Goal: Task Accomplishment & Management: Manage account settings

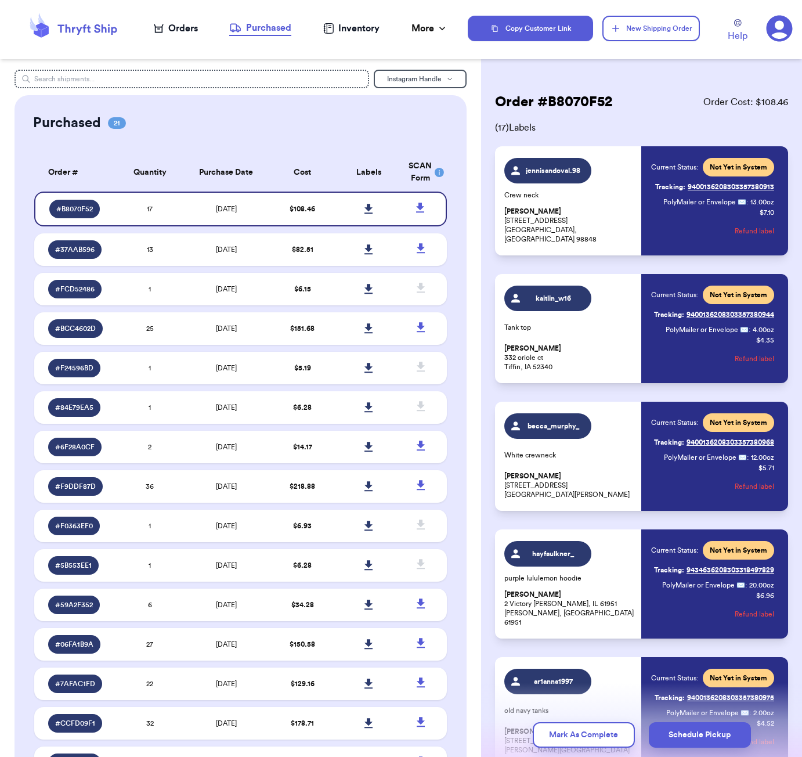
click at [89, 26] on icon at bounding box center [86, 29] width 59 height 10
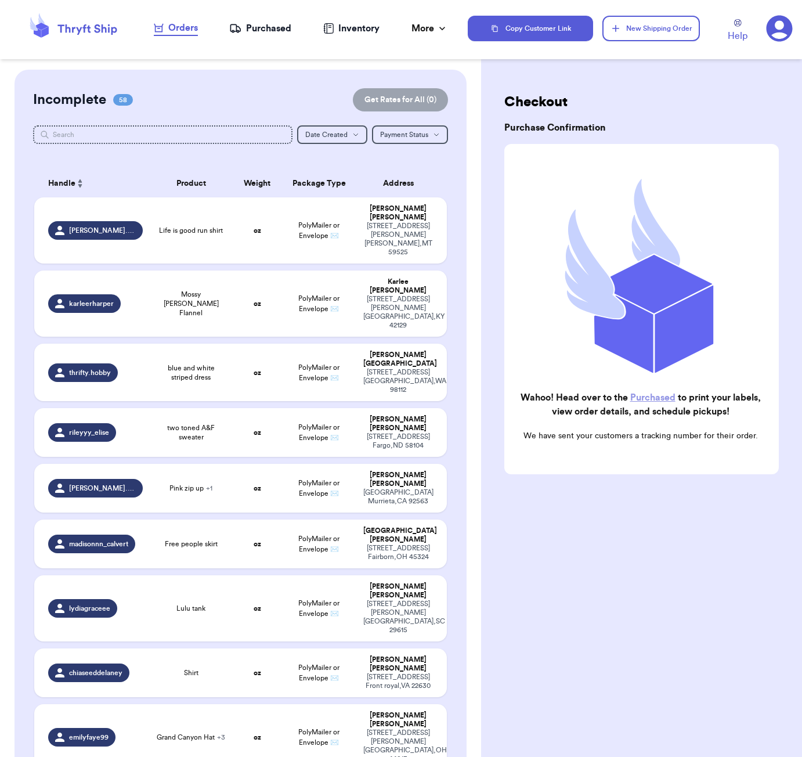
click at [693, 0] on html "Orders Purchased Inventory More Stats Completed Orders Copy Customer Link New S…" at bounding box center [401, 378] width 802 height 757
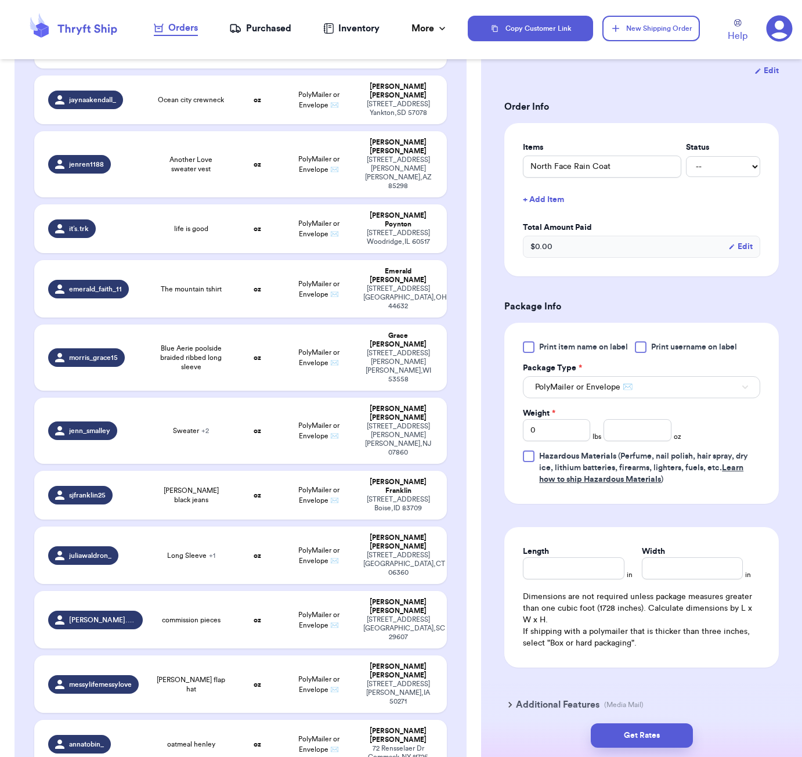
scroll to position [250, 0]
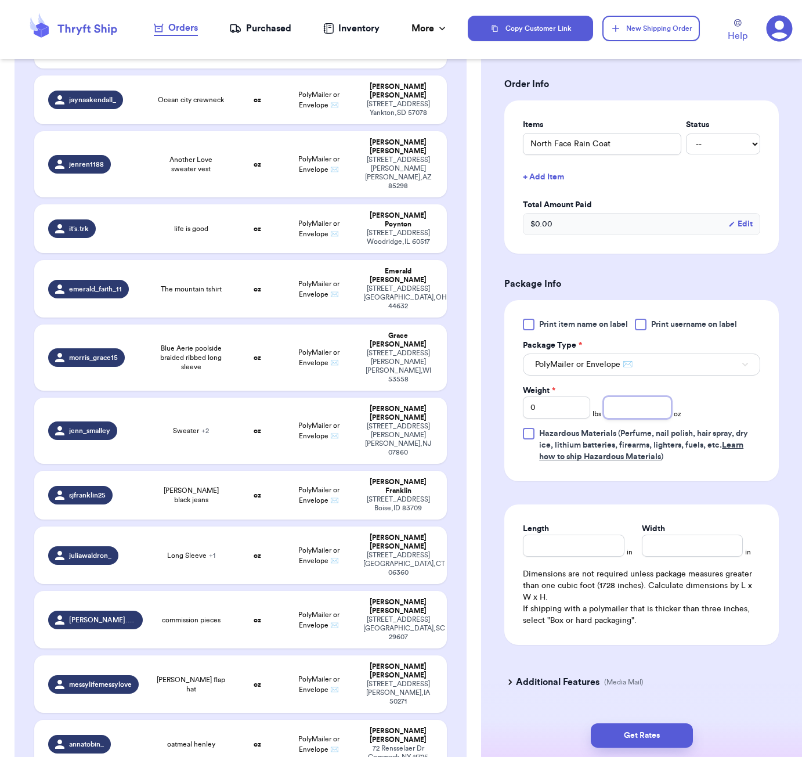
click at [644, 417] on input "number" at bounding box center [637, 407] width 67 height 22
type input "9"
click at [605, 549] on input "Length" at bounding box center [573, 545] width 101 height 22
type input "7"
type input "6"
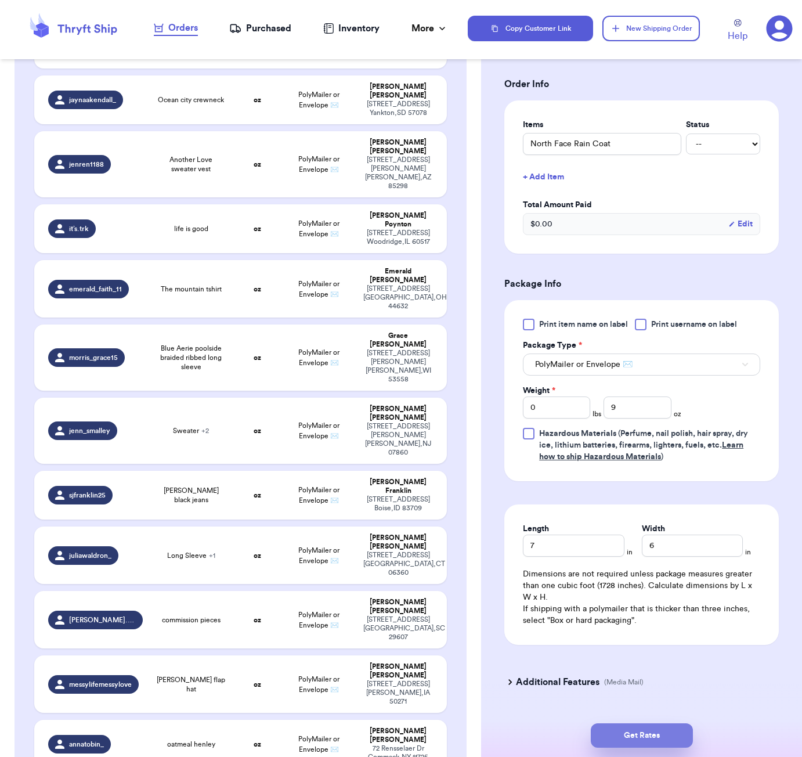
click at [662, 731] on button "Get Rates" at bounding box center [642, 735] width 102 height 24
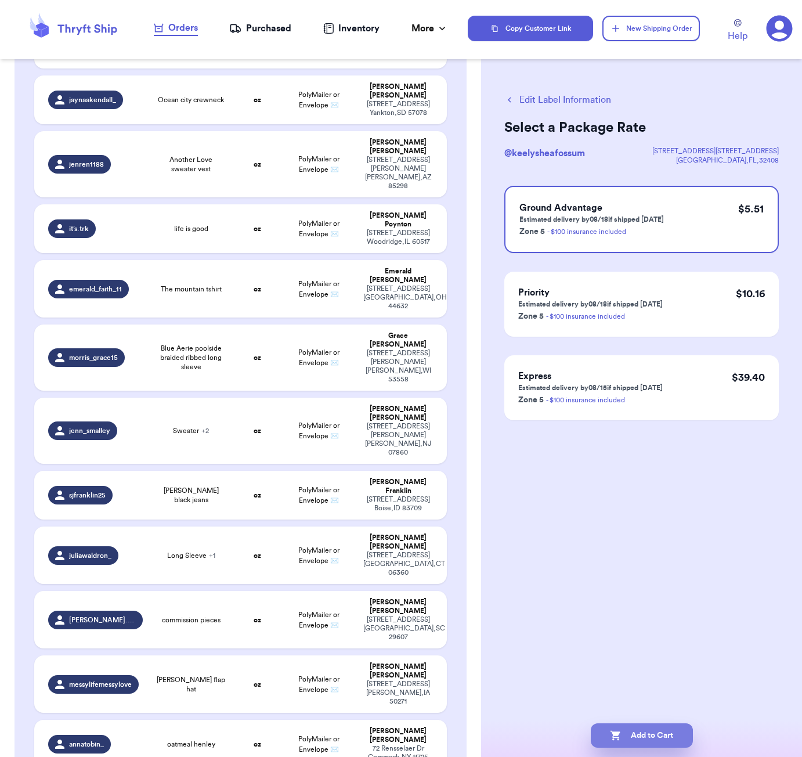
click at [662, 728] on button "Add to Cart" at bounding box center [642, 735] width 102 height 24
checkbox input "true"
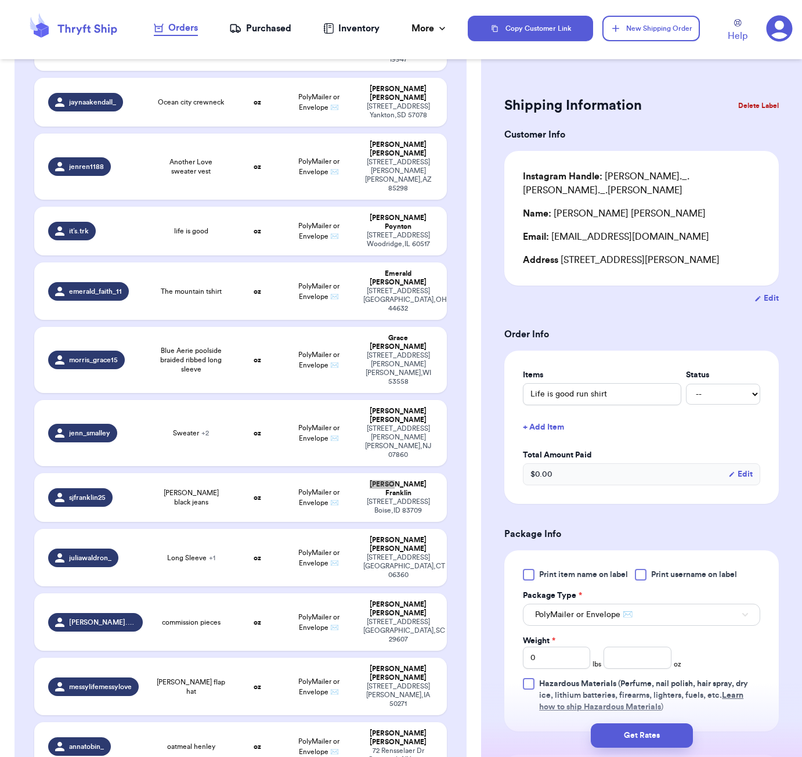
scroll to position [1521, 0]
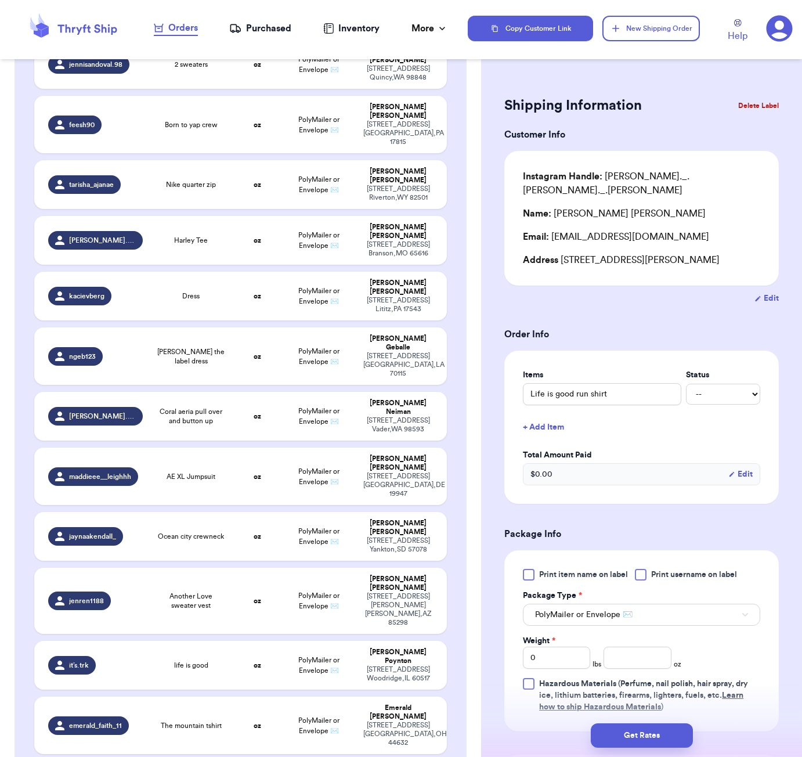
type input "[PERSON_NAME] black jeans"
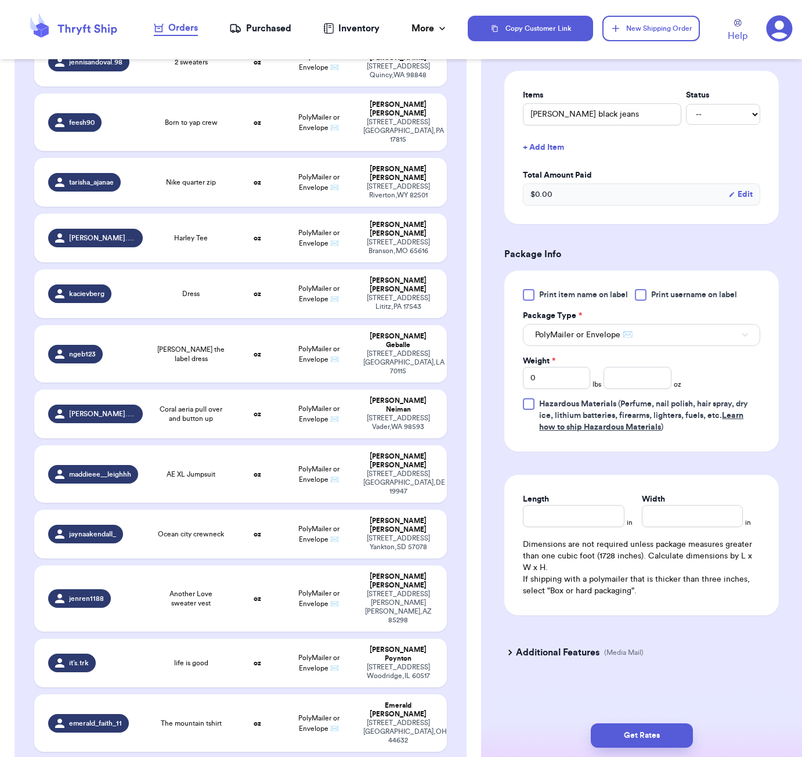
scroll to position [268, 0]
click at [645, 379] on input "number" at bounding box center [637, 378] width 67 height 22
type input "21"
click at [586, 521] on input "Length" at bounding box center [573, 516] width 101 height 22
type input "6"
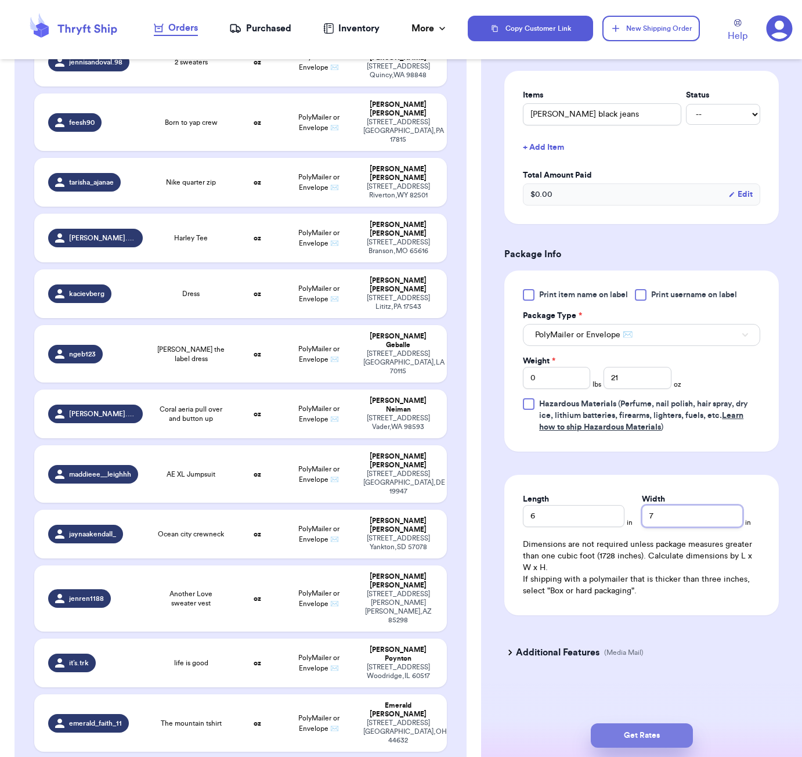
type input "7"
drag, startPoint x: 668, startPoint y: 725, endPoint x: 677, endPoint y: 716, distance: 13.1
click at [668, 725] on button "Get Rates" at bounding box center [642, 735] width 102 height 24
type input "1"
type input "5"
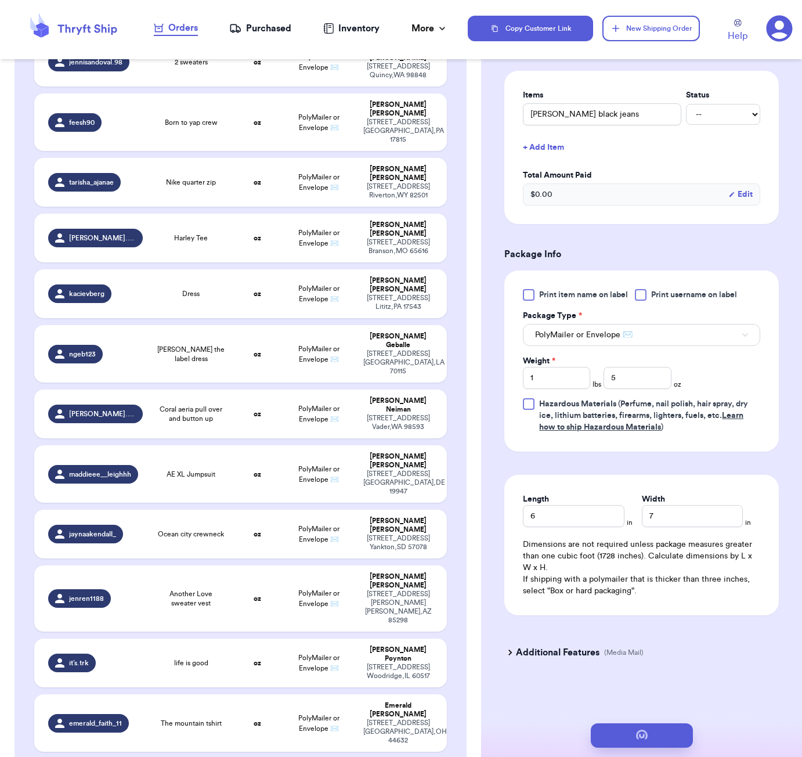
scroll to position [0, 0]
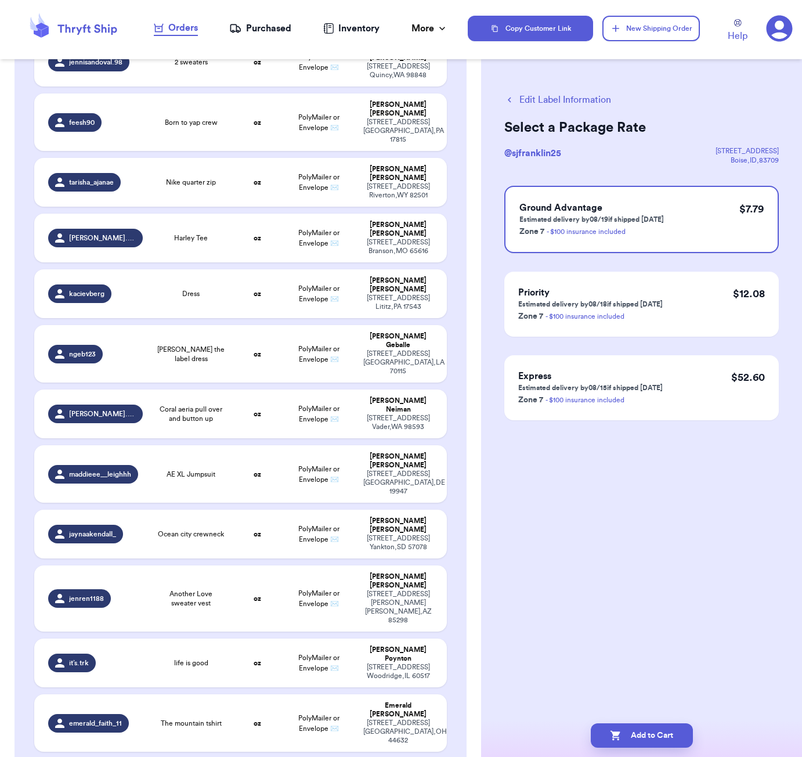
click at [534, 99] on button "Edit Label Information" at bounding box center [557, 100] width 107 height 14
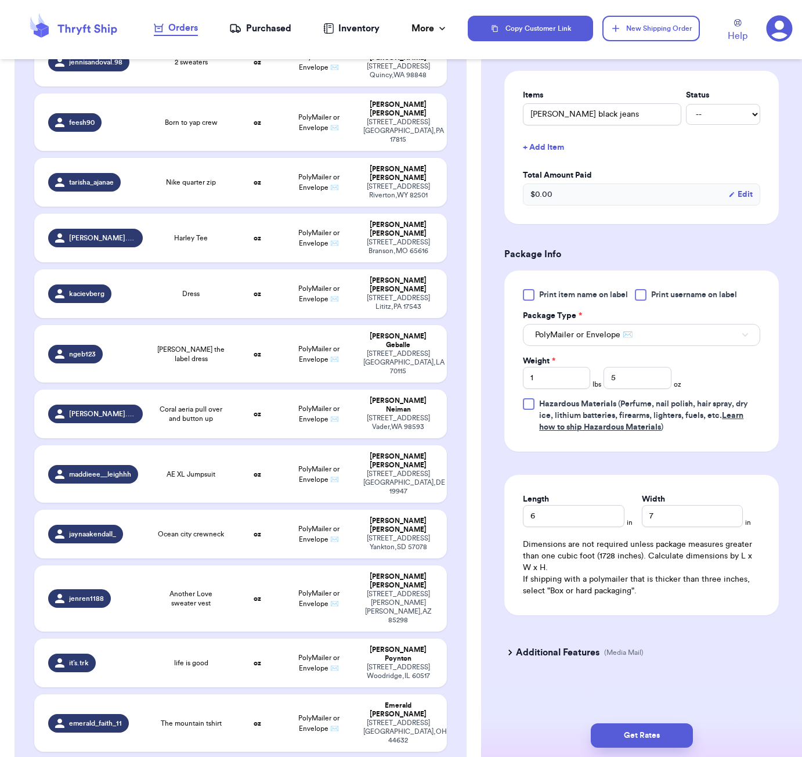
scroll to position [268, 0]
click at [680, 516] on input "7" at bounding box center [692, 516] width 101 height 22
type input "5"
click at [665, 733] on button "Get Rates" at bounding box center [642, 735] width 102 height 24
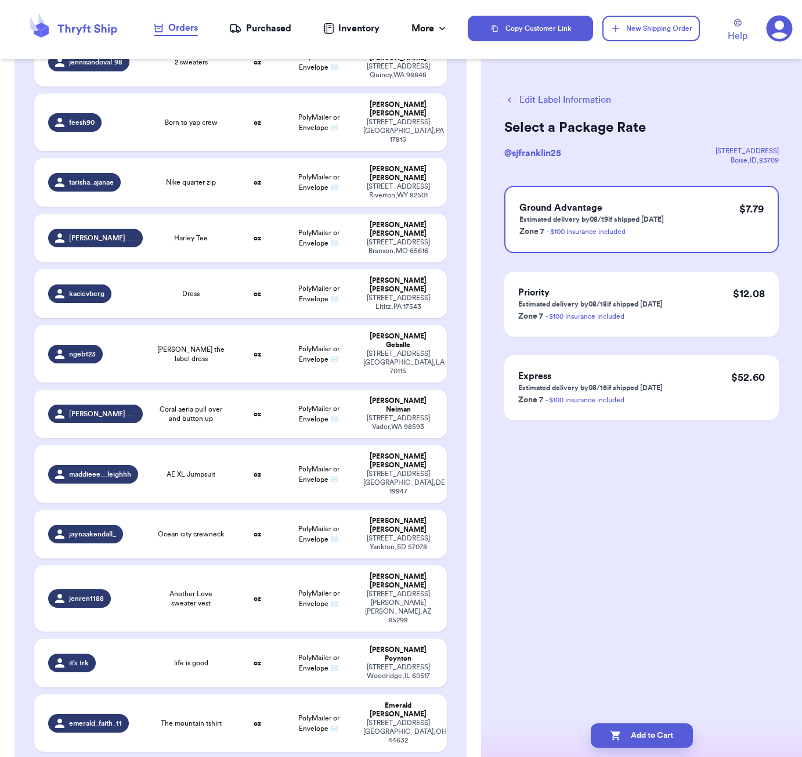
drag, startPoint x: 664, startPoint y: 734, endPoint x: 653, endPoint y: 641, distance: 92.9
click at [664, 734] on button "Add to Cart" at bounding box center [642, 735] width 102 height 24
checkbox input "true"
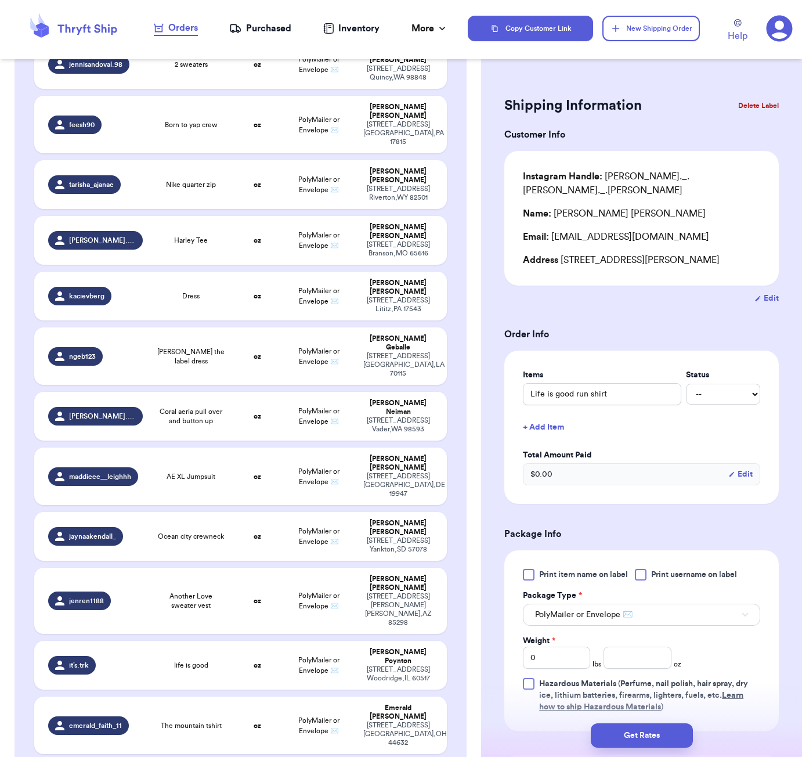
scroll to position [2053, 0]
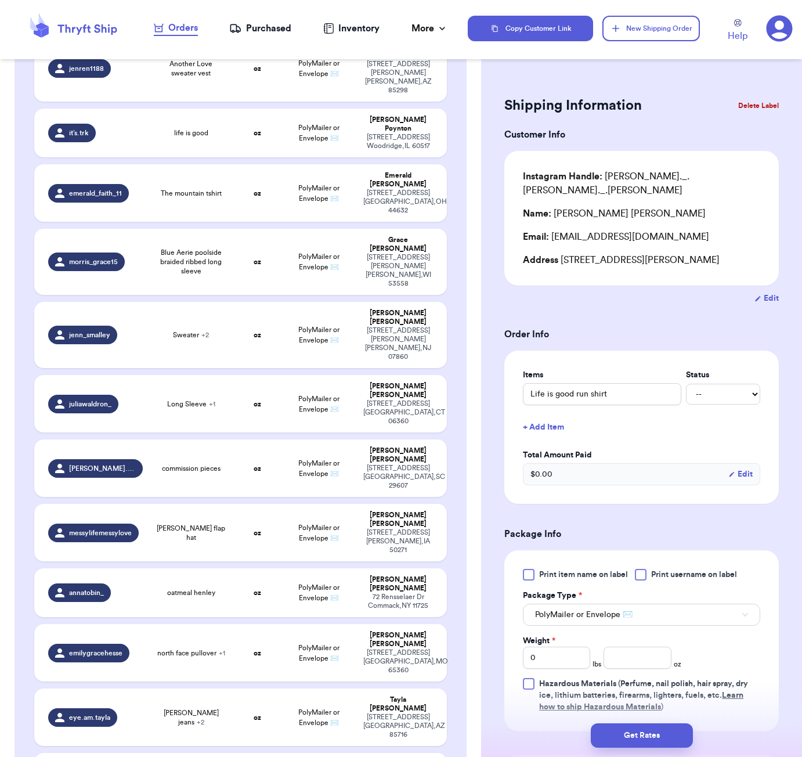
type input "Overalls"
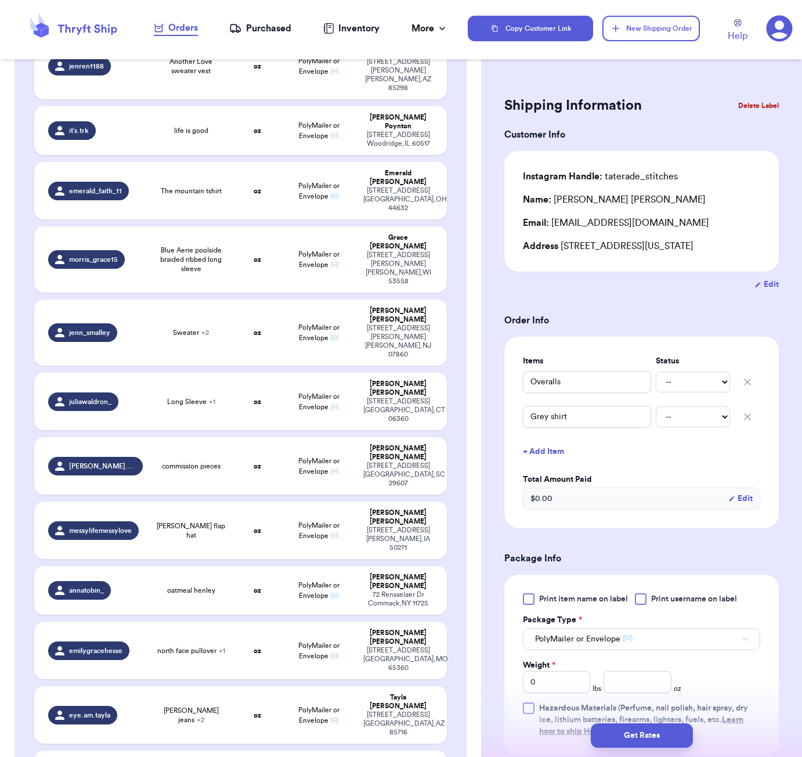
click at [535, 454] on button "+ Add Item" at bounding box center [641, 452] width 247 height 26
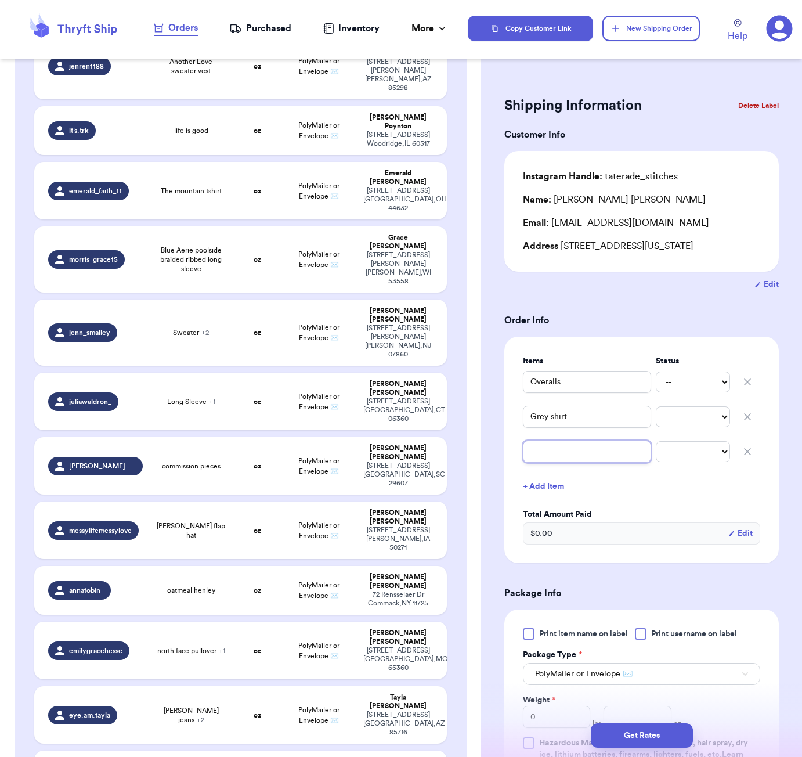
click at [559, 447] on input "text" at bounding box center [587, 451] width 128 height 22
type input "b"
type input "br"
type input "bro"
type input "brow"
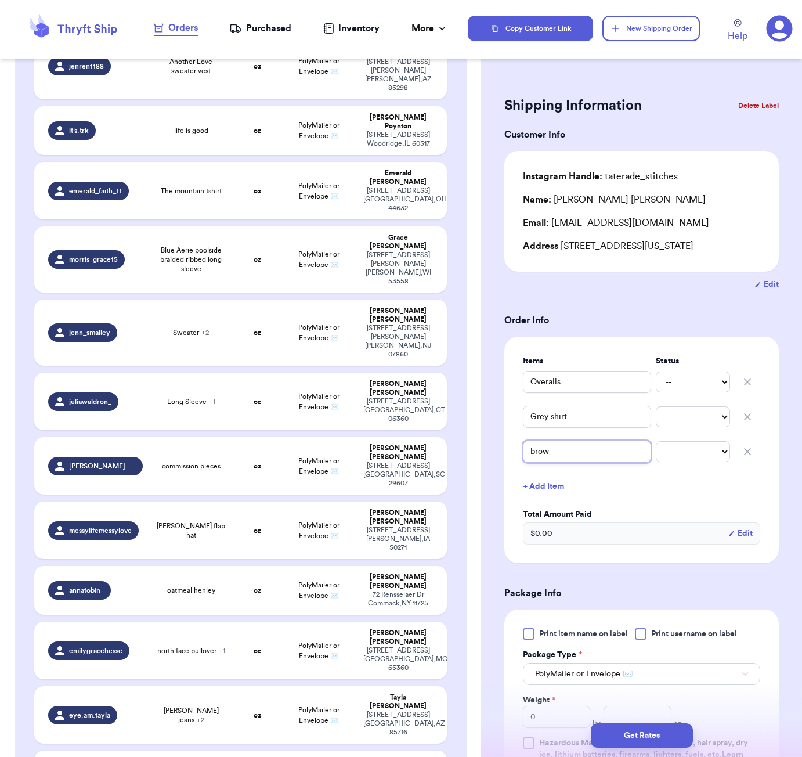
type input "brown"
type input "brown a"
type input "brown ar"
type input "brown art"
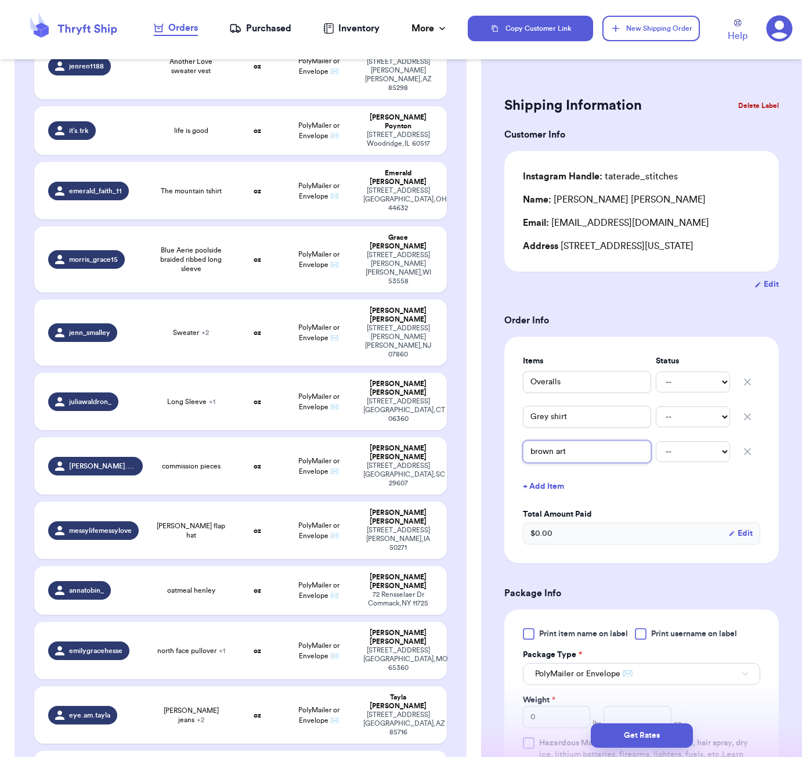
type input "[PERSON_NAME]"
type input "brown art"
type input "brown ar"
type input "brown a"
type input "[PERSON_NAME]"
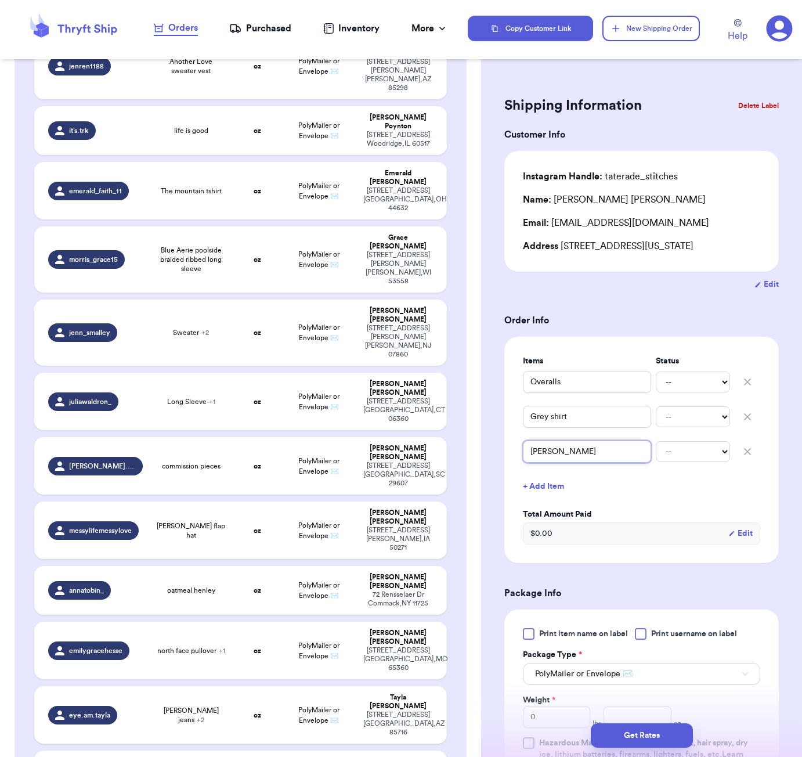
type input "brown aer"
type input "[PERSON_NAME]"
type input "brown aerie"
type input "brown aerie t"
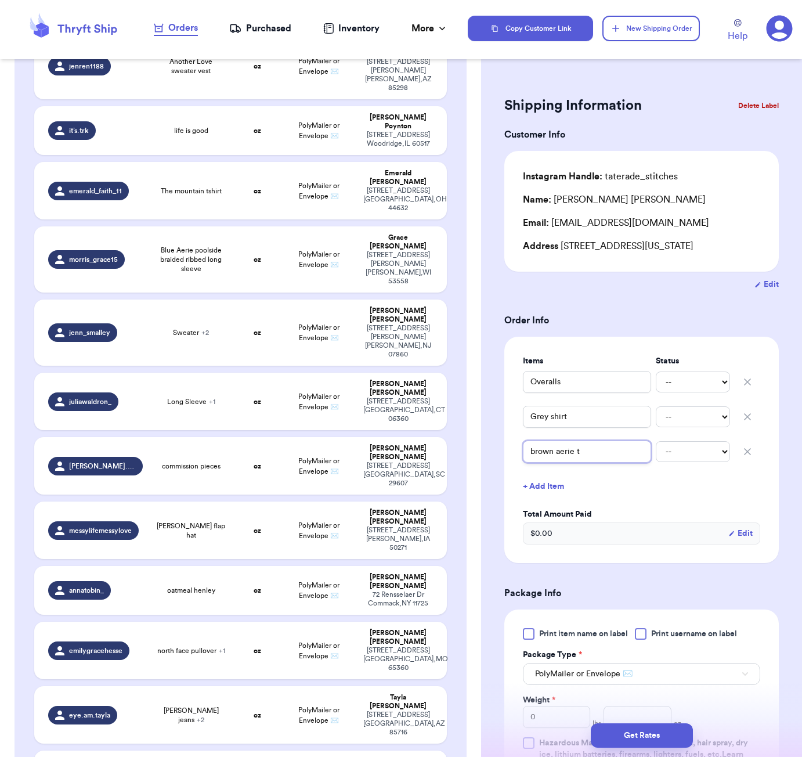
type input "brown aerie to"
type input "brown aerie top"
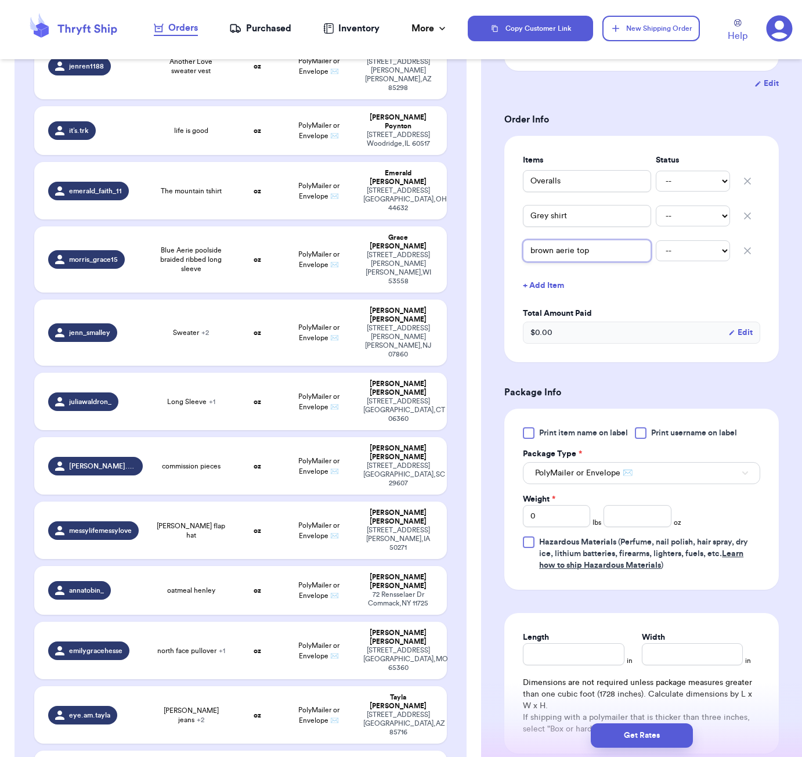
scroll to position [233, 0]
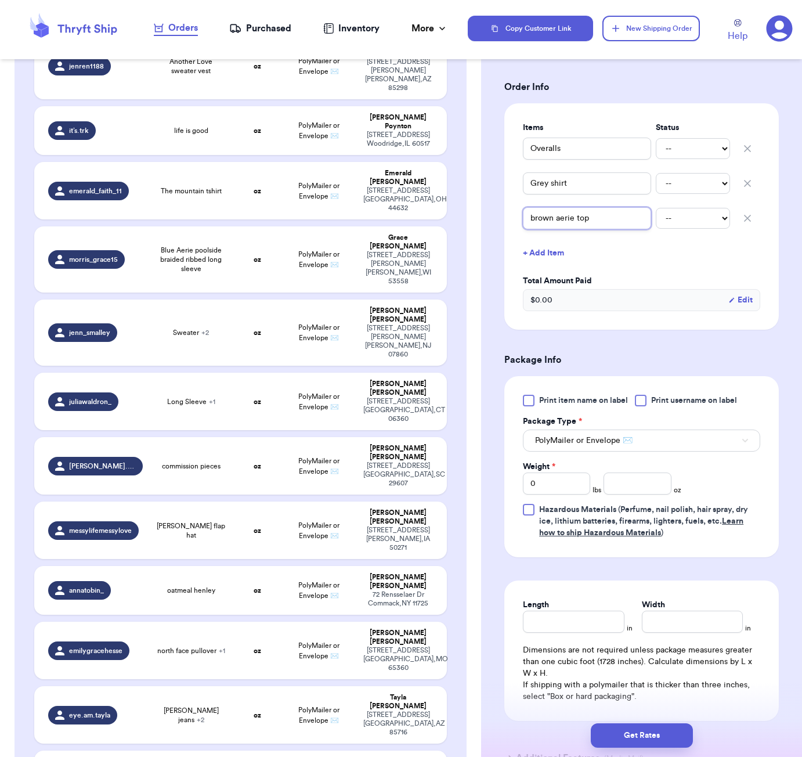
type input "brown aerie top"
click at [624, 489] on input "number" at bounding box center [637, 483] width 67 height 22
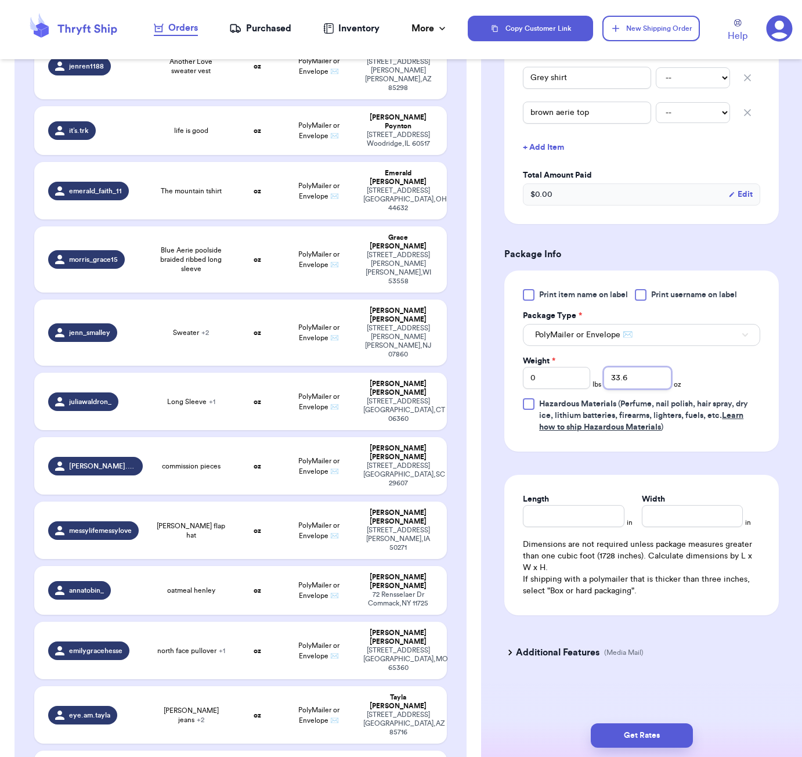
type input "33.5"
drag, startPoint x: 597, startPoint y: 507, endPoint x: 598, endPoint y: 512, distance: 5.9
click at [597, 510] on input "Length" at bounding box center [573, 516] width 101 height 22
type input "8"
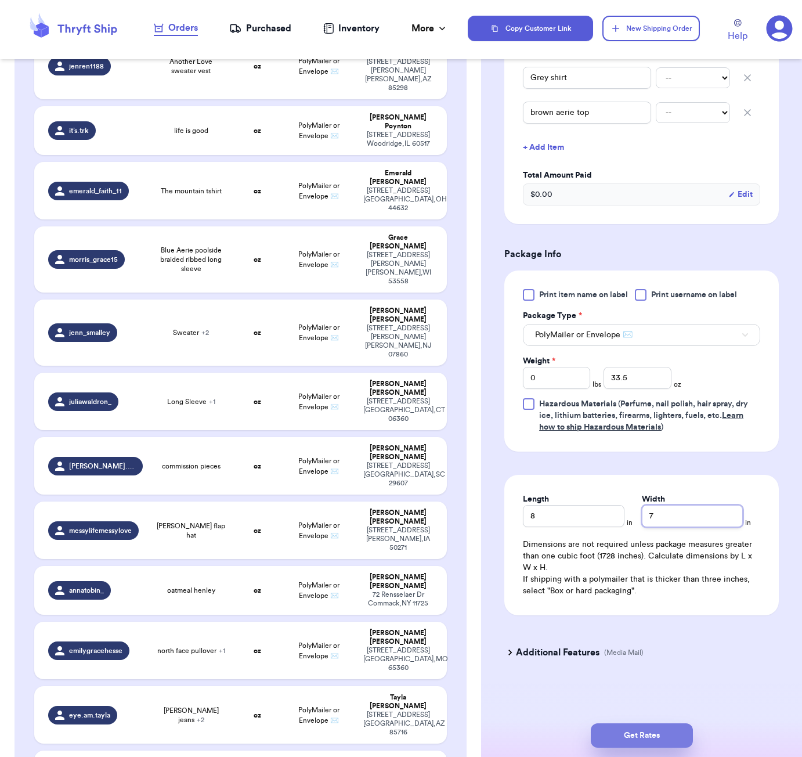
type input "7"
drag, startPoint x: 670, startPoint y: 731, endPoint x: 682, endPoint y: 721, distance: 15.3
click at [670, 731] on button "Get Rates" at bounding box center [642, 735] width 102 height 24
type input "2"
type input "1.5"
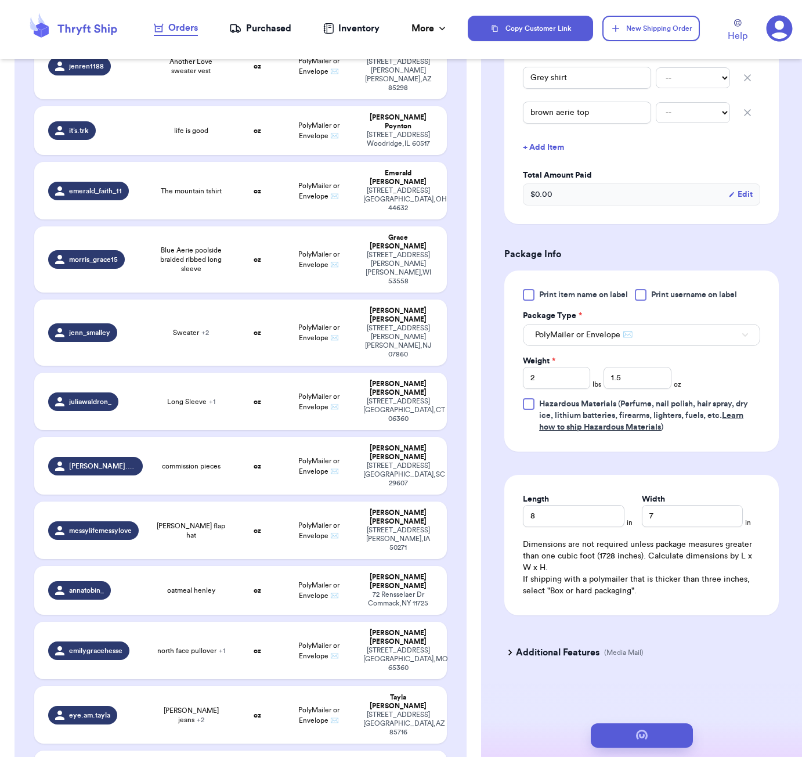
scroll to position [0, 0]
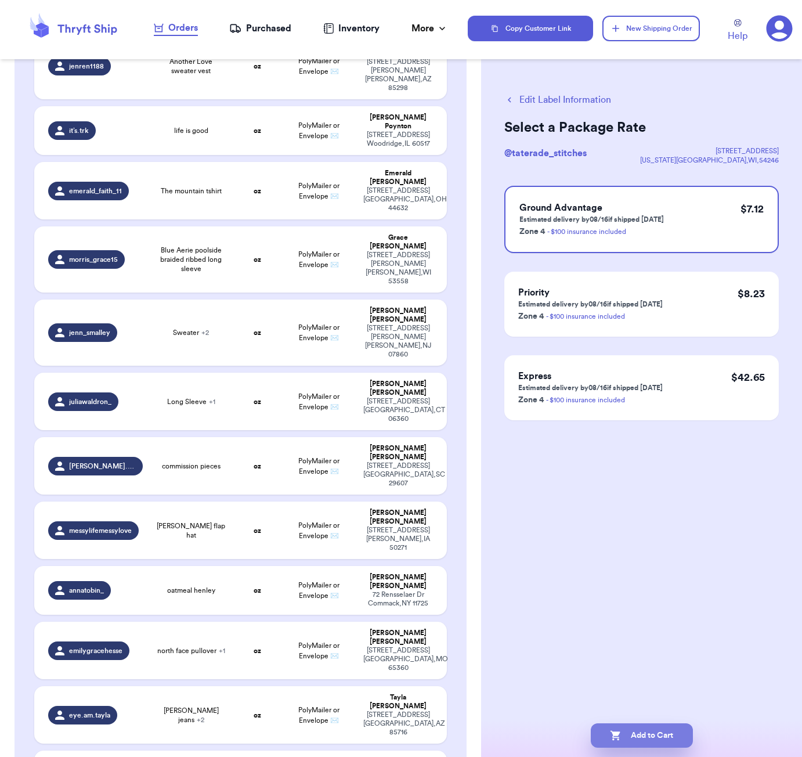
click at [670, 727] on button "Add to Cart" at bounding box center [642, 735] width 102 height 24
checkbox input "true"
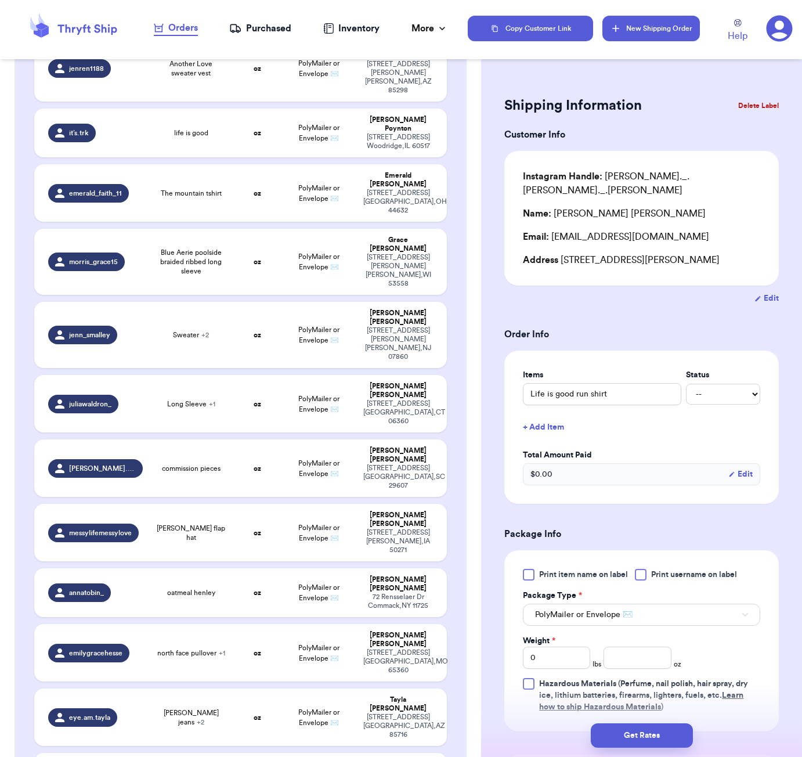
click at [704, 0] on html "Orders Purchased Inventory More Stats Completed Orders Copy Customer Link New S…" at bounding box center [401, 378] width 802 height 757
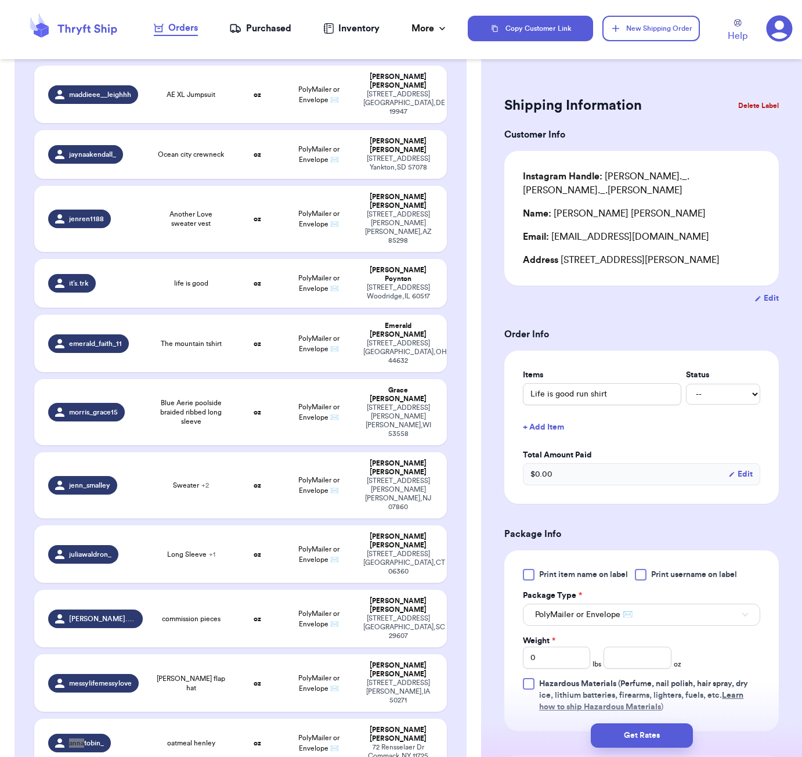
scroll to position [1895, 0]
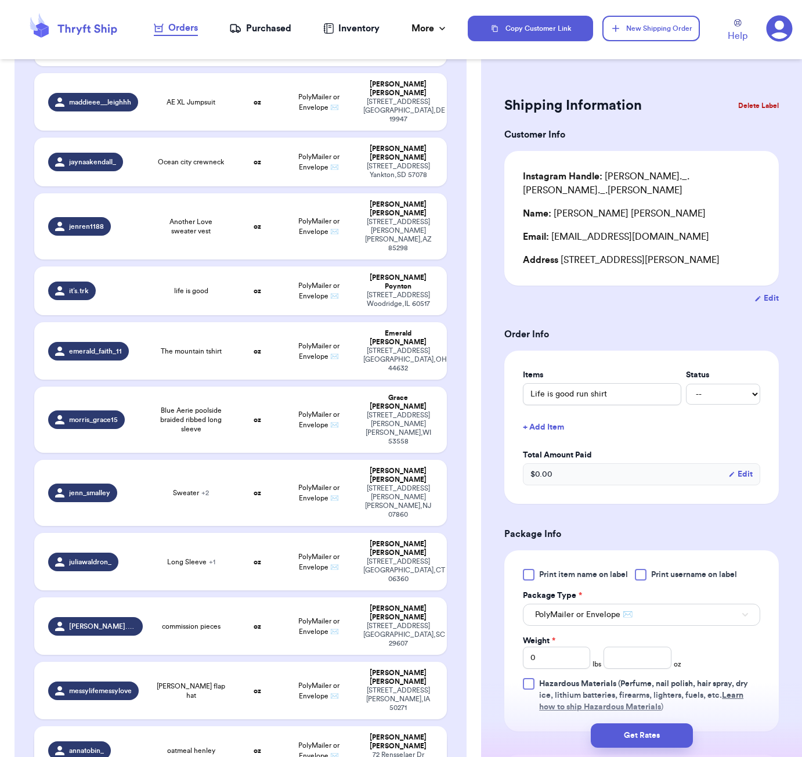
click at [214, 746] on span "oatmeal henley" at bounding box center [191, 750] width 48 height 9
type input "oatmeal henley"
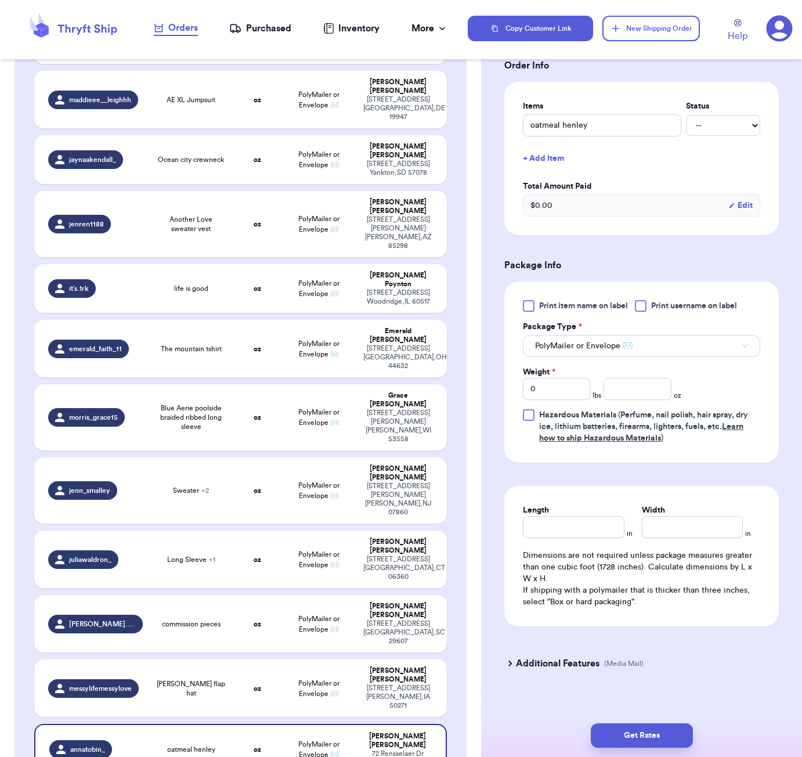
scroll to position [268, 0]
click at [631, 380] on input "number" at bounding box center [637, 389] width 67 height 22
type input "31"
type input "8"
type input "7"
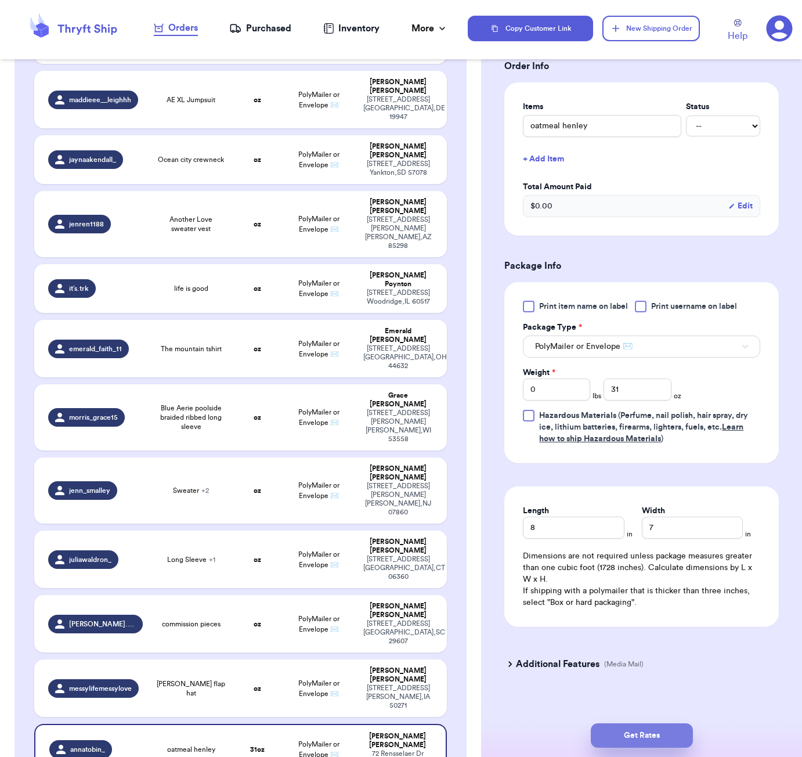
drag, startPoint x: 671, startPoint y: 738, endPoint x: 671, endPoint y: 730, distance: 8.1
click at [673, 738] on button "Get Rates" at bounding box center [642, 735] width 102 height 24
type input "1"
type input "15"
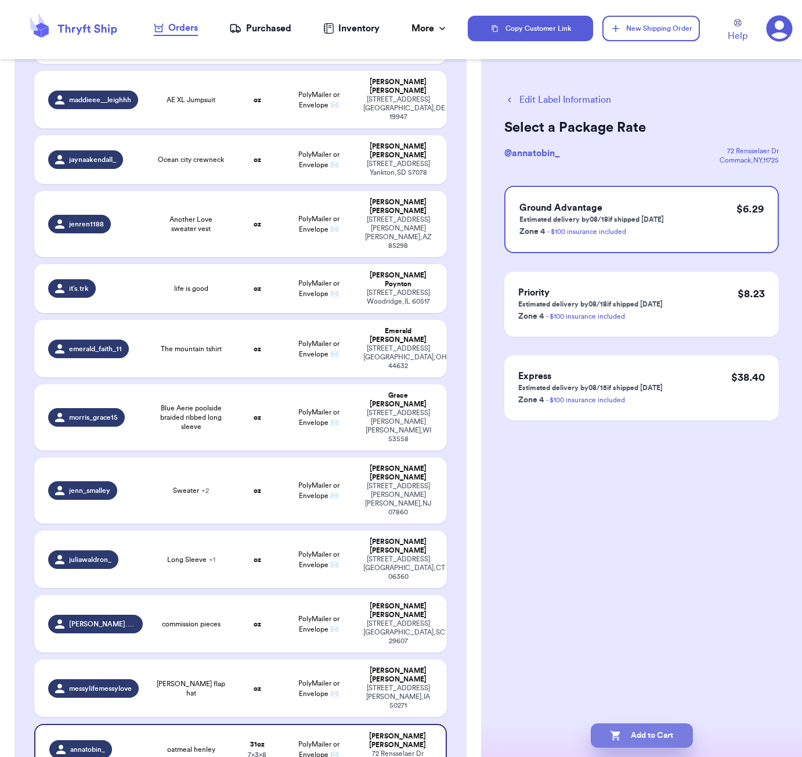
scroll to position [0, 0]
click at [684, 736] on button "Add to Cart" at bounding box center [642, 735] width 102 height 24
checkbox input "true"
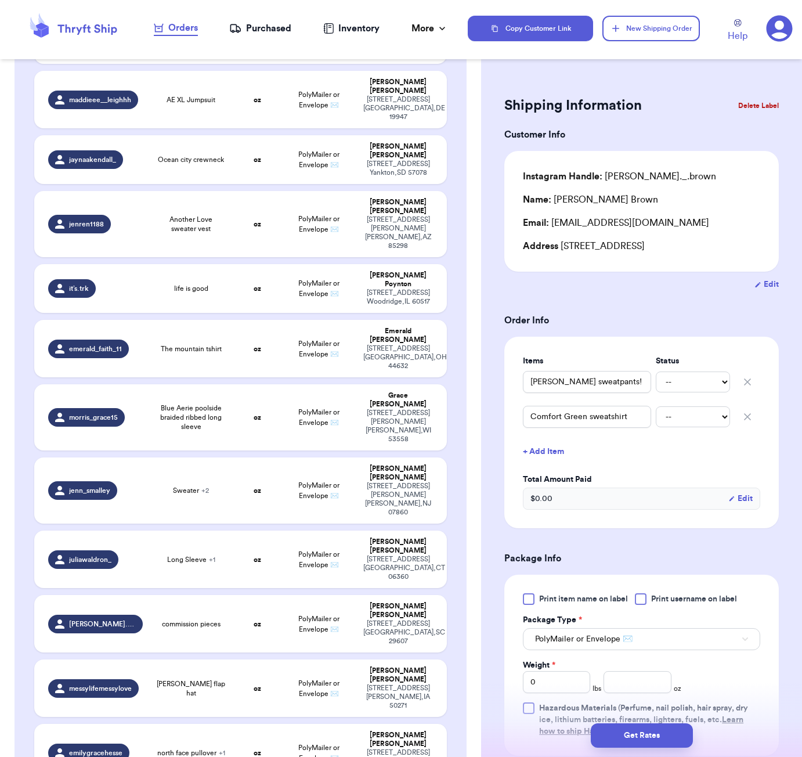
type input "[PERSON_NAME] sweatpants!"
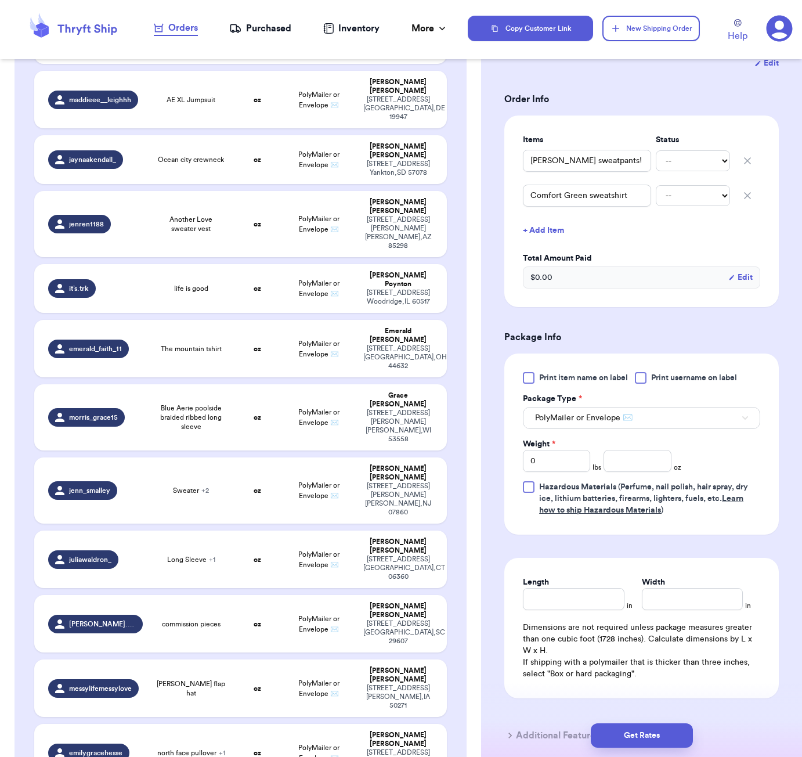
scroll to position [225, 0]
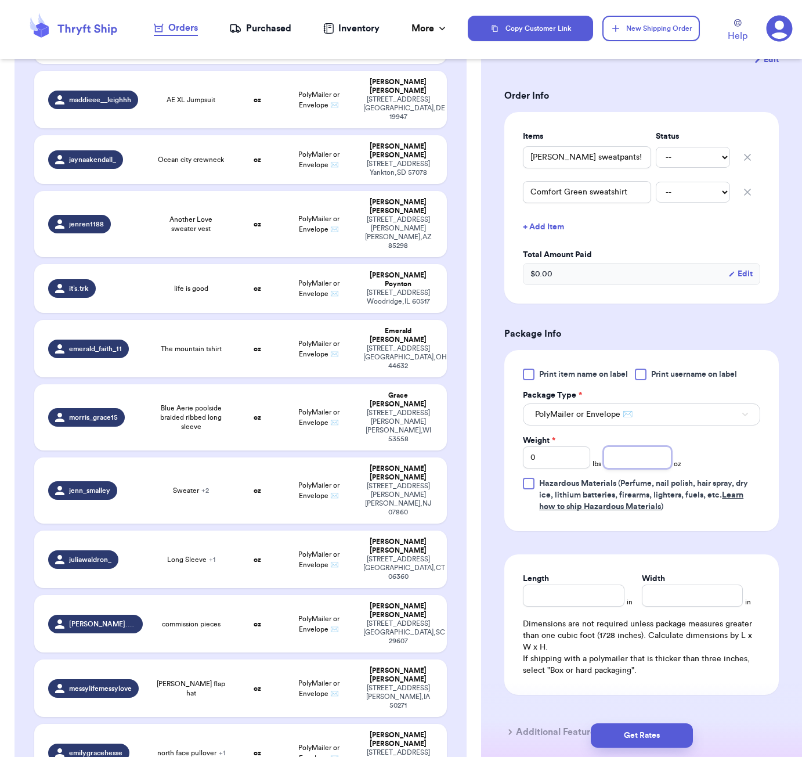
click at [632, 463] on input "number" at bounding box center [637, 457] width 67 height 22
type input "42"
click at [600, 599] on input "Length" at bounding box center [573, 595] width 101 height 22
type input "9"
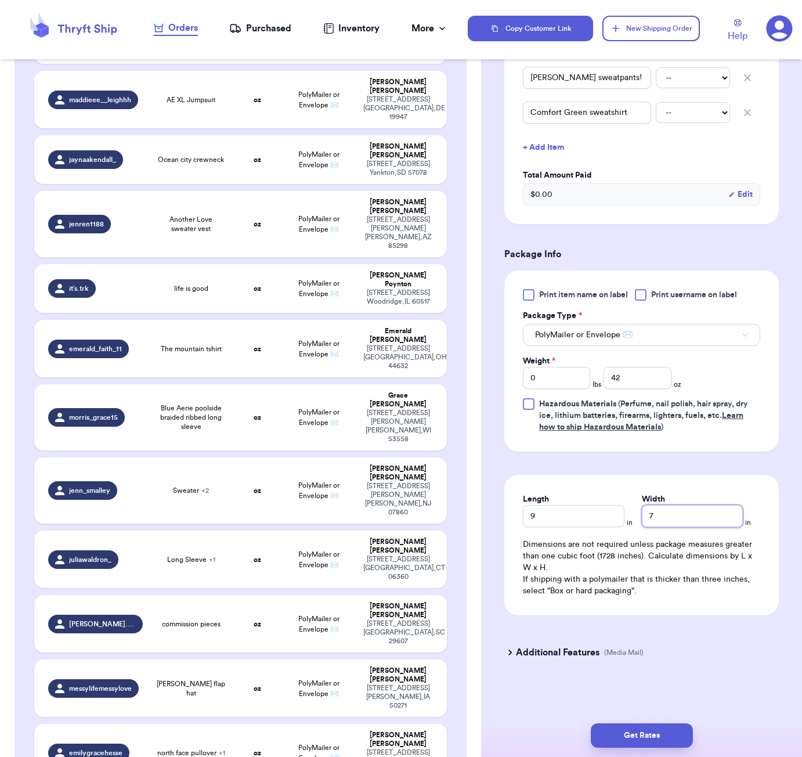
scroll to position [306, 0]
type input "7"
click at [672, 732] on button "Get Rates" at bounding box center [642, 735] width 102 height 24
type input "2"
type input "10"
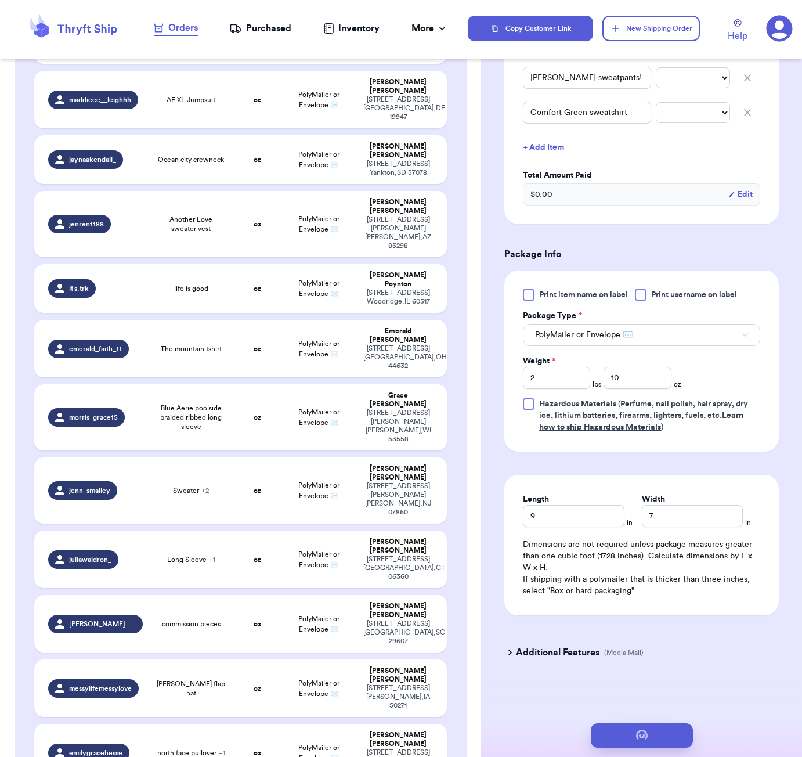
scroll to position [0, 0]
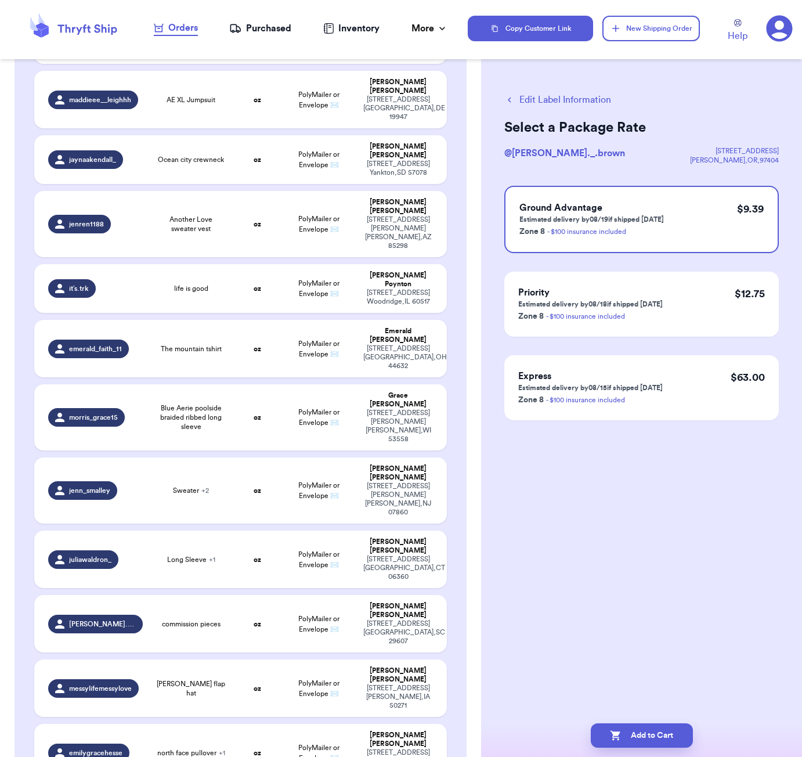
click at [586, 100] on button "Edit Label Information" at bounding box center [557, 100] width 107 height 14
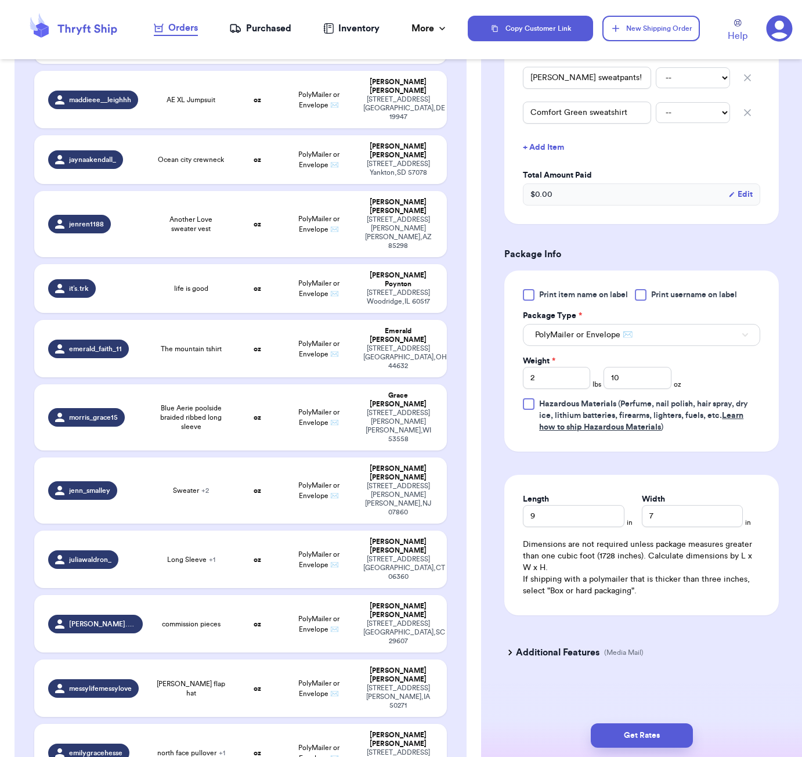
scroll to position [306, 0]
click at [657, 385] on input "10" at bounding box center [637, 378] width 67 height 22
type input "1"
click at [573, 379] on input "2" at bounding box center [556, 378] width 67 height 22
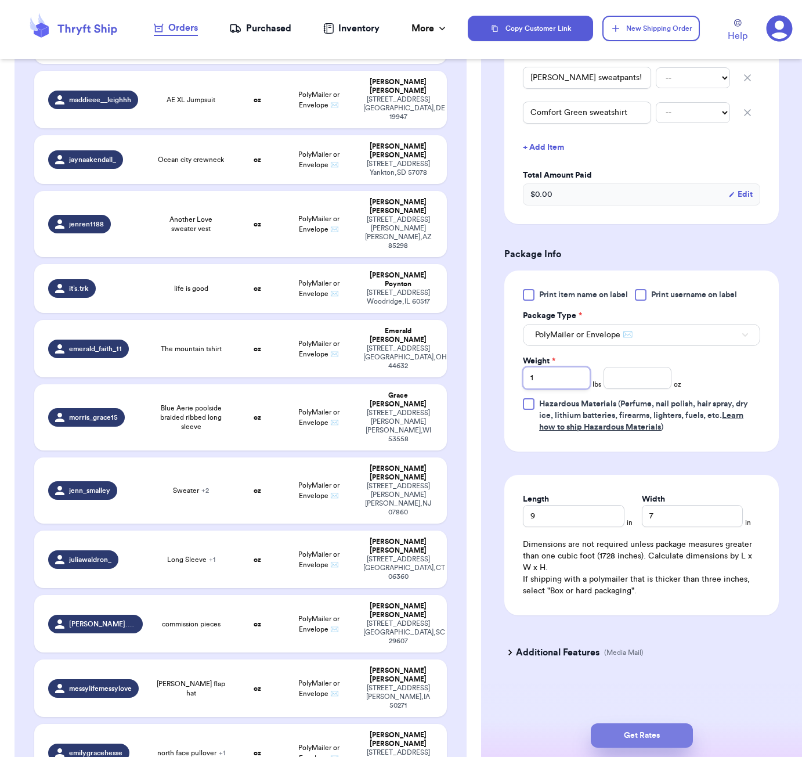
type input "1"
click at [648, 731] on button "Get Rates" at bounding box center [642, 735] width 102 height 24
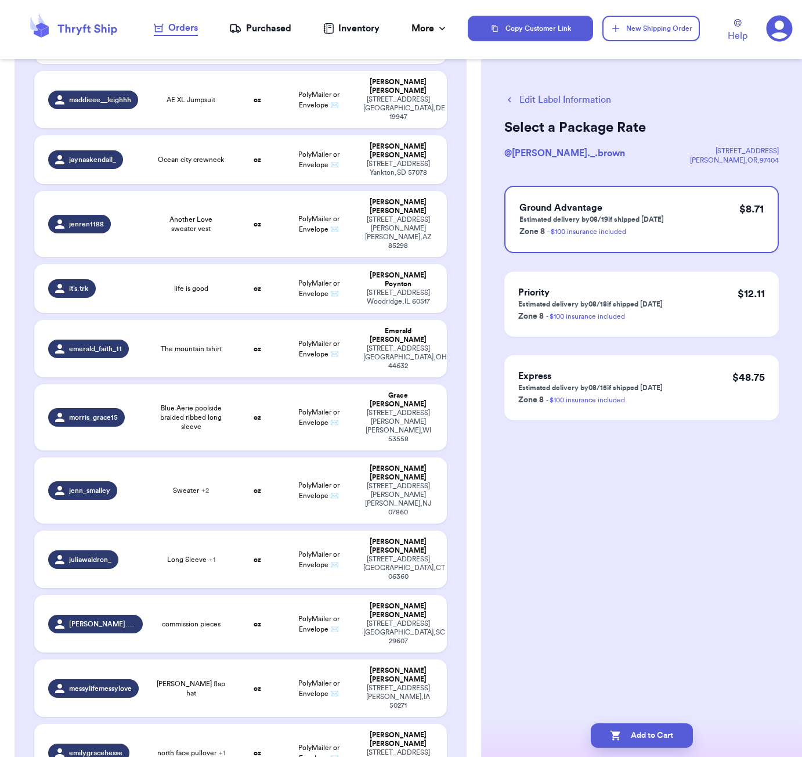
scroll to position [0, 0]
click at [529, 97] on button "Edit Label Information" at bounding box center [557, 100] width 107 height 14
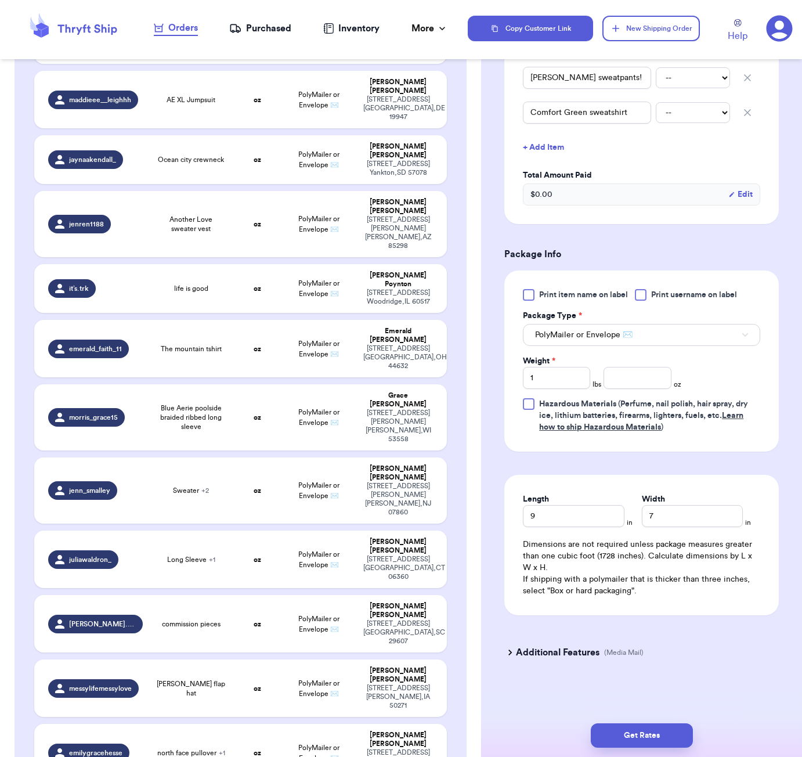
scroll to position [306, 0]
click at [574, 381] on input "1" at bounding box center [556, 378] width 67 height 22
type input "15"
type input "15.9"
click at [658, 728] on button "Get Rates" at bounding box center [642, 735] width 102 height 24
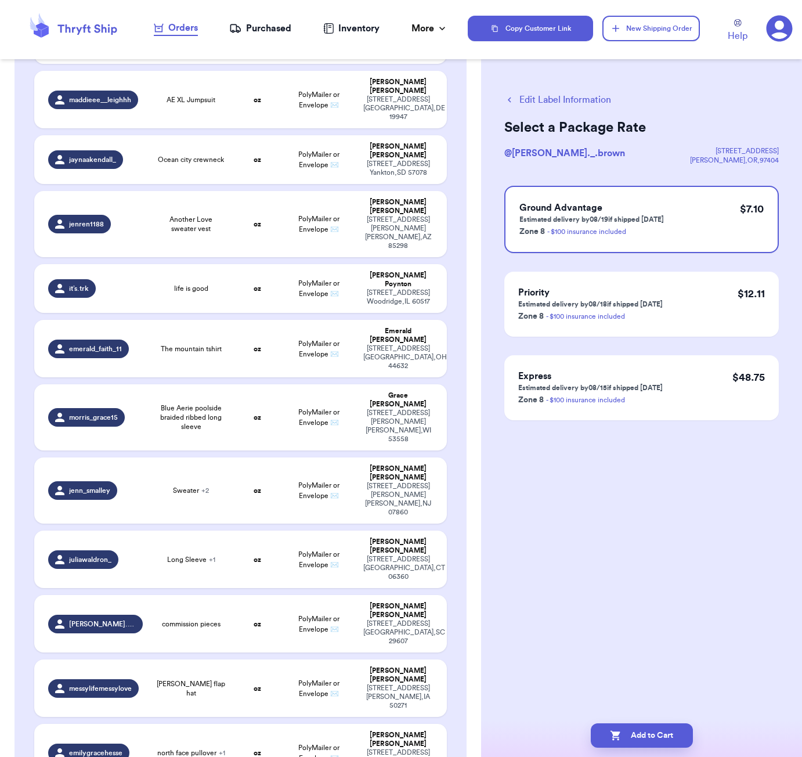
scroll to position [0, 0]
click at [669, 725] on div "Add to Cart" at bounding box center [641, 735] width 321 height 43
click at [671, 729] on button "Add to Cart" at bounding box center [642, 735] width 102 height 24
checkbox input "true"
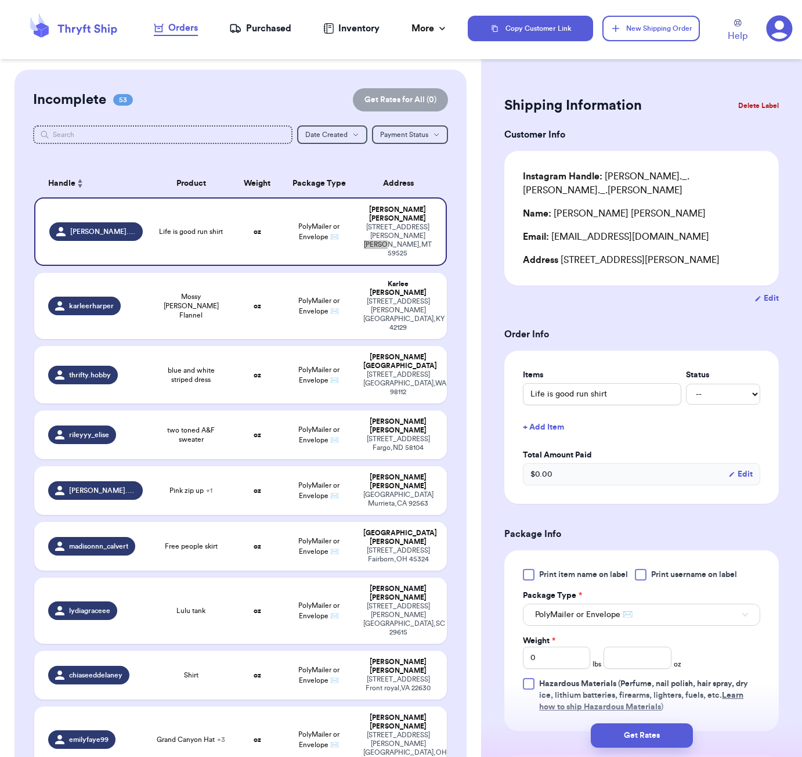
scroll to position [1813, 0]
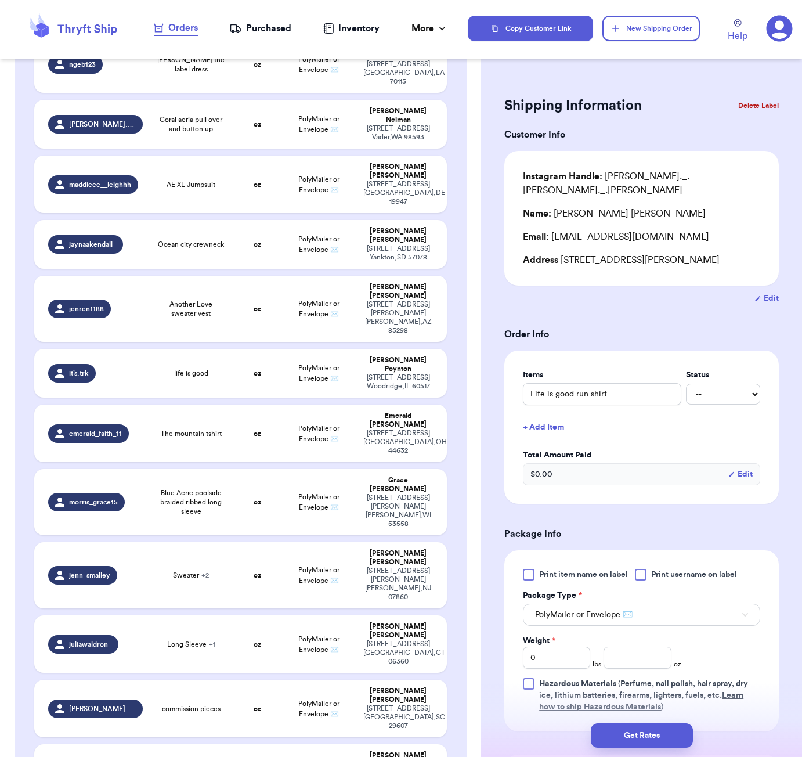
type input "Denim skirt, denim dress, and open bag items!"
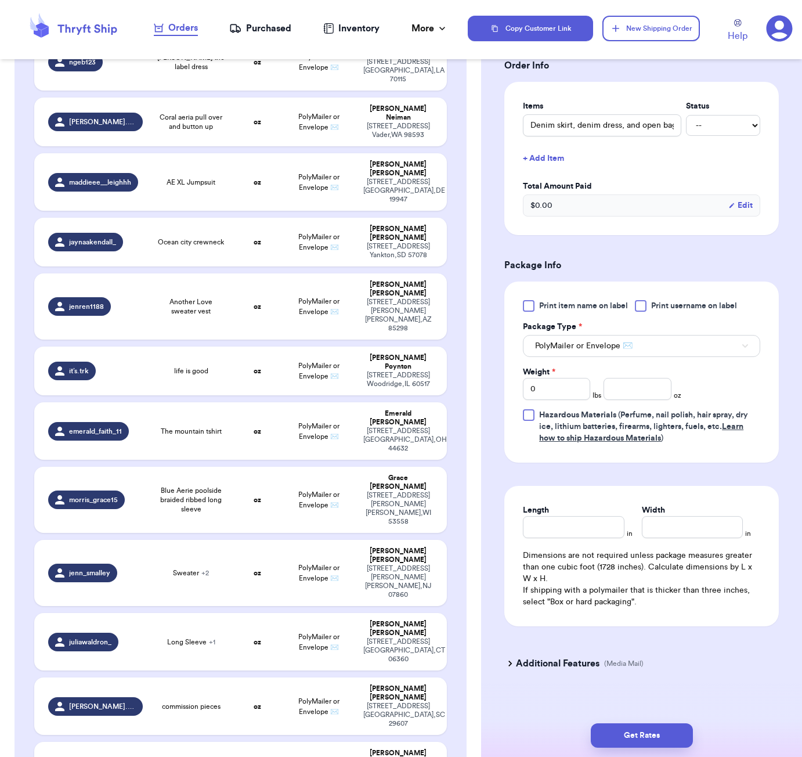
scroll to position [268, 0]
click at [631, 378] on input "number" at bounding box center [637, 389] width 67 height 22
type input "55"
click at [566, 526] on input "Length" at bounding box center [573, 527] width 101 height 22
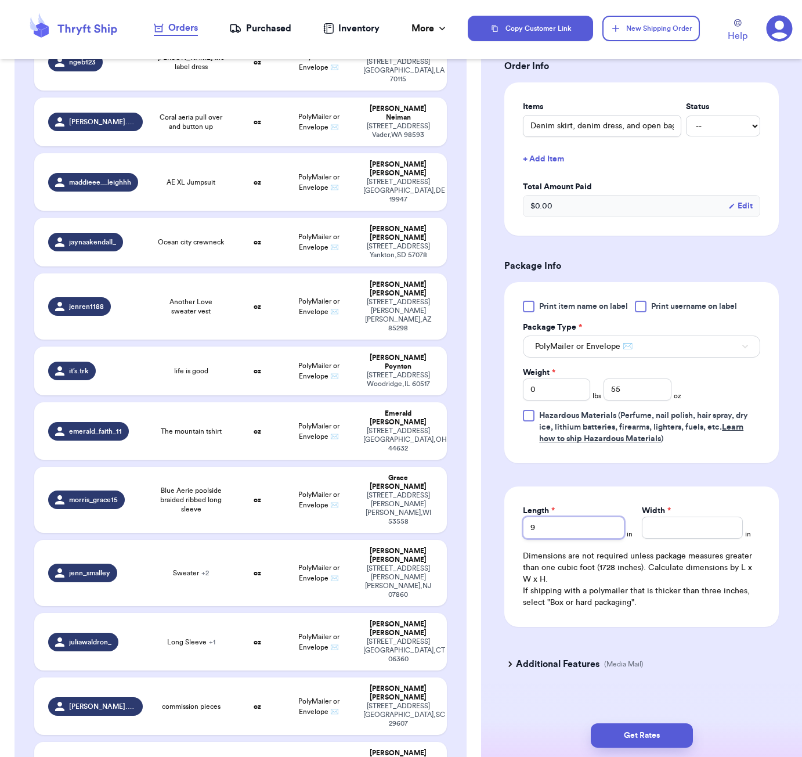
type input "9"
type input "7"
click at [669, 742] on button "Get Rates" at bounding box center [642, 735] width 102 height 24
type input "3"
type input "7"
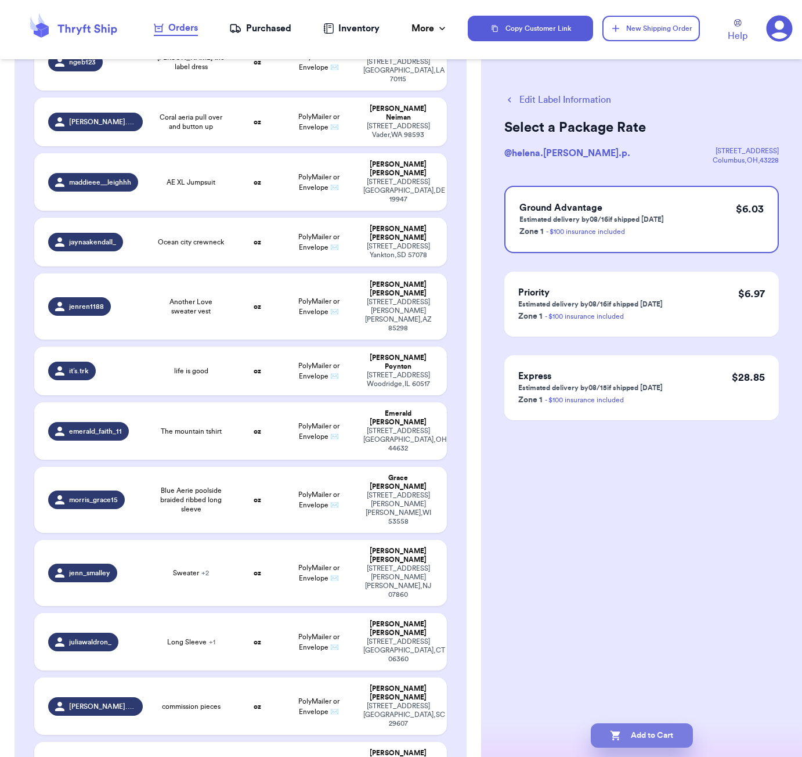
click at [630, 740] on button "Add to Cart" at bounding box center [642, 735] width 102 height 24
checkbox input "true"
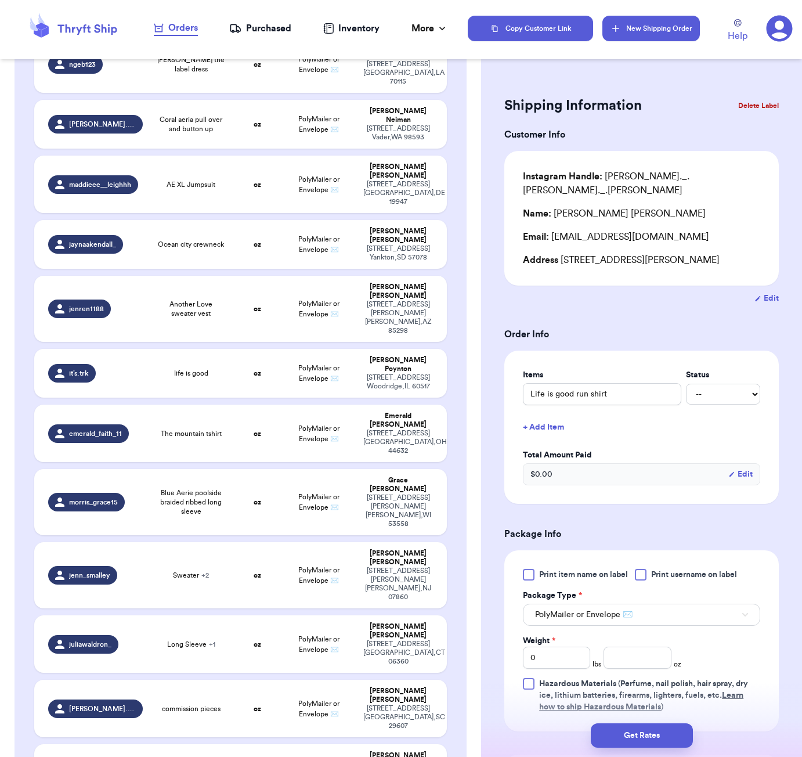
click at [640, 24] on button "New Shipping Order" at bounding box center [650, 29] width 97 height 26
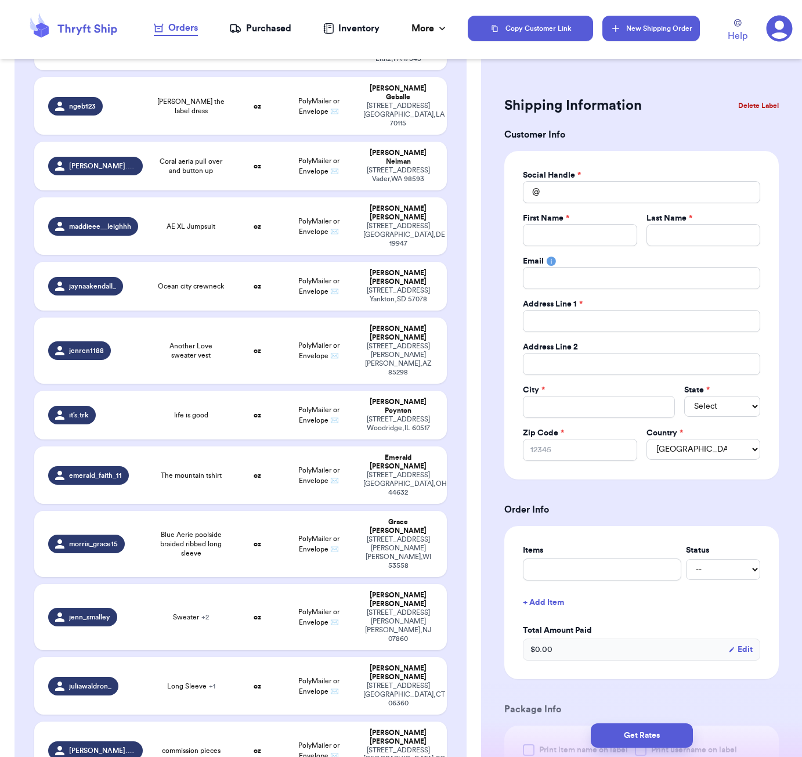
click at [645, 30] on button "New Shipping Order" at bounding box center [650, 29] width 97 height 26
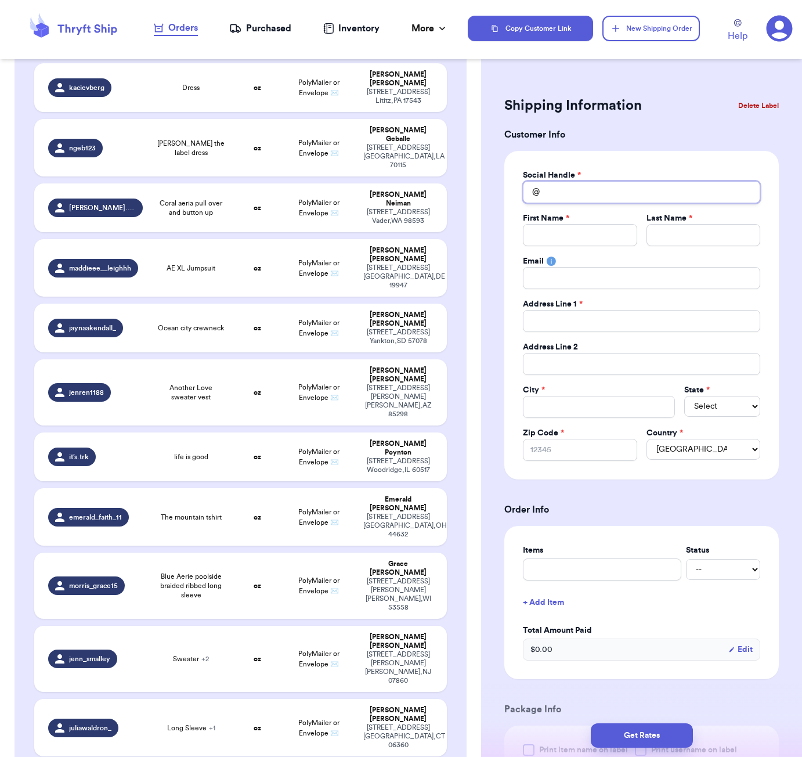
click at [573, 193] on input "Total Amount Paid" at bounding box center [641, 192] width 237 height 22
type input "m"
type input "ma"
type input "mag"
type input "magg"
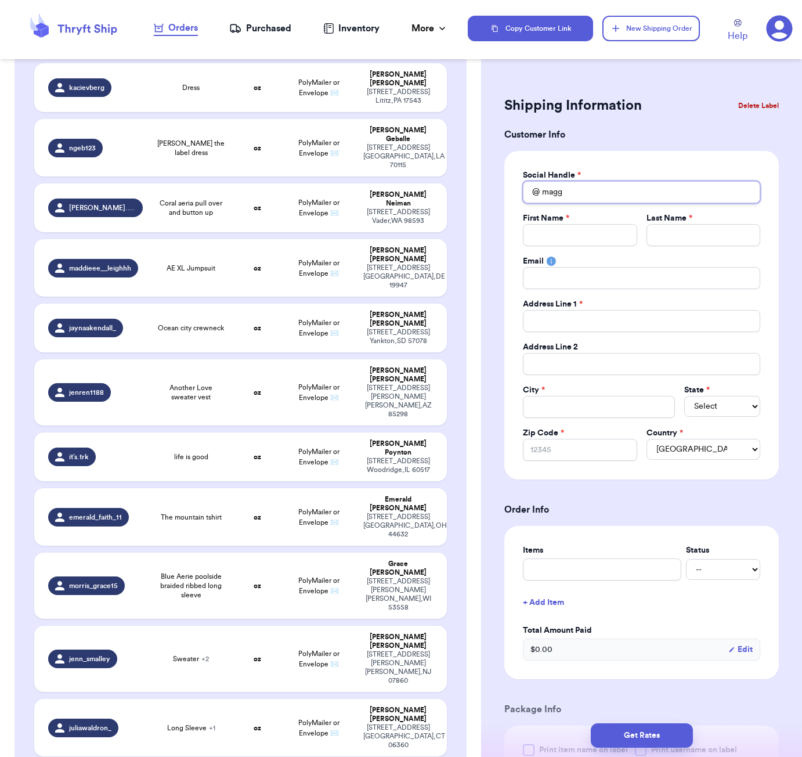
type input "maggi"
type input "[PERSON_NAME]"
type input "maggiea"
type input "[PERSON_NAME]"
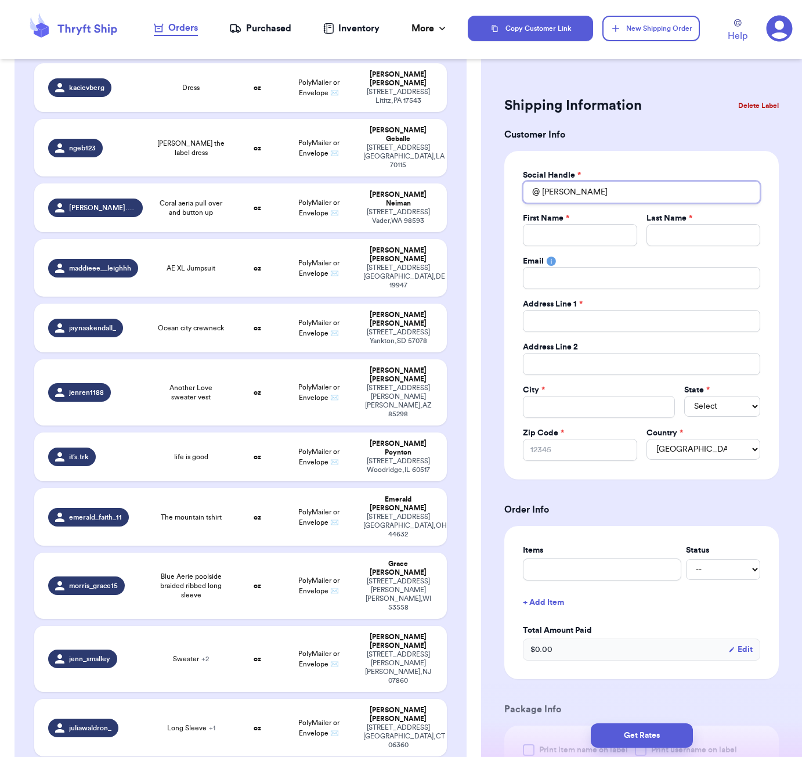
type input "maggieannr"
type input "maggieannrz"
type input "M"
type input "Ma"
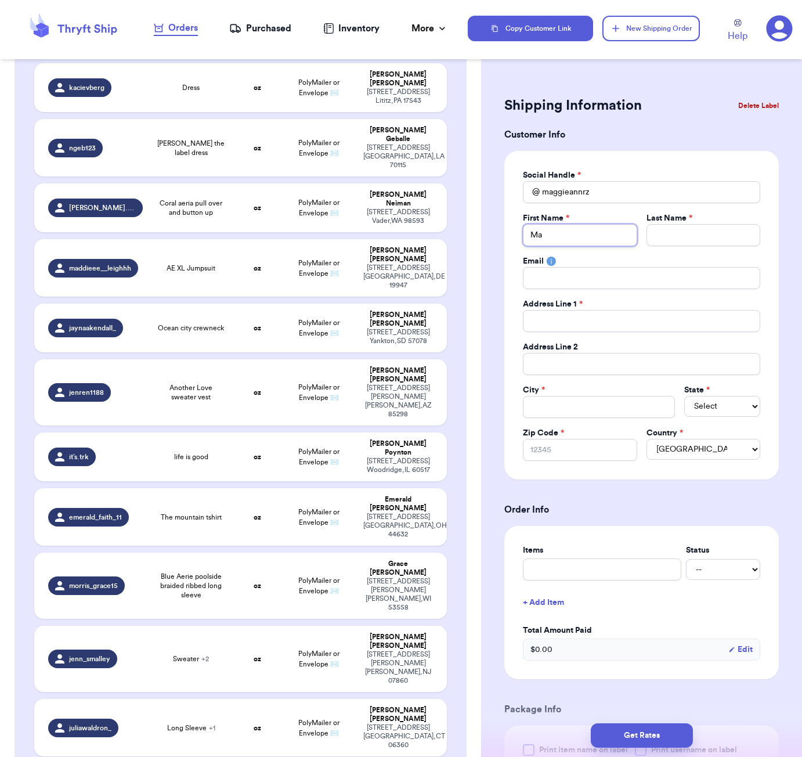
type input "Mag"
type input "Magg"
type input "Maggg"
type input "Magg"
type input "Maggi"
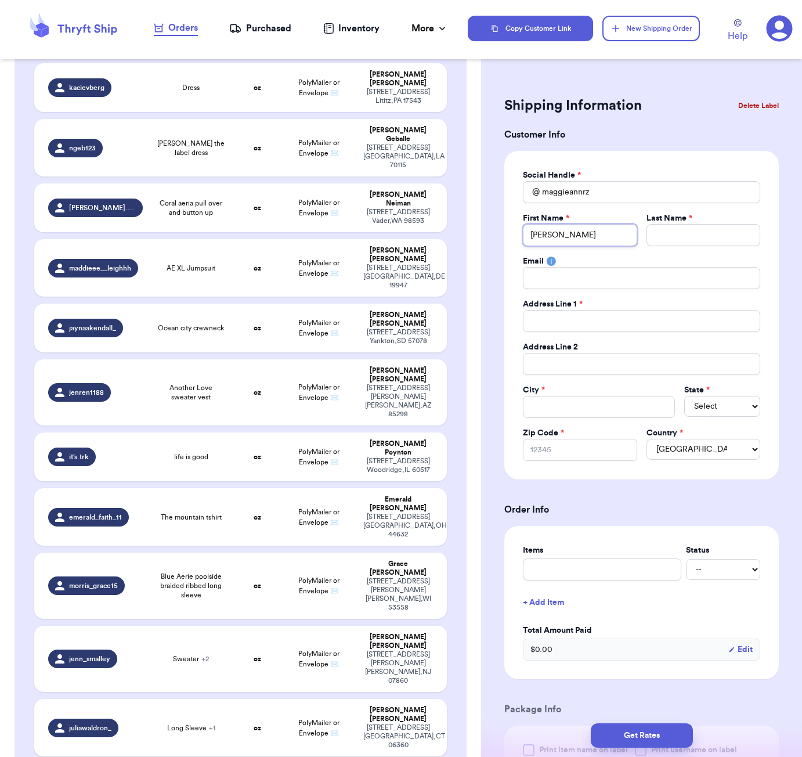
type input "[PERSON_NAME]"
type input "l"
type input "L"
type input "Lo"
type input "Lot"
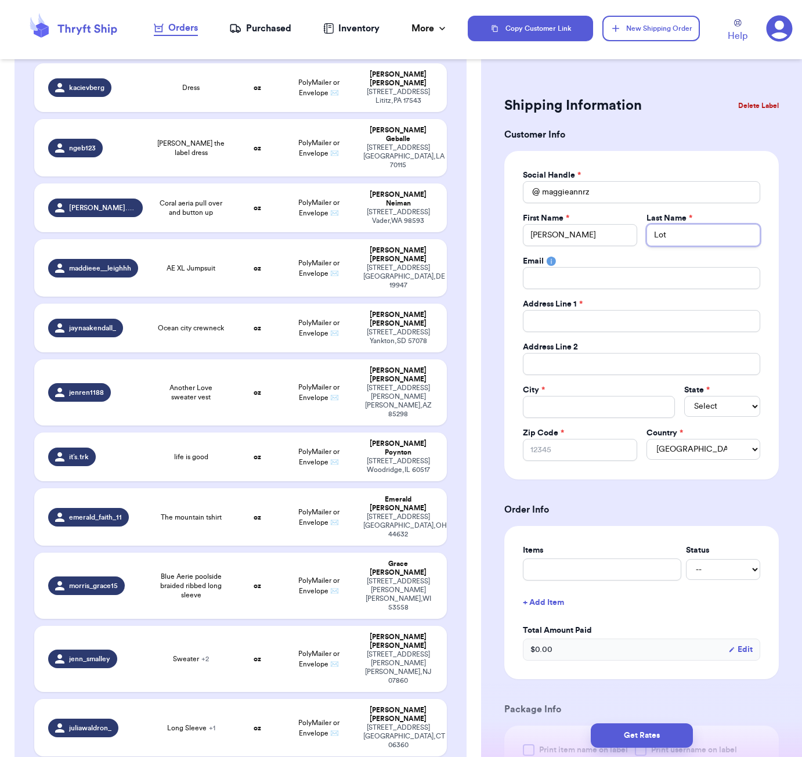
type input "[PERSON_NAME]"
type input "2"
type input "20"
type input "206"
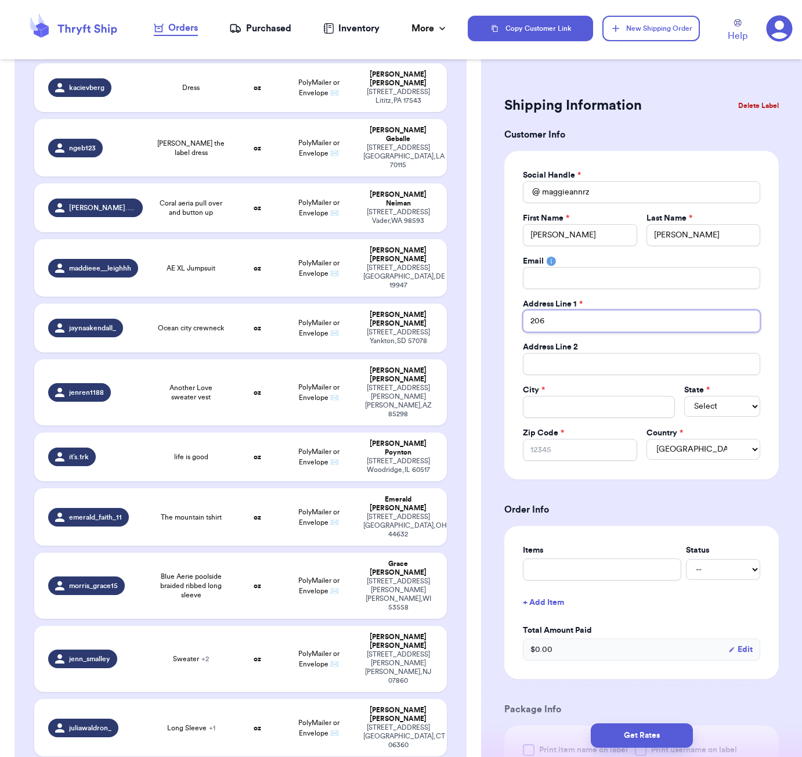
type input "206"
type input "2066"
type input "2066 W"
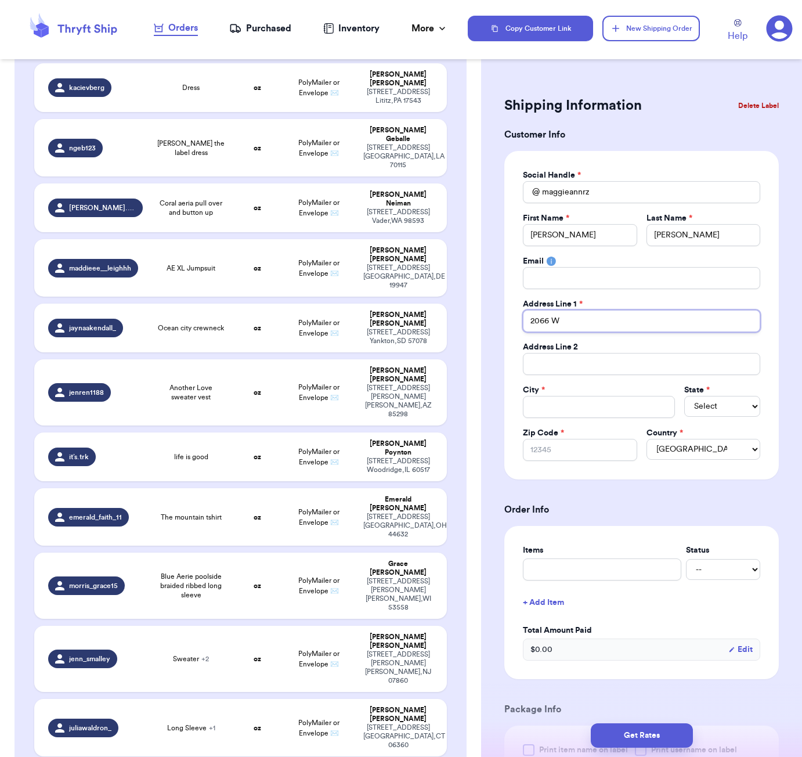
type input "2066 W."
type input "2066 W. 1"
type input "2066 W. 10"
type input "2066 W. 101"
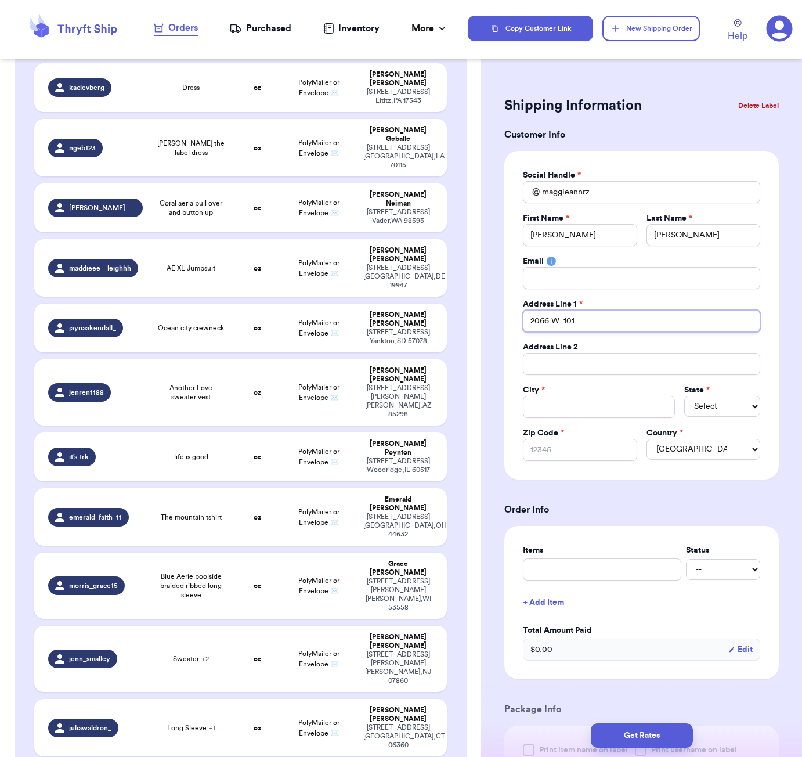
type input "2066 W. 101s"
type input "[STREET_ADDRESS]"
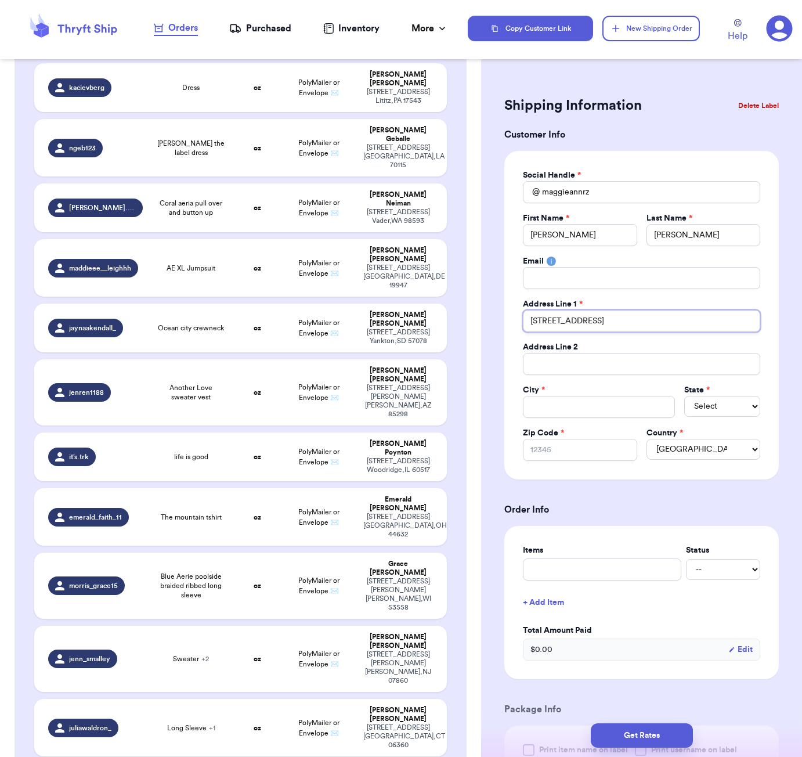
type input "[STREET_ADDRESS]"
type input "C"
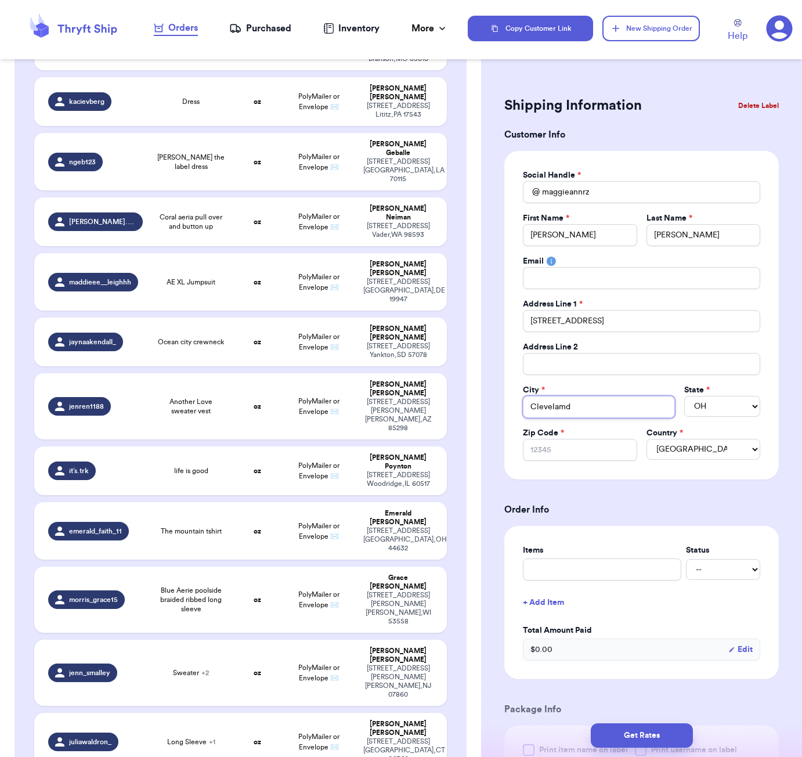
click at [573, 407] on input "Clevelamd" at bounding box center [599, 407] width 152 height 22
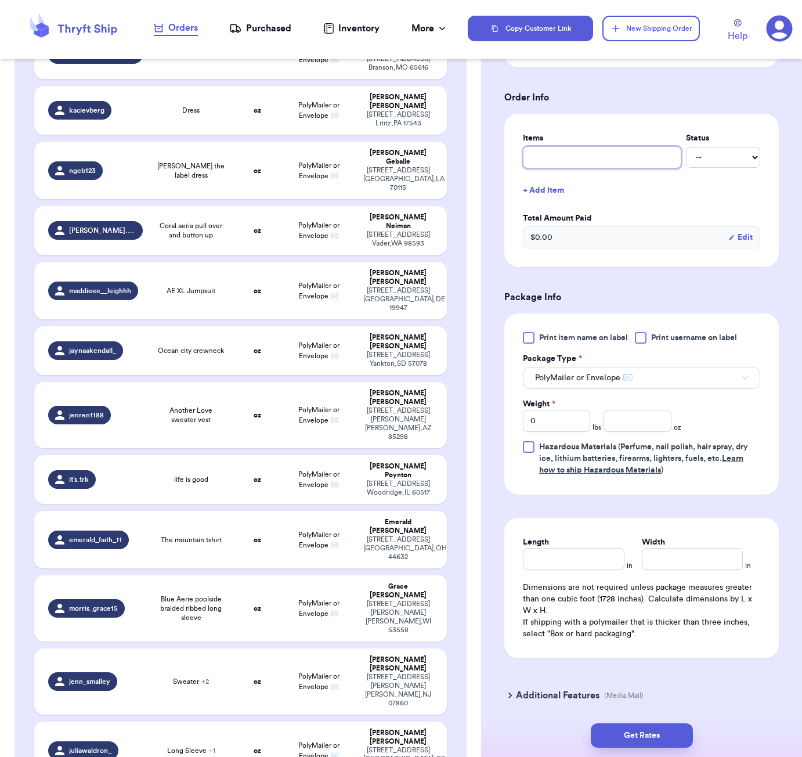
scroll to position [421, 0]
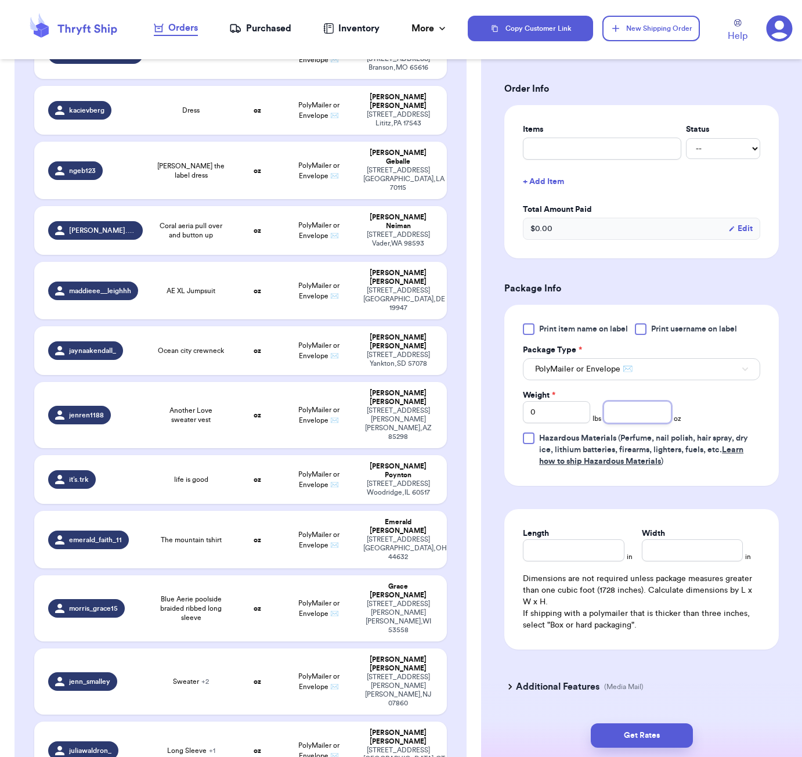
click at [638, 407] on input "number" at bounding box center [637, 412] width 67 height 22
click at [599, 556] on input "Length" at bounding box center [573, 550] width 101 height 22
drag, startPoint x: 655, startPoint y: 724, endPoint x: 680, endPoint y: 725, distance: 25.0
click at [655, 724] on button "Get Rates" at bounding box center [642, 735] width 102 height 24
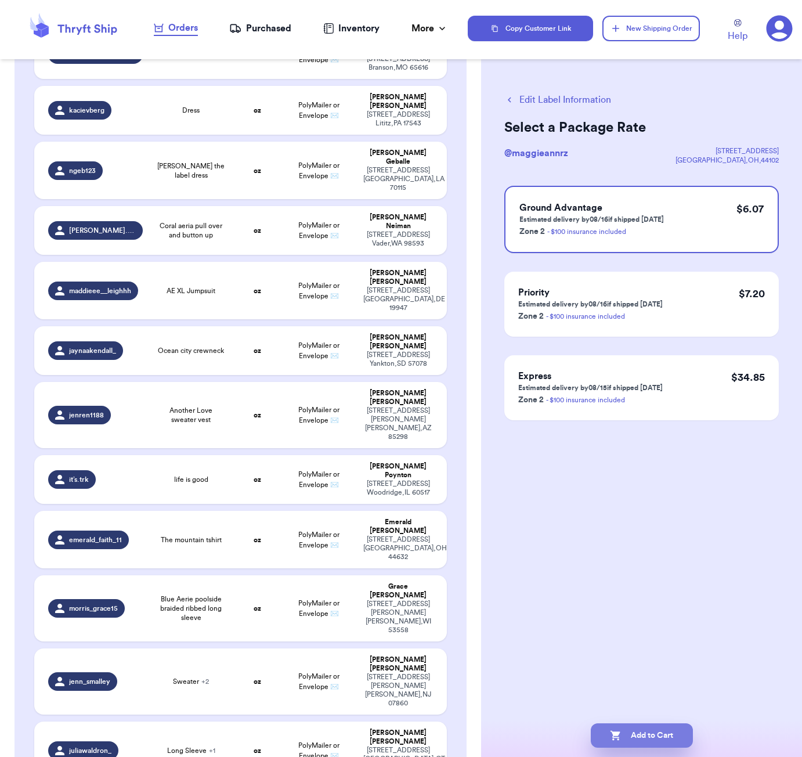
click at [678, 740] on button "Add to Cart" at bounding box center [642, 735] width 102 height 24
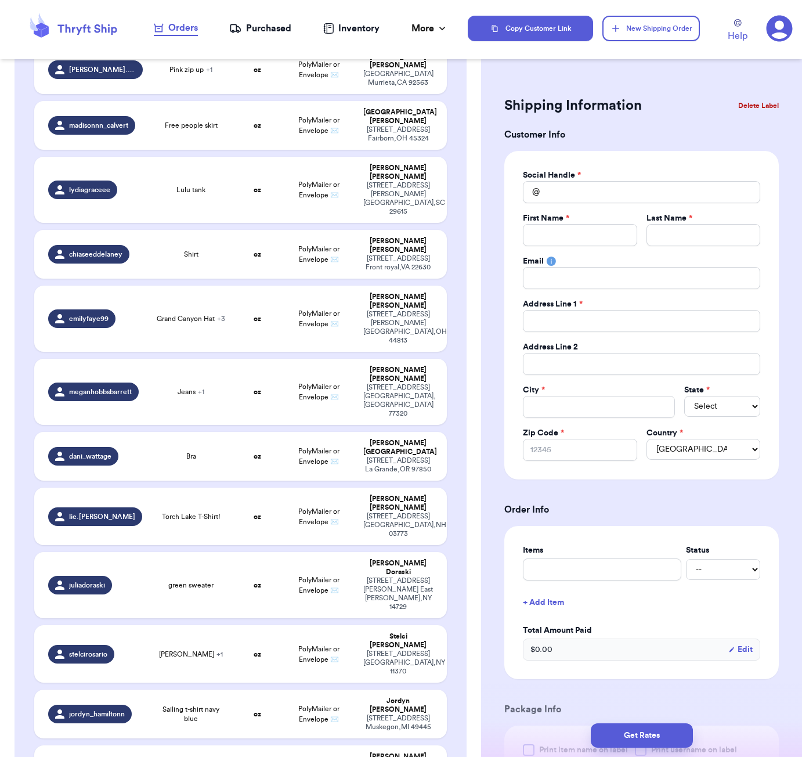
scroll to position [1572, 0]
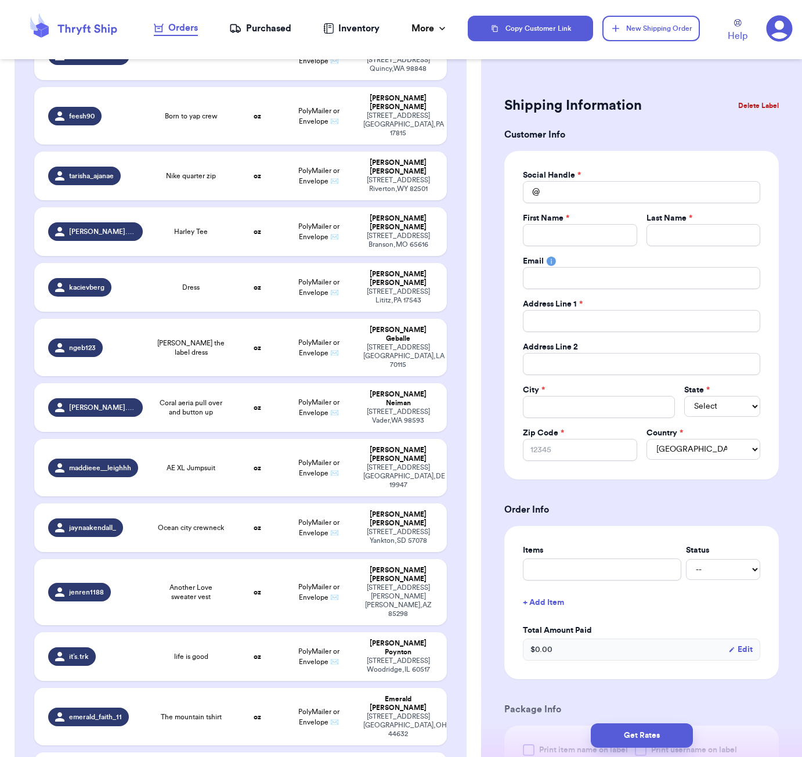
drag, startPoint x: 215, startPoint y: 404, endPoint x: 211, endPoint y: 384, distance: 20.7
click at [215, 403] on table "Handle Product Weight Package Type Address oz PolyMailer or Envelope ✉️ [PERSON…" at bounding box center [240, 297] width 415 height 3412
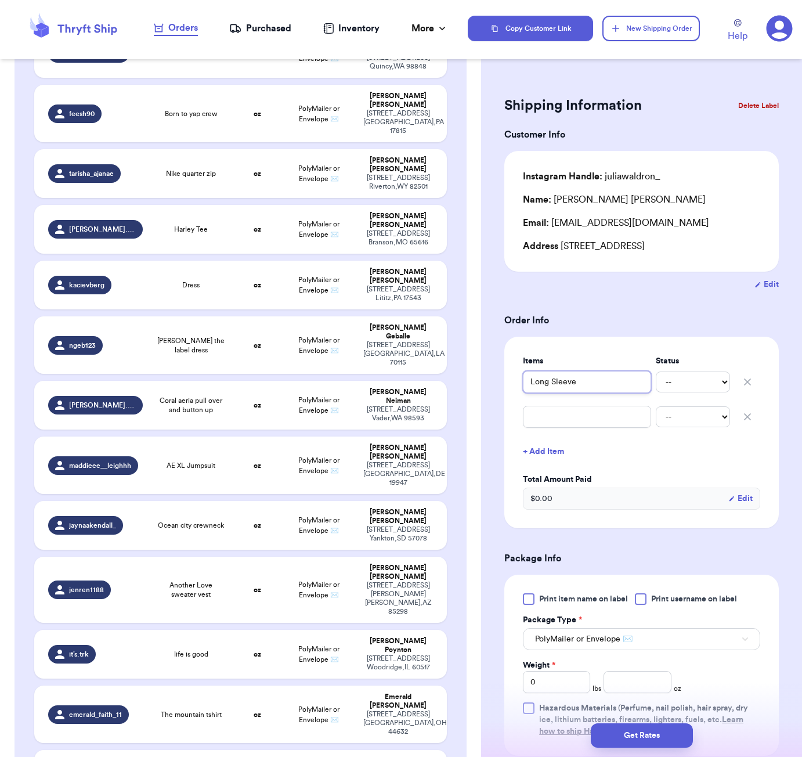
click at [533, 383] on input "Long Sleeve" at bounding box center [587, 382] width 128 height 22
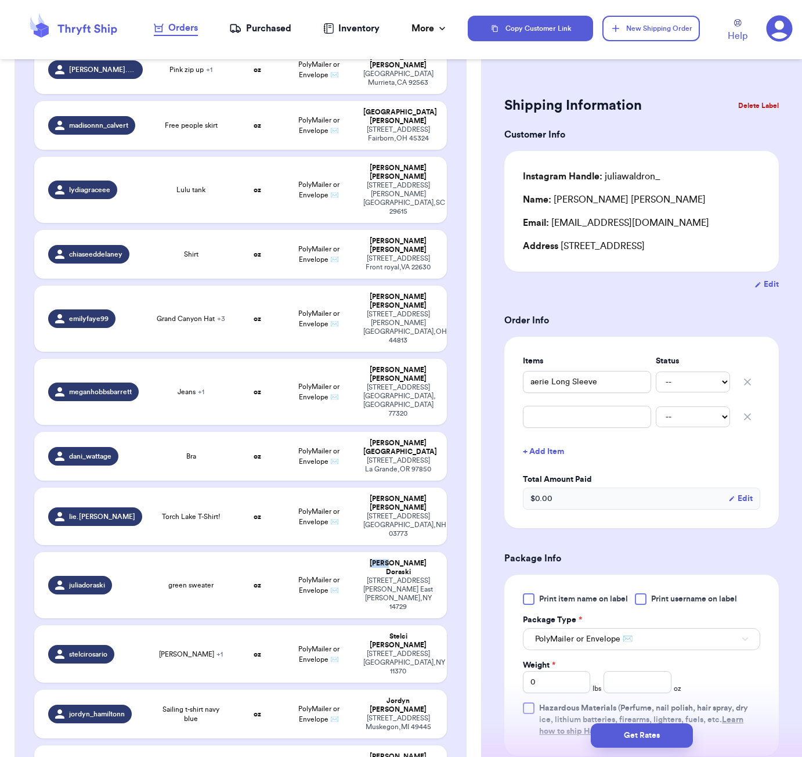
click at [606, 344] on div "Items Status aerie Long Sleeve -- Paid Owes -- Paid Owes + Add Item Total Amoun…" at bounding box center [641, 433] width 274 height 192
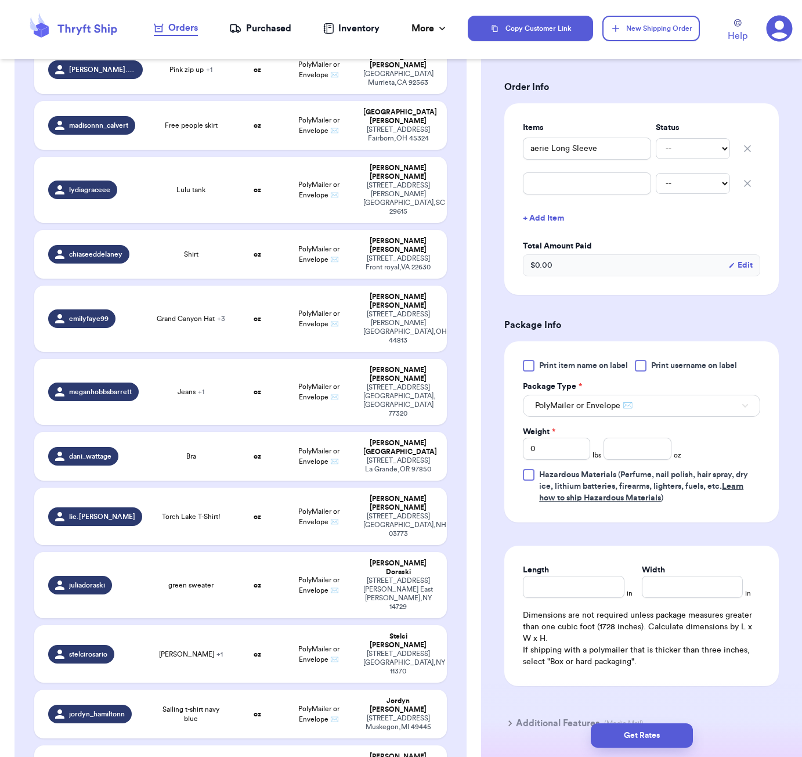
scroll to position [235, 0]
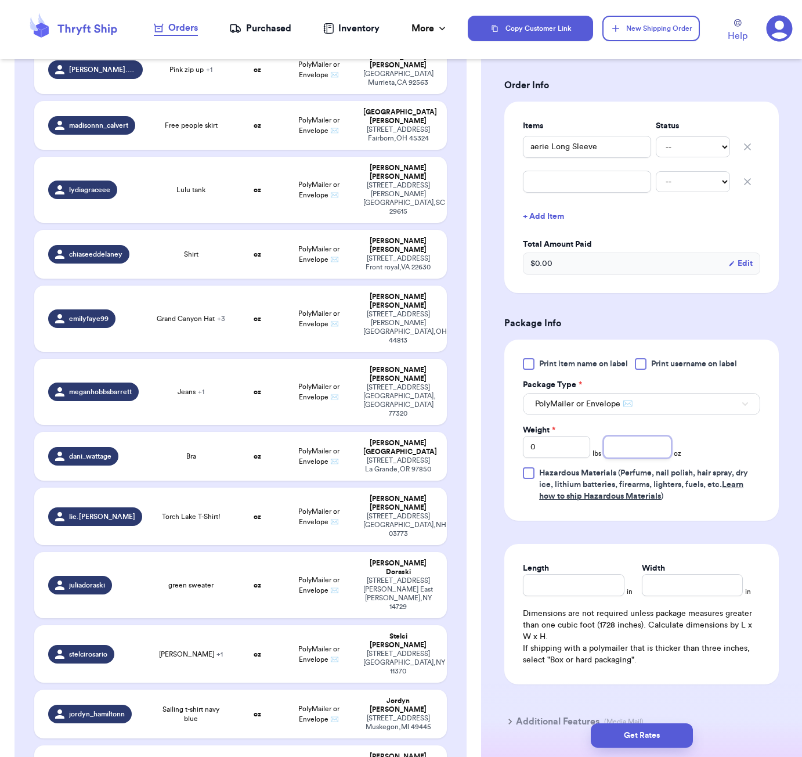
click at [649, 453] on input "number" at bounding box center [637, 447] width 67 height 22
click at [583, 590] on input "Length" at bounding box center [573, 585] width 101 height 22
click at [678, 739] on button "Get Rates" at bounding box center [642, 735] width 102 height 24
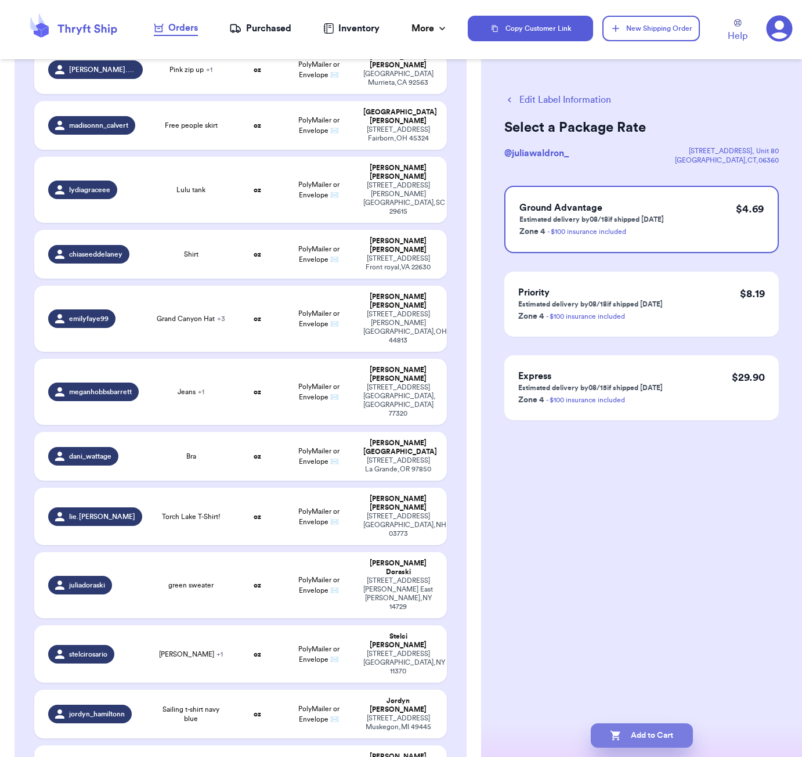
click at [670, 743] on button "Add to Cart" at bounding box center [642, 735] width 102 height 24
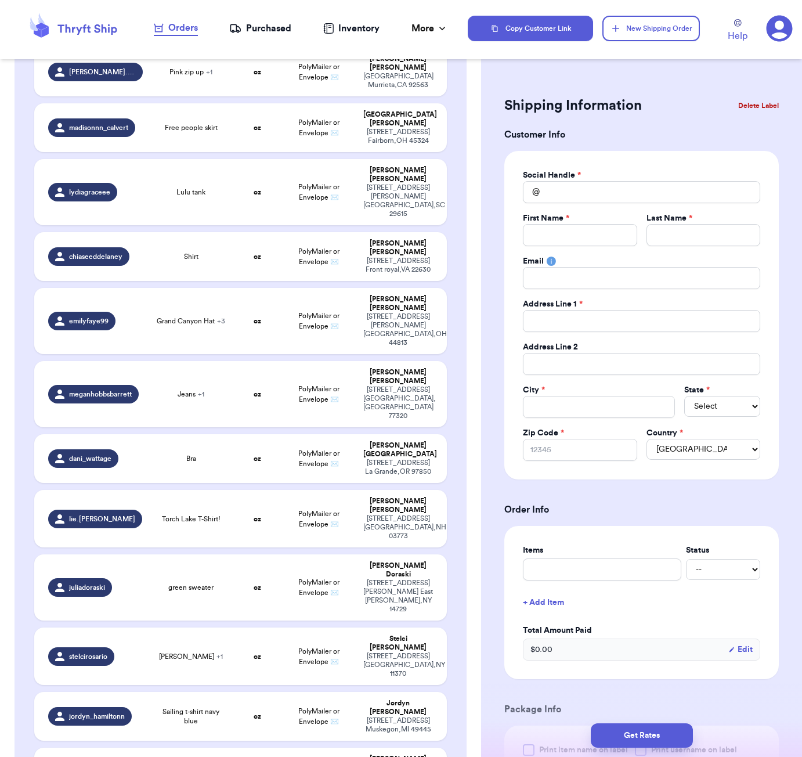
scroll to position [1760, 0]
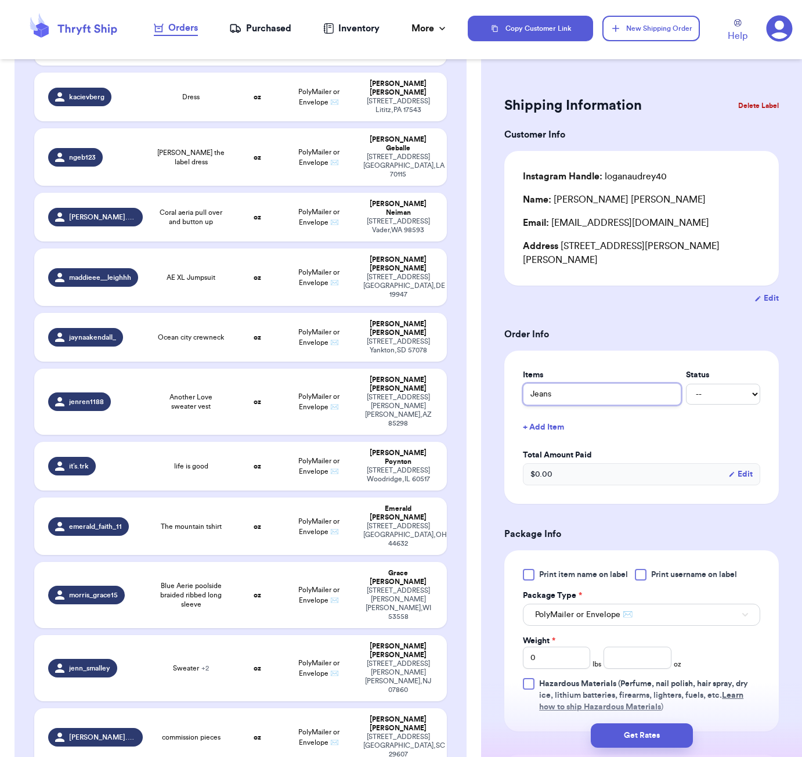
click at [528, 383] on input "Jeans" at bounding box center [602, 394] width 158 height 22
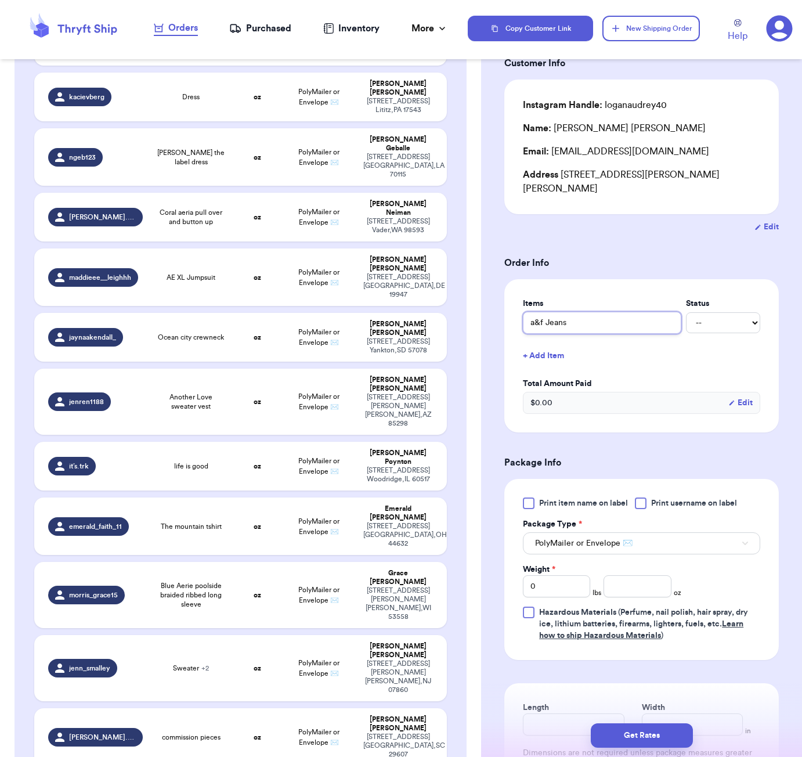
scroll to position [77, 0]
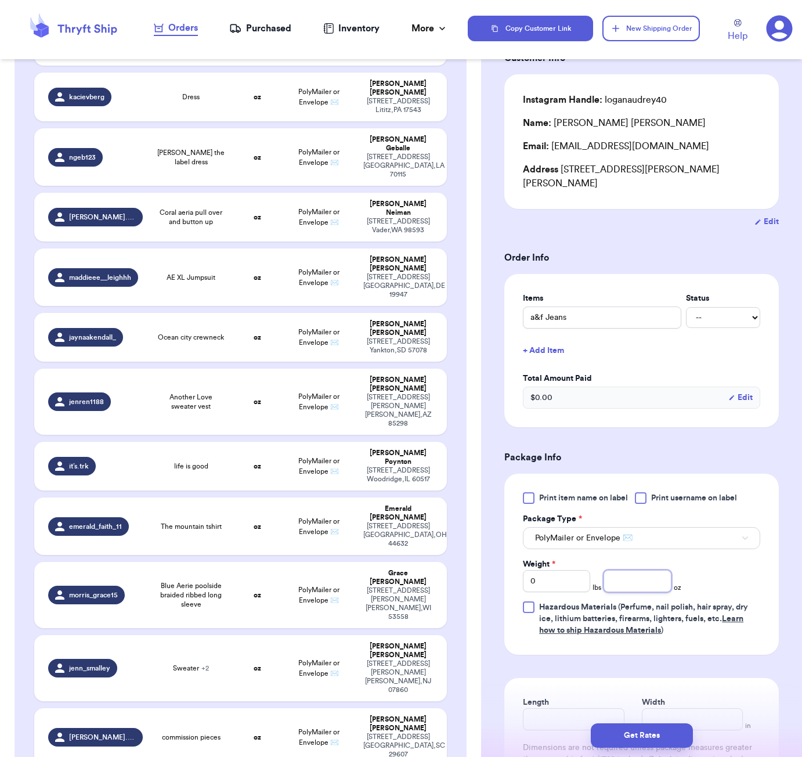
click at [635, 570] on input "number" at bounding box center [637, 581] width 67 height 22
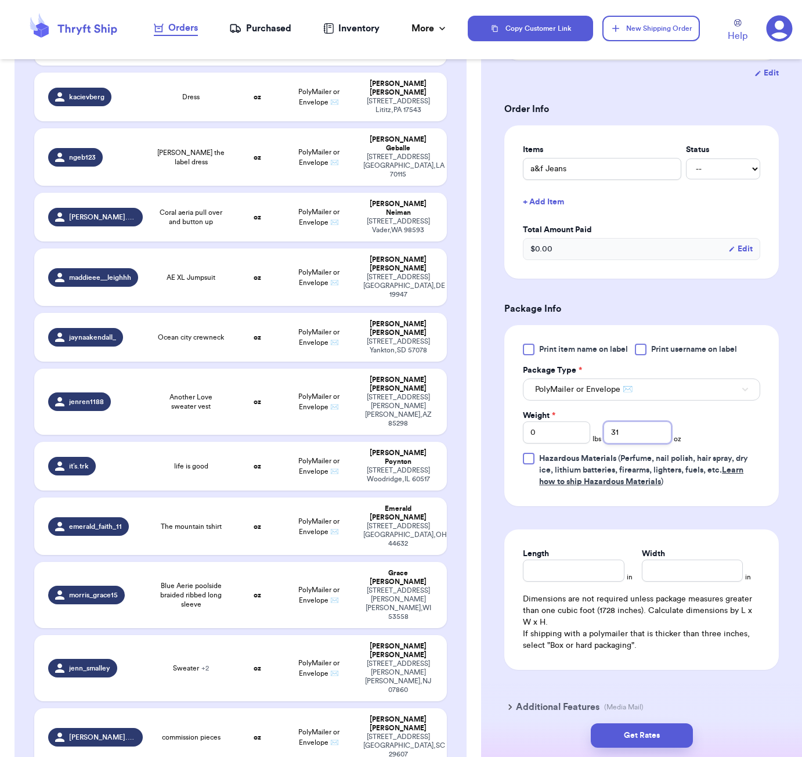
scroll to position [268, 0]
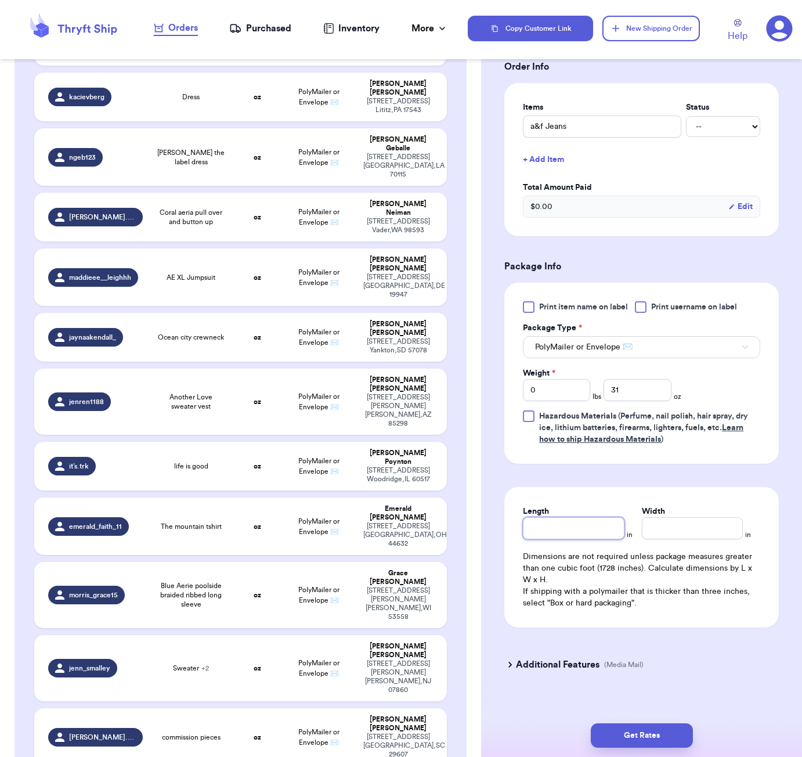
click at [574, 523] on input "Length" at bounding box center [573, 528] width 101 height 22
click at [633, 727] on button "Get Rates" at bounding box center [642, 735] width 102 height 24
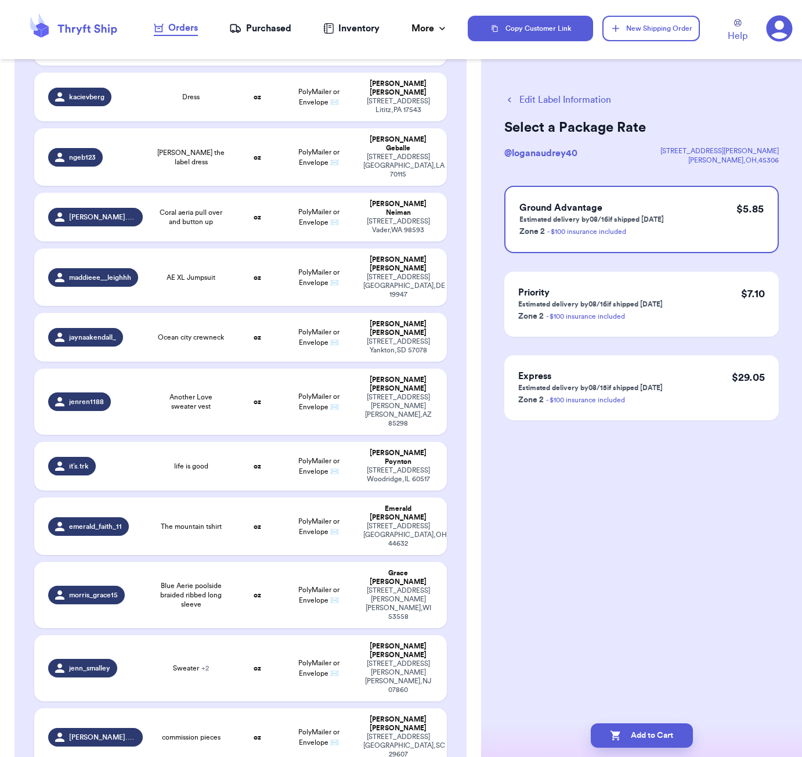
scroll to position [0, 0]
click at [666, 740] on button "Add to Cart" at bounding box center [642, 735] width 102 height 24
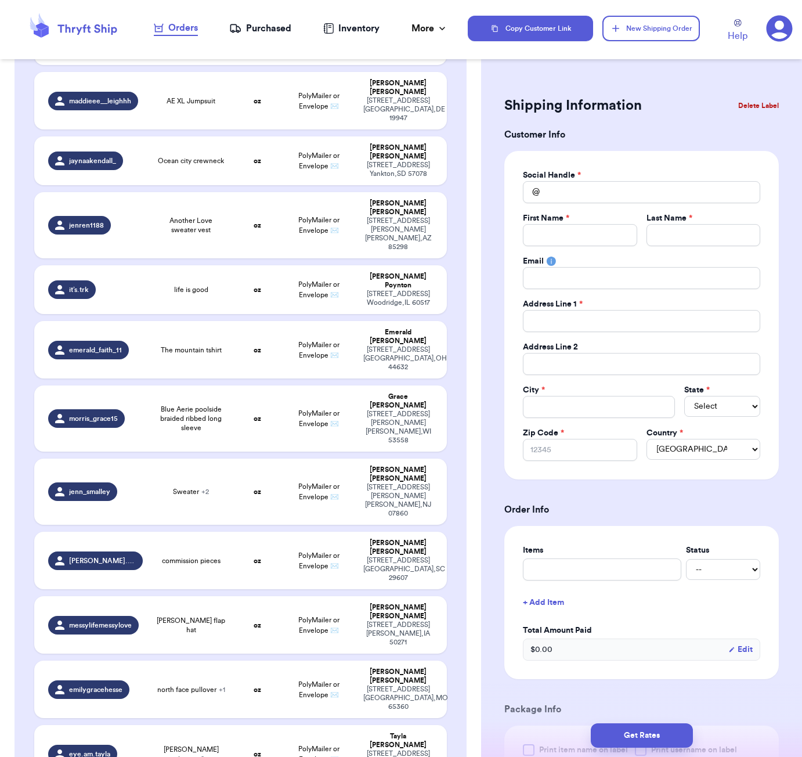
scroll to position [1980, 0]
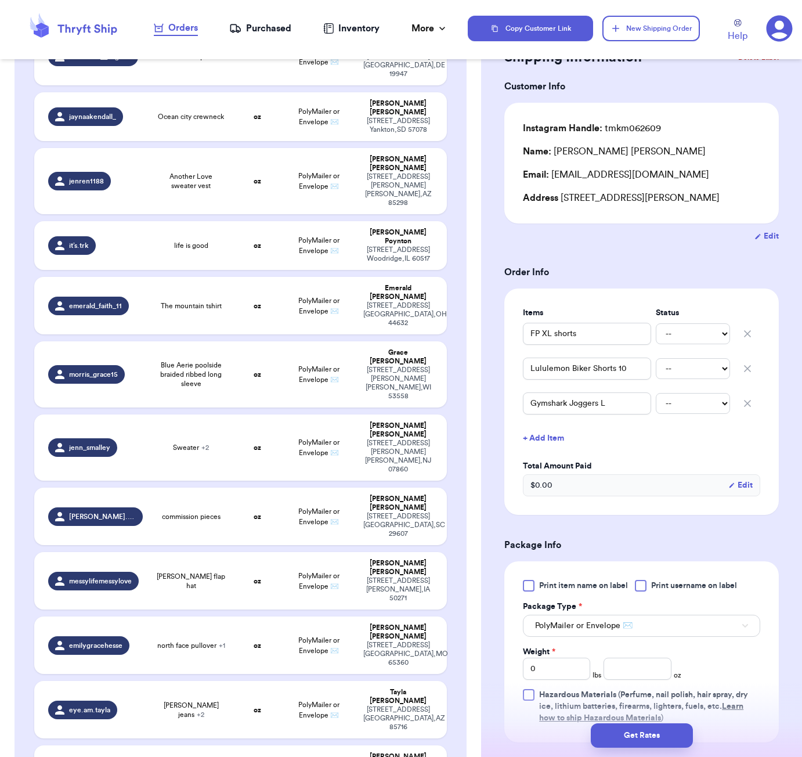
scroll to position [170, 0]
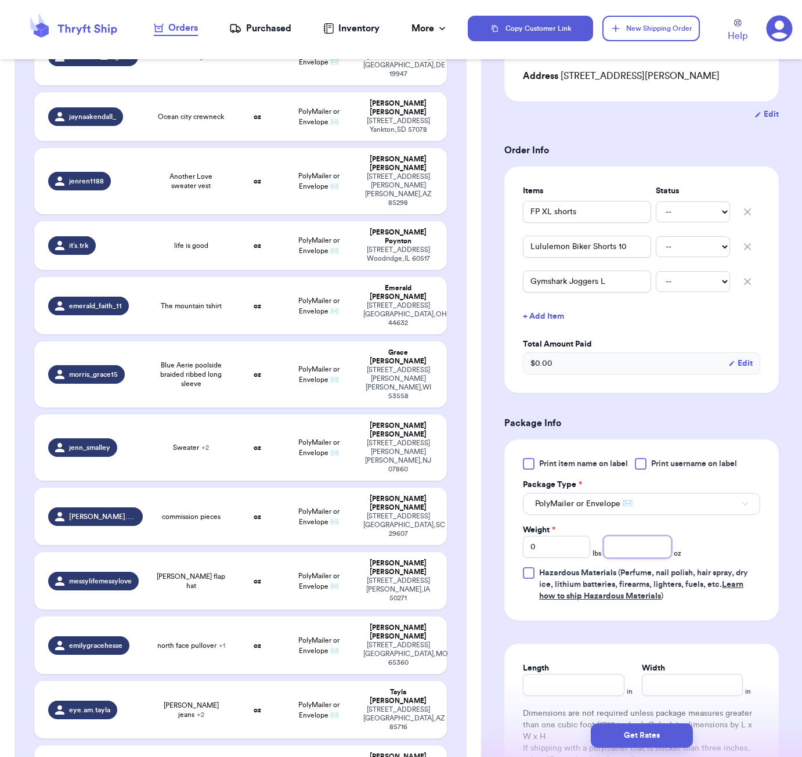
click at [640, 552] on input "number" at bounding box center [637, 547] width 67 height 22
click at [548, 693] on input "Length" at bounding box center [573, 685] width 101 height 22
click at [646, 738] on button "Get Rates" at bounding box center [642, 735] width 102 height 24
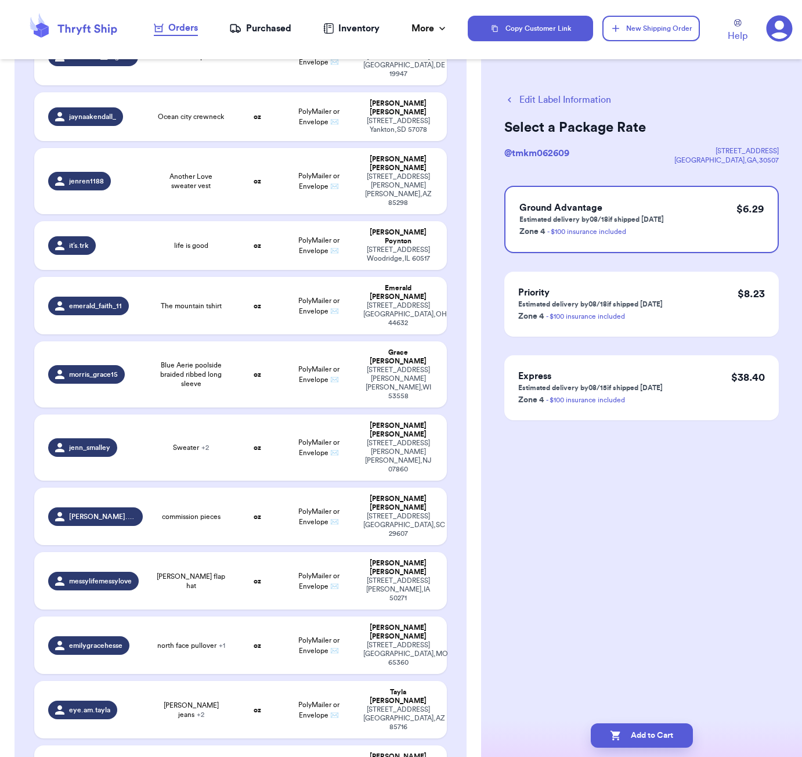
scroll to position [0, 0]
click at [676, 739] on button "Add to Cart" at bounding box center [642, 735] width 102 height 24
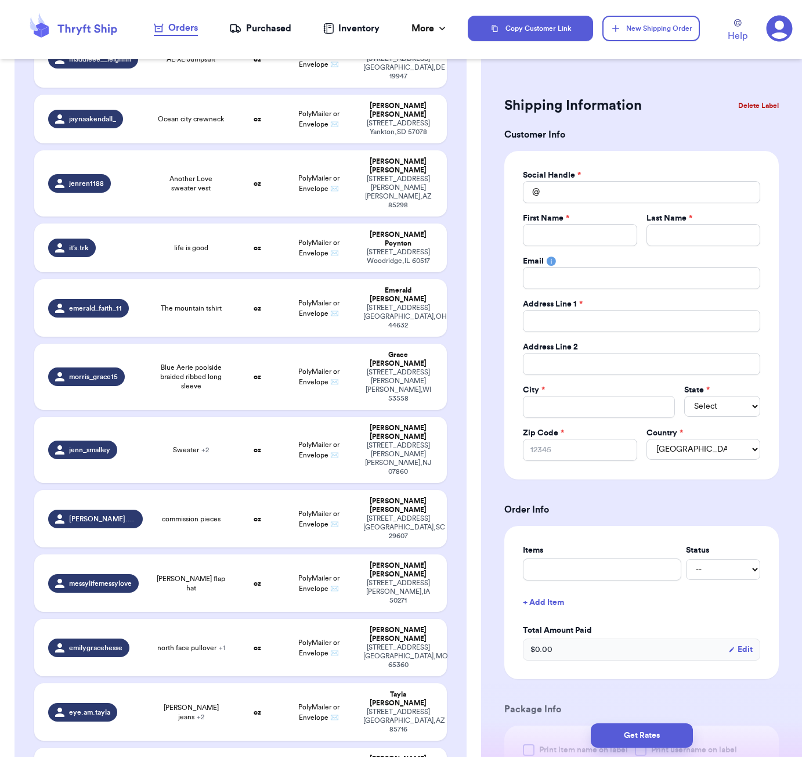
click at [689, 1] on header "Orders Purchased Inventory More Stats Completed Orders Copy Customer Link New S…" at bounding box center [401, 29] width 802 height 59
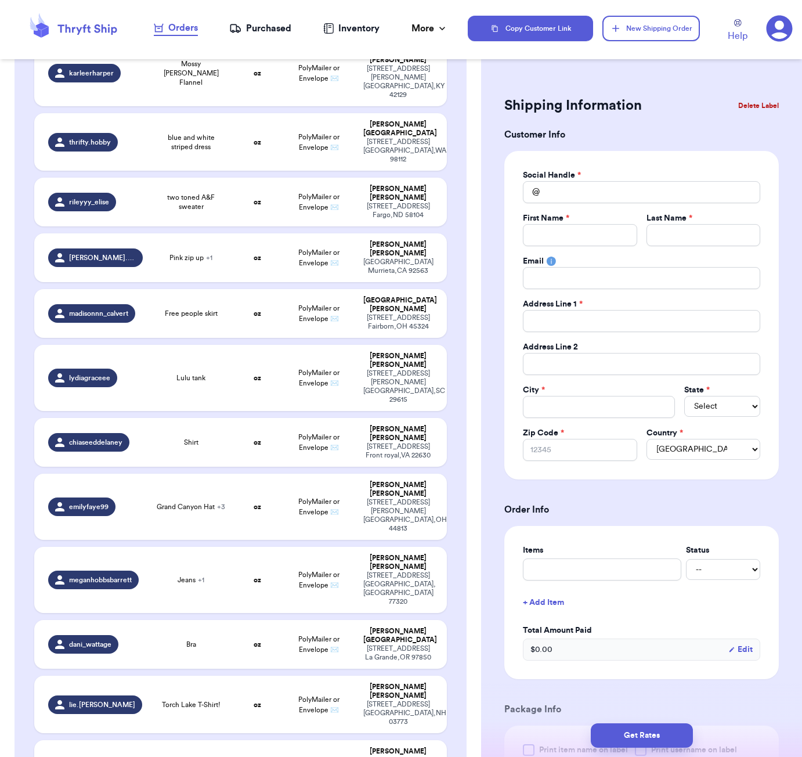
scroll to position [1666, 0]
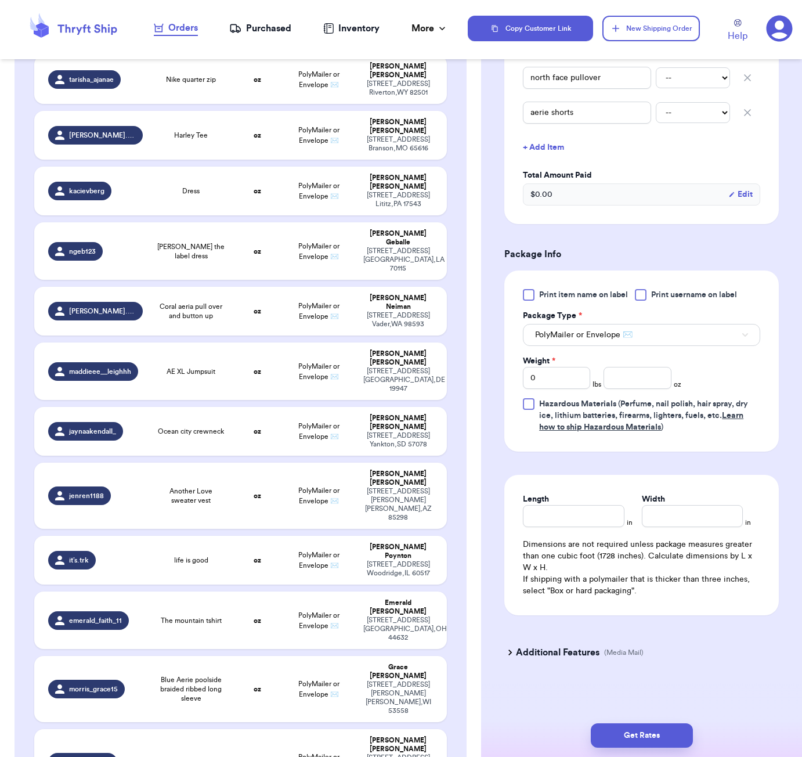
scroll to position [0, 0]
click at [630, 388] on input "number" at bounding box center [637, 378] width 67 height 22
click at [569, 523] on input "Length" at bounding box center [573, 516] width 101 height 22
drag, startPoint x: 688, startPoint y: 742, endPoint x: 692, endPoint y: 734, distance: 8.6
click at [688, 741] on button "Get Rates" at bounding box center [642, 735] width 102 height 24
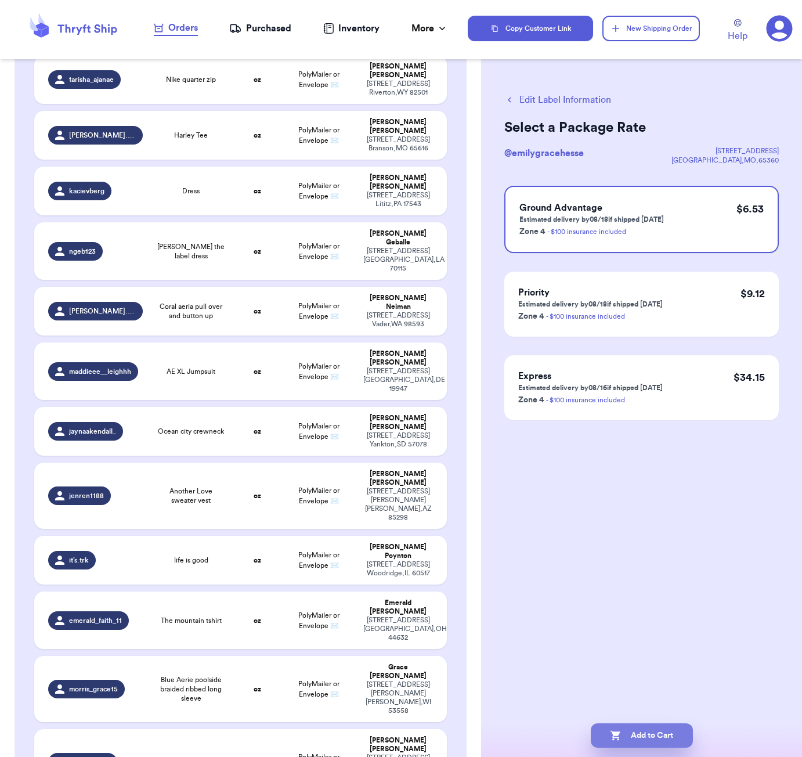
click at [672, 741] on button "Add to Cart" at bounding box center [642, 735] width 102 height 24
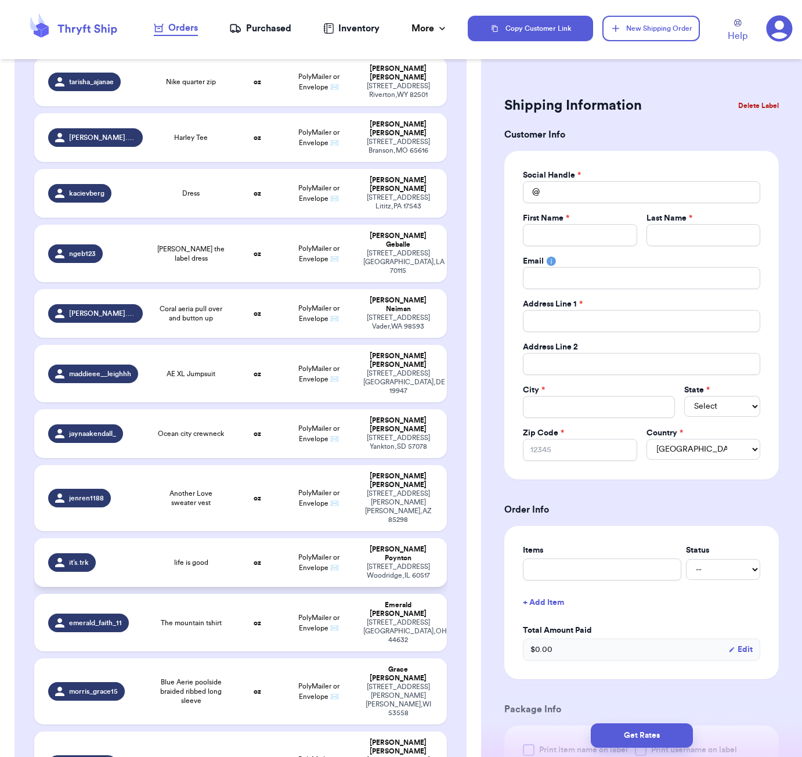
click at [203, 538] on td "life is good" at bounding box center [191, 562] width 82 height 49
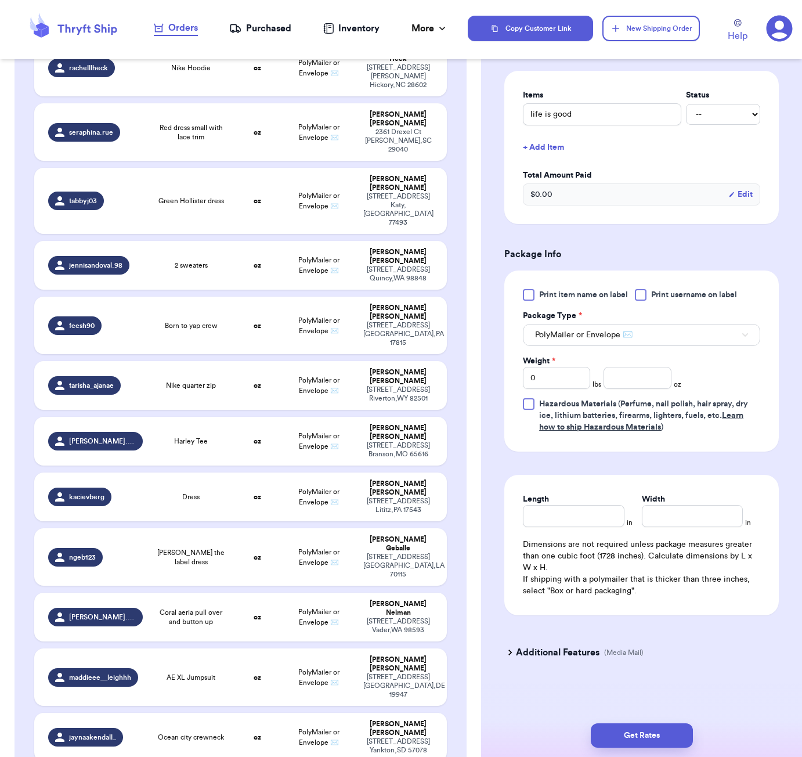
scroll to position [268, 0]
click at [633, 378] on input "number" at bounding box center [637, 378] width 67 height 22
click at [587, 508] on input "Length" at bounding box center [573, 516] width 101 height 22
click at [558, 510] on input "6" at bounding box center [573, 516] width 101 height 22
drag, startPoint x: 651, startPoint y: 736, endPoint x: 687, endPoint y: 732, distance: 36.2
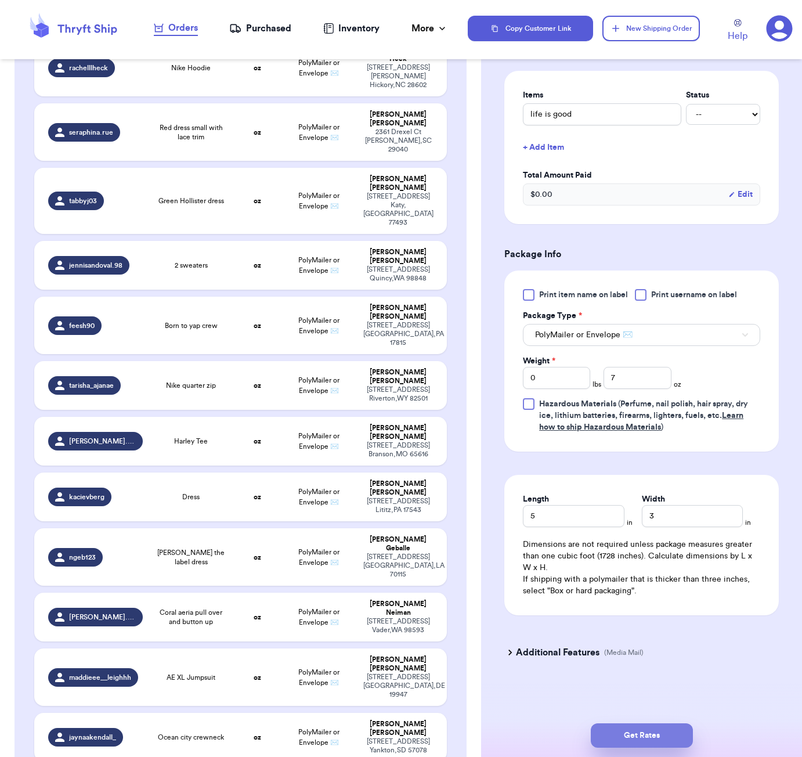
click at [652, 736] on button "Get Rates" at bounding box center [642, 735] width 102 height 24
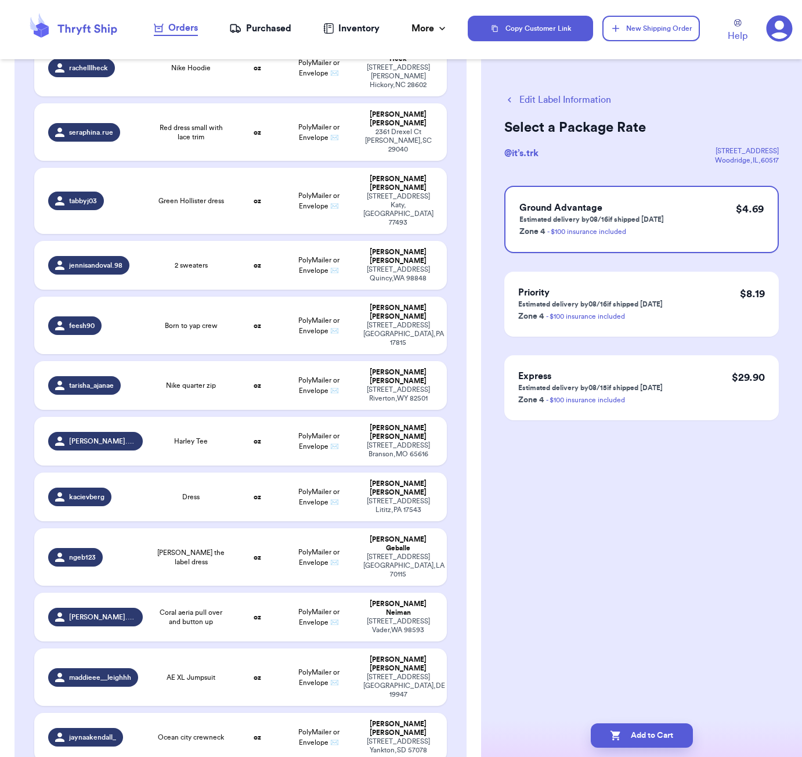
scroll to position [0, 0]
click at [669, 732] on button "Add to Cart" at bounding box center [642, 735] width 102 height 24
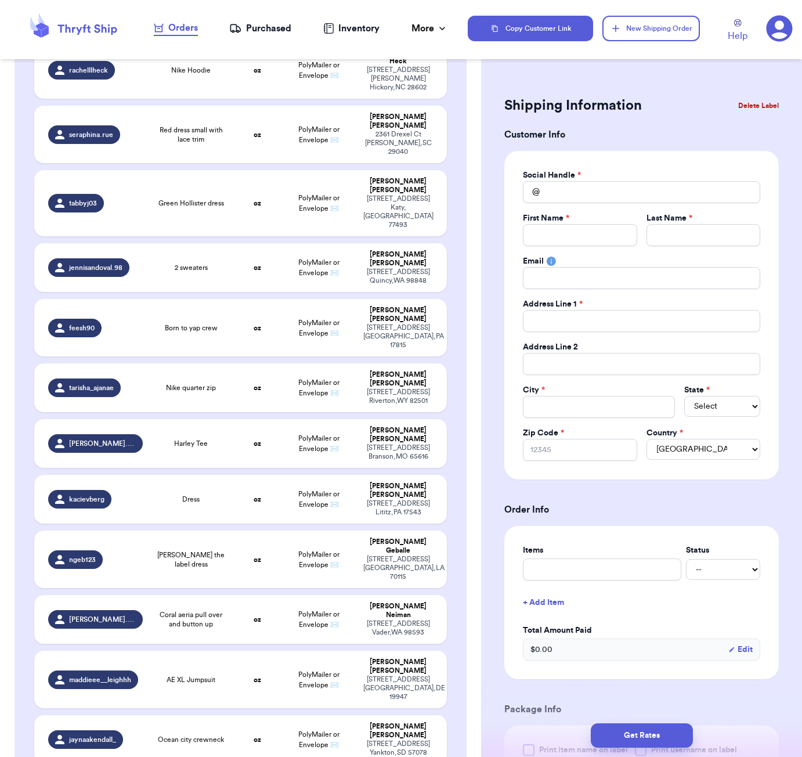
scroll to position [1858, 0]
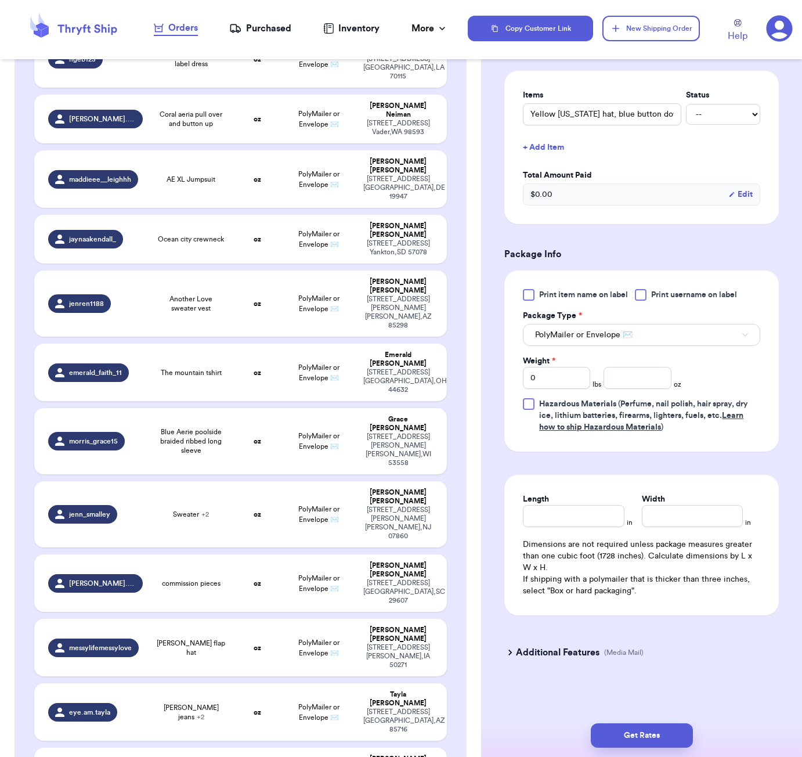
scroll to position [268, 0]
click at [619, 385] on input "number" at bounding box center [637, 378] width 67 height 22
click at [566, 511] on input "Length" at bounding box center [573, 516] width 101 height 22
drag, startPoint x: 649, startPoint y: 735, endPoint x: 663, endPoint y: 725, distance: 17.2
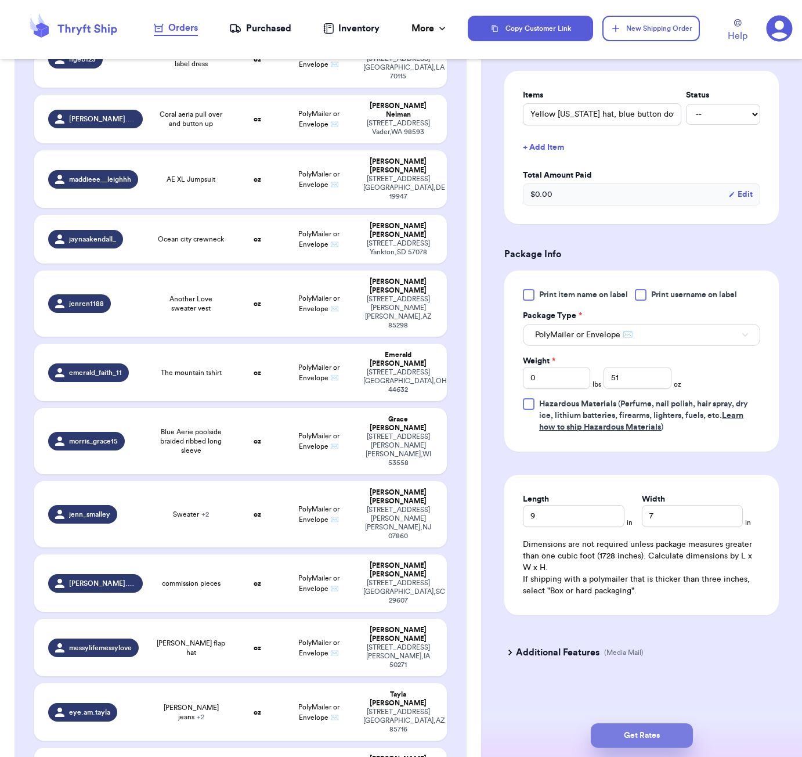
click at [649, 735] on button "Get Rates" at bounding box center [642, 735] width 102 height 24
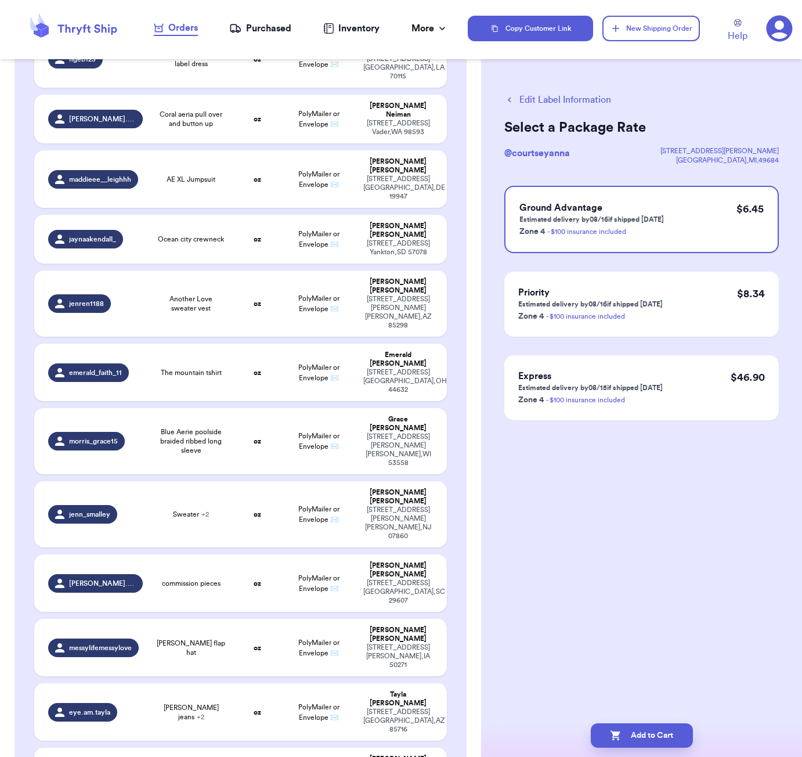
drag, startPoint x: 674, startPoint y: 736, endPoint x: 680, endPoint y: 706, distance: 31.3
click at [674, 736] on button "Add to Cart" at bounding box center [642, 735] width 102 height 24
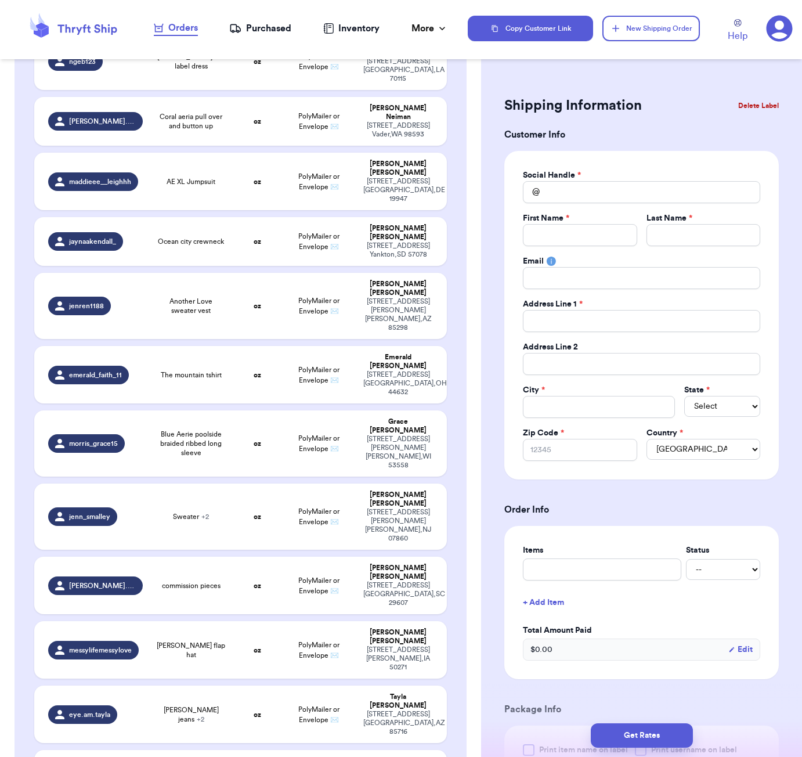
scroll to position [1377, 0]
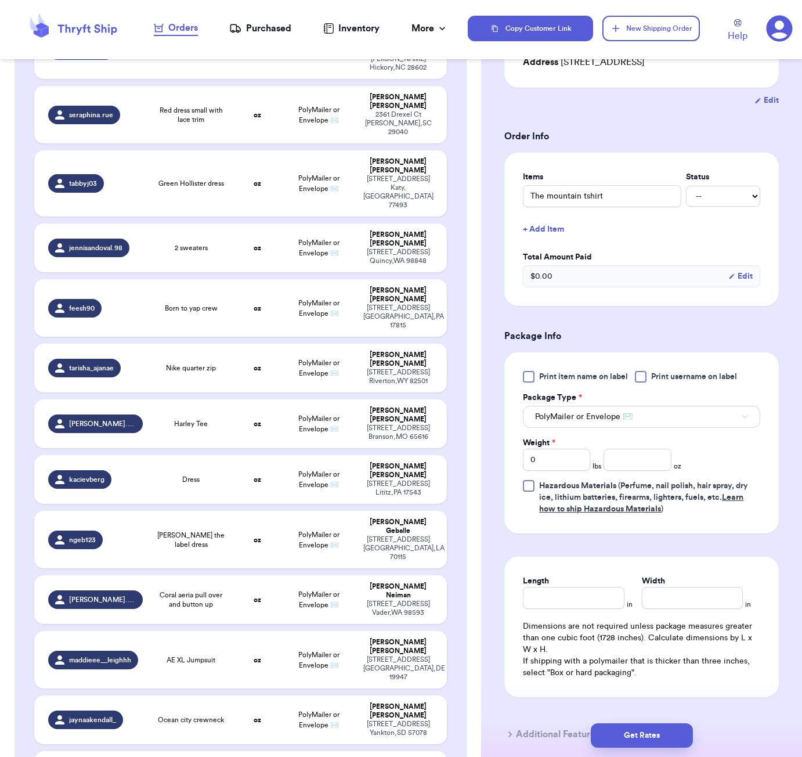
scroll to position [249, 0]
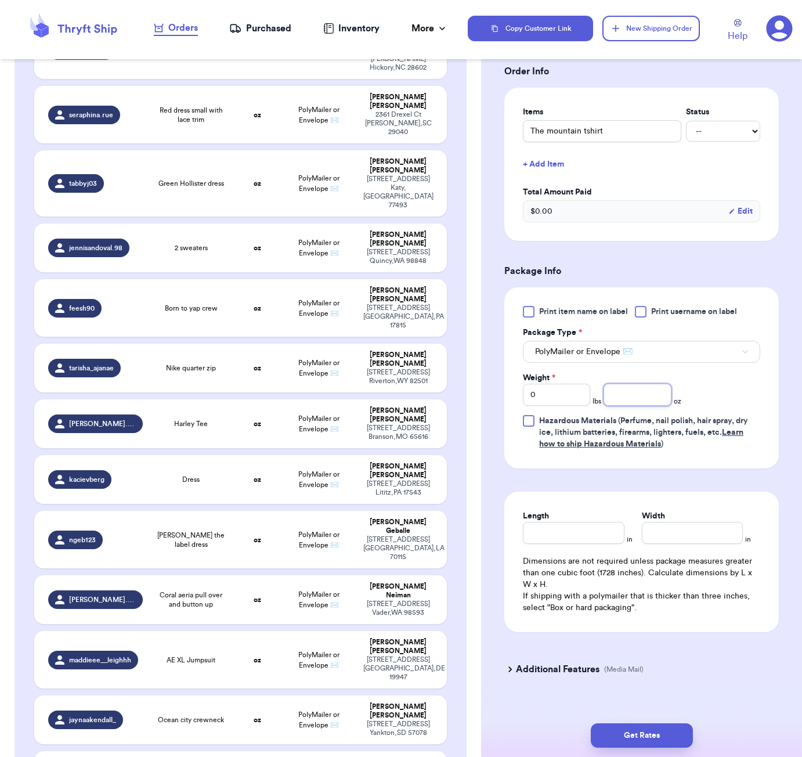
click at [642, 399] on input "number" at bounding box center [637, 395] width 67 height 22
click at [587, 544] on input "Length" at bounding box center [573, 533] width 101 height 22
click at [634, 736] on button "Get Rates" at bounding box center [642, 735] width 102 height 24
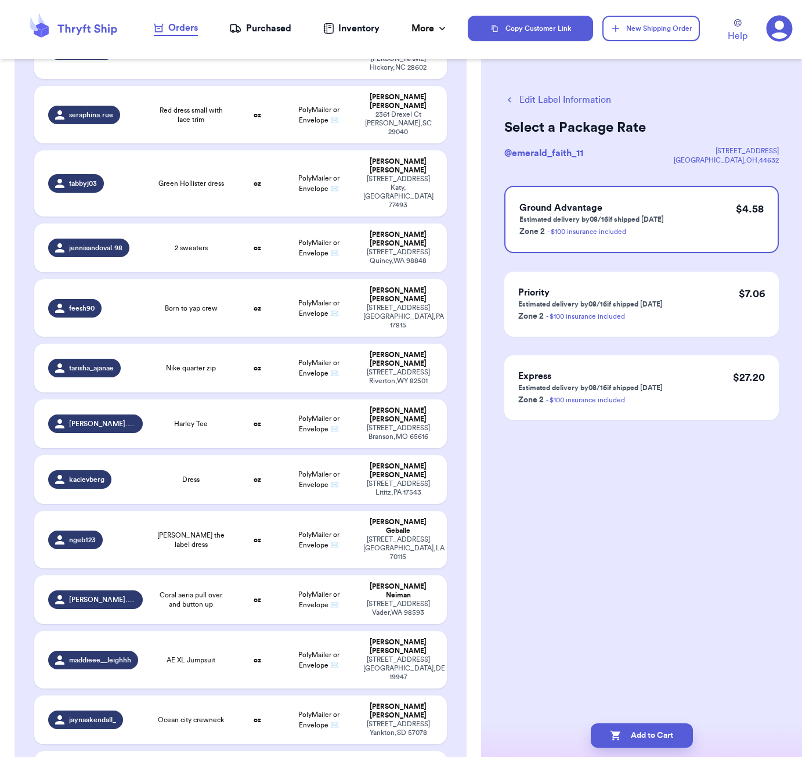
scroll to position [0, 0]
click at [662, 734] on button "Add to Cart" at bounding box center [642, 735] width 102 height 24
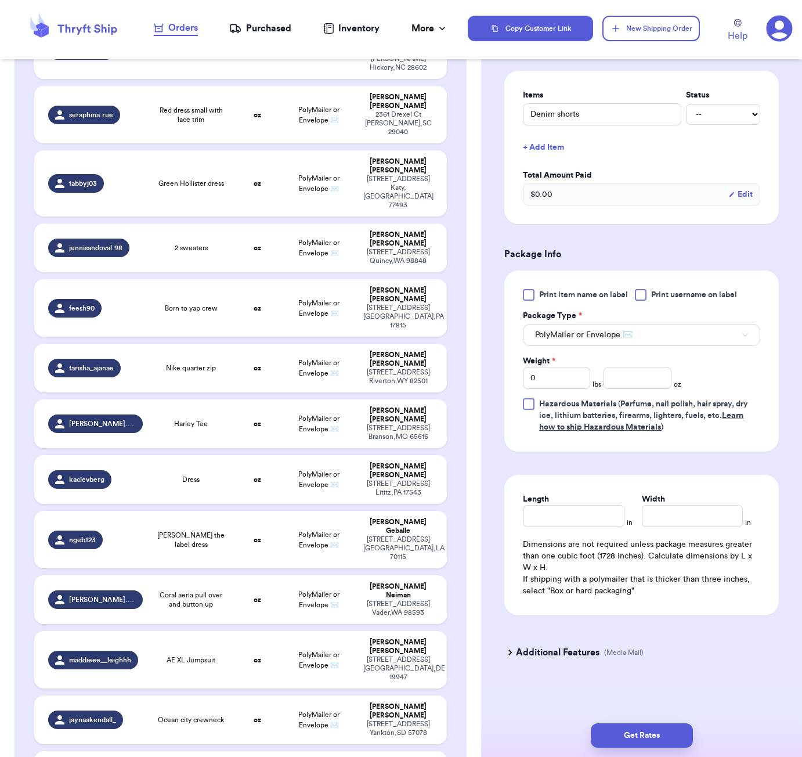
scroll to position [268, 0]
click at [631, 373] on input "number" at bounding box center [637, 378] width 67 height 22
click at [563, 515] on input "Length" at bounding box center [573, 516] width 101 height 22
drag, startPoint x: 650, startPoint y: 732, endPoint x: 705, endPoint y: 688, distance: 69.8
click at [650, 732] on button "Get Rates" at bounding box center [642, 735] width 102 height 24
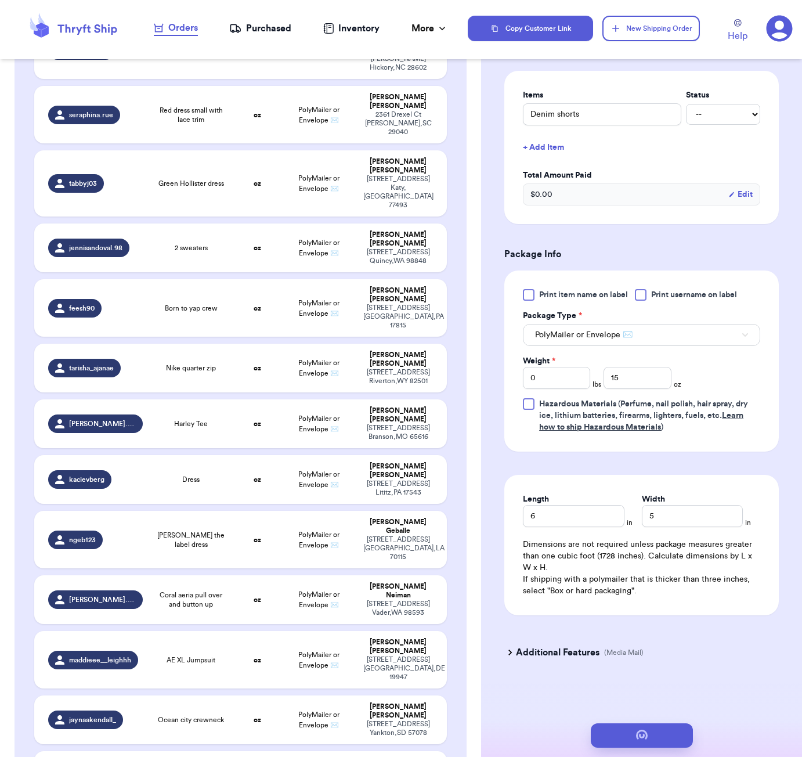
scroll to position [0, 0]
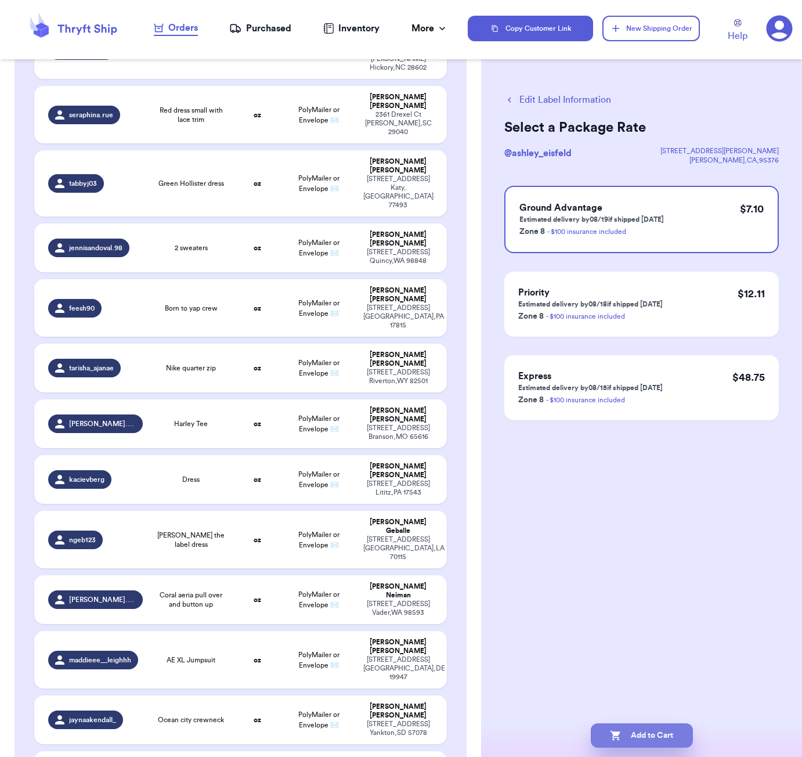
click at [675, 738] on button "Add to Cart" at bounding box center [642, 735] width 102 height 24
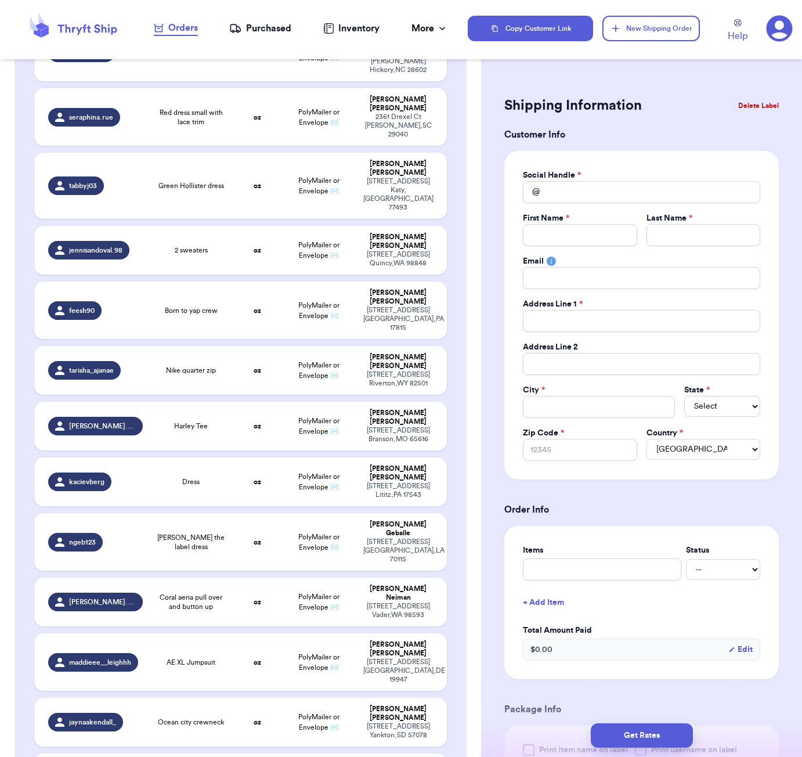
scroll to position [706, 0]
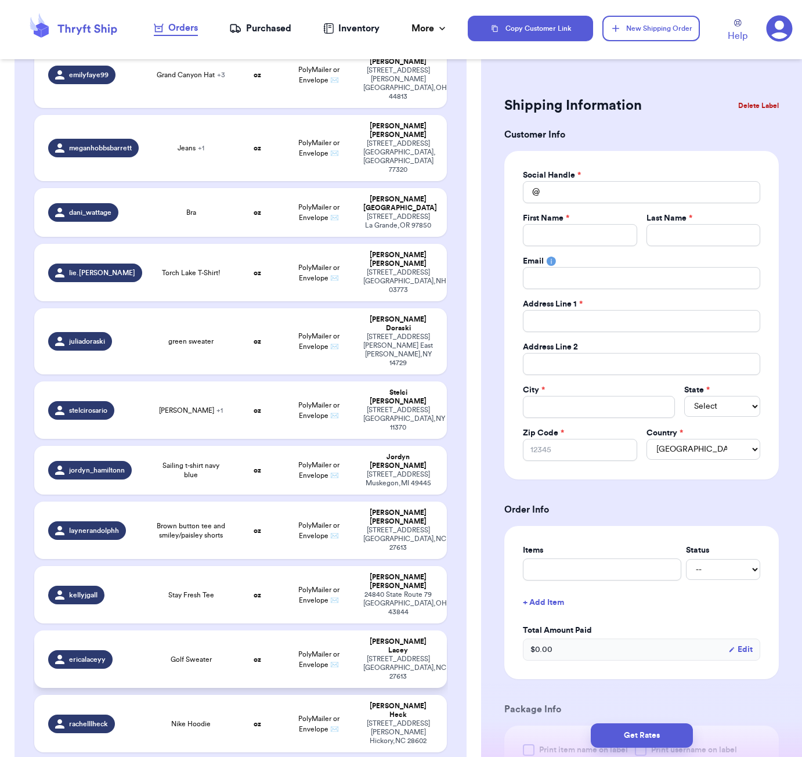
click at [242, 630] on td "oz" at bounding box center [256, 658] width 49 height 57
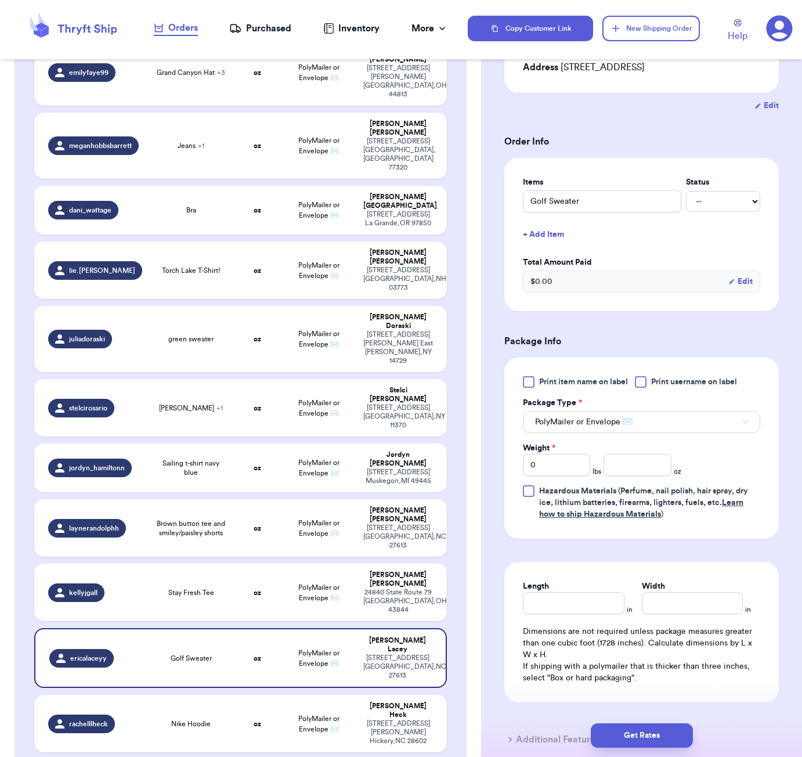
scroll to position [195, 0]
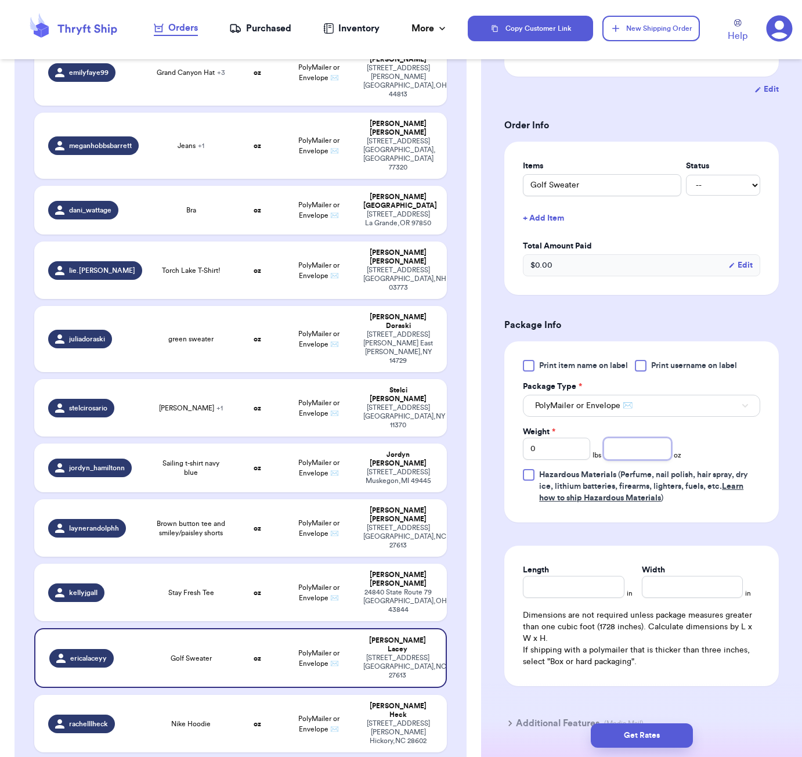
click at [623, 460] on input "number" at bounding box center [637, 449] width 67 height 22
click at [565, 587] on input "Length" at bounding box center [573, 587] width 101 height 22
click at [640, 727] on button "Get Rates" at bounding box center [642, 735] width 102 height 24
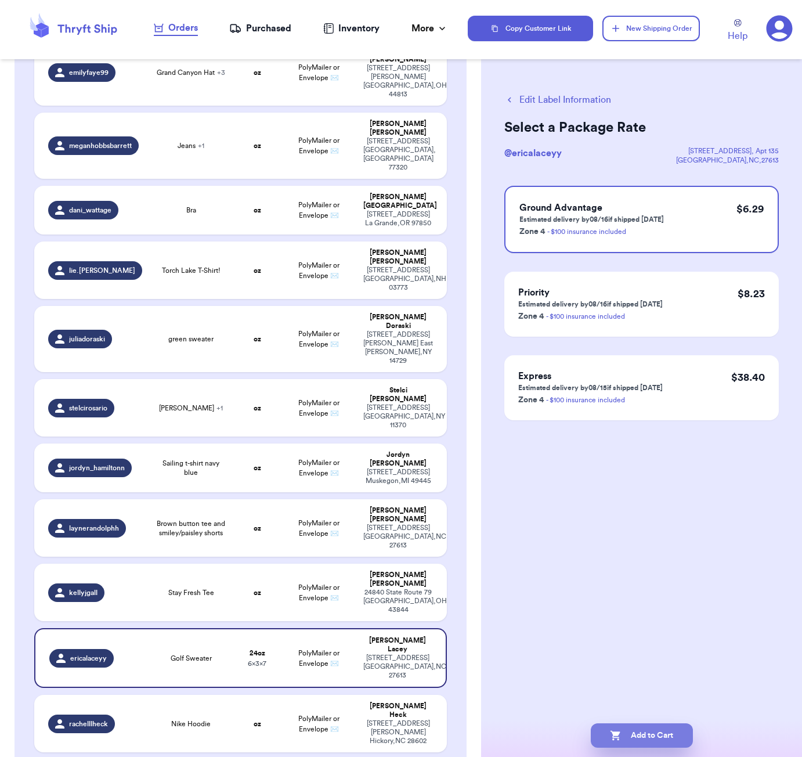
click at [673, 734] on button "Add to Cart" at bounding box center [642, 735] width 102 height 24
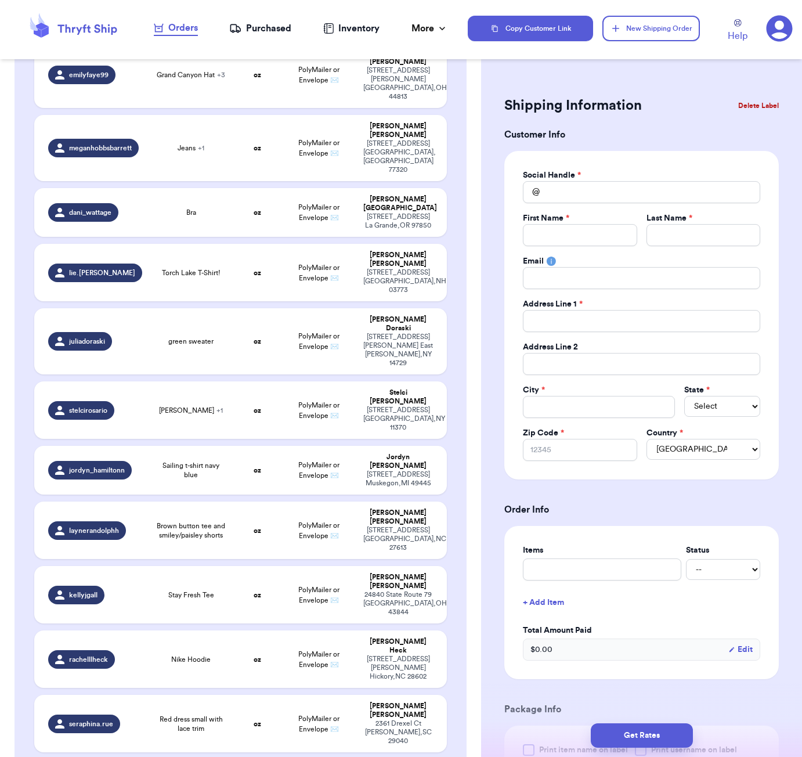
click at [695, 0] on html "Orders Purchased Inventory More Stats Completed Orders Copy Customer Link New S…" at bounding box center [401, 378] width 802 height 757
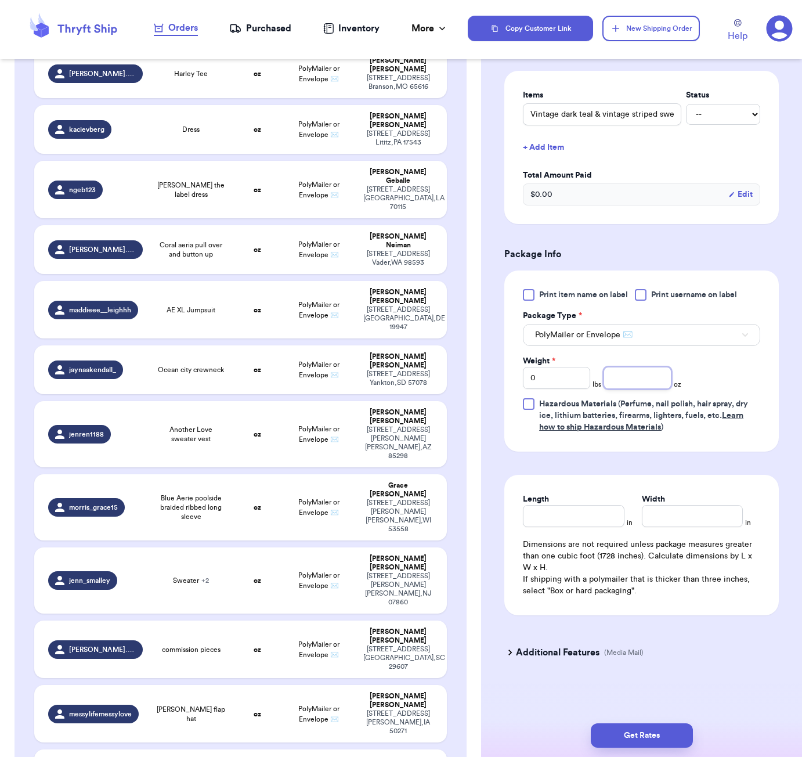
scroll to position [268, 0]
click at [630, 373] on input "number" at bounding box center [637, 378] width 67 height 22
click at [571, 529] on div "Length in Width in Dimensions are not required unless package measures greater …" at bounding box center [641, 545] width 274 height 140
click at [570, 519] on input "Length" at bounding box center [573, 516] width 101 height 22
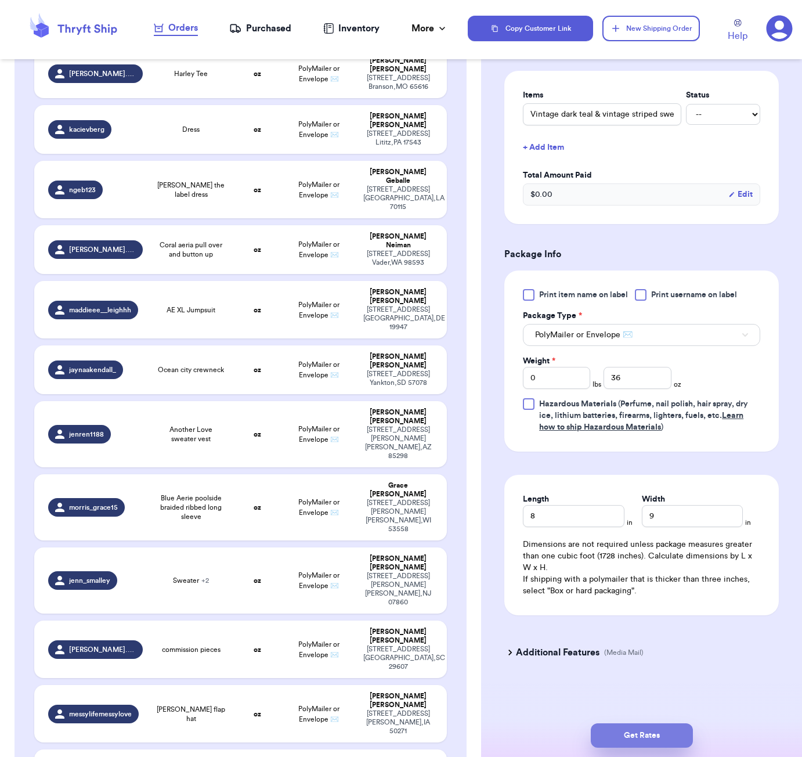
click at [666, 729] on button "Get Rates" at bounding box center [642, 735] width 102 height 24
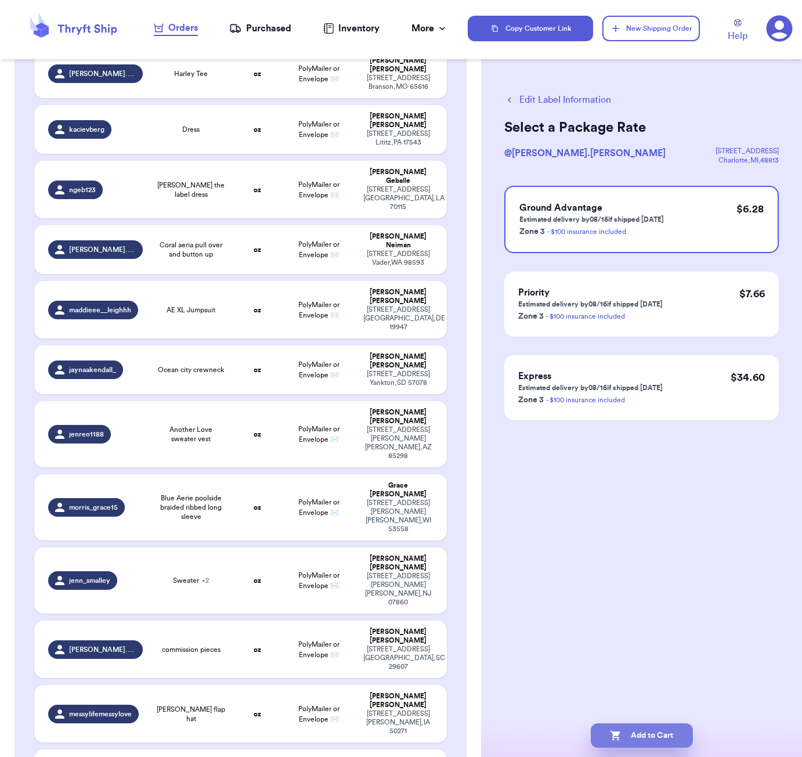
click at [672, 736] on button "Add to Cart" at bounding box center [642, 735] width 102 height 24
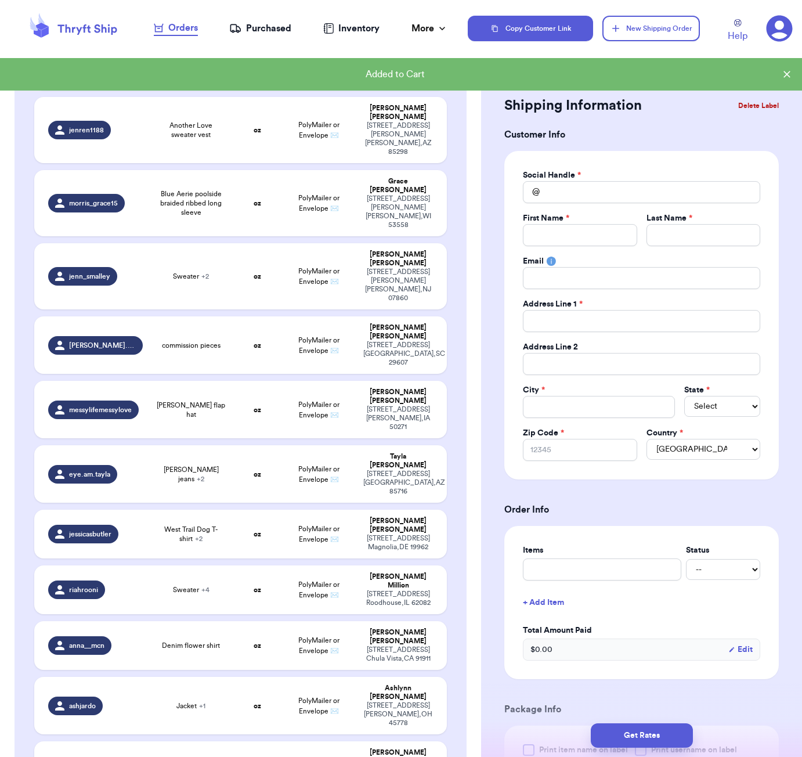
scroll to position [1974, 0]
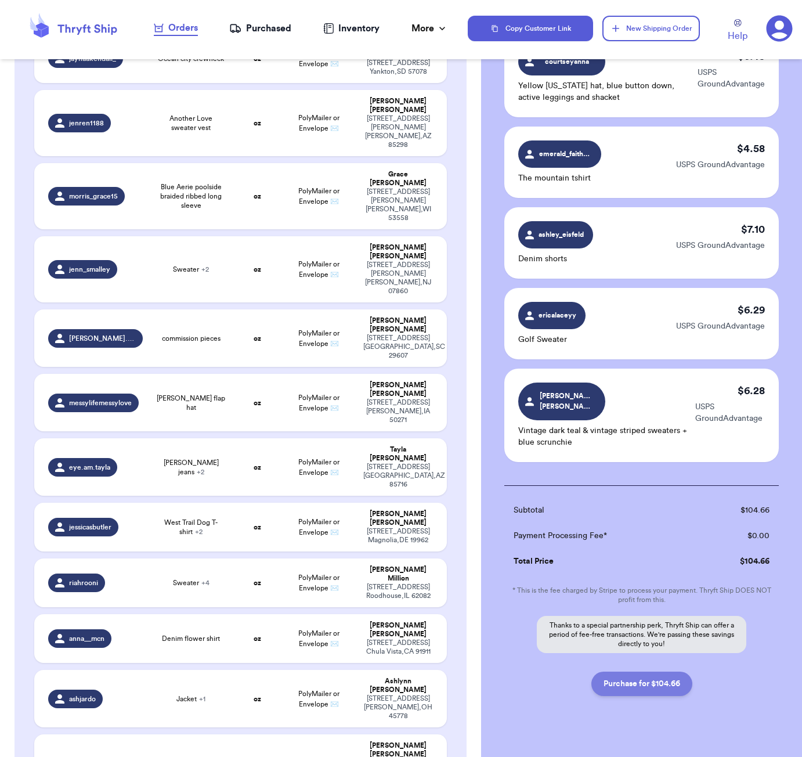
scroll to position [1088, 0]
click at [669, 672] on button "Purchase for $104.66" at bounding box center [641, 684] width 101 height 24
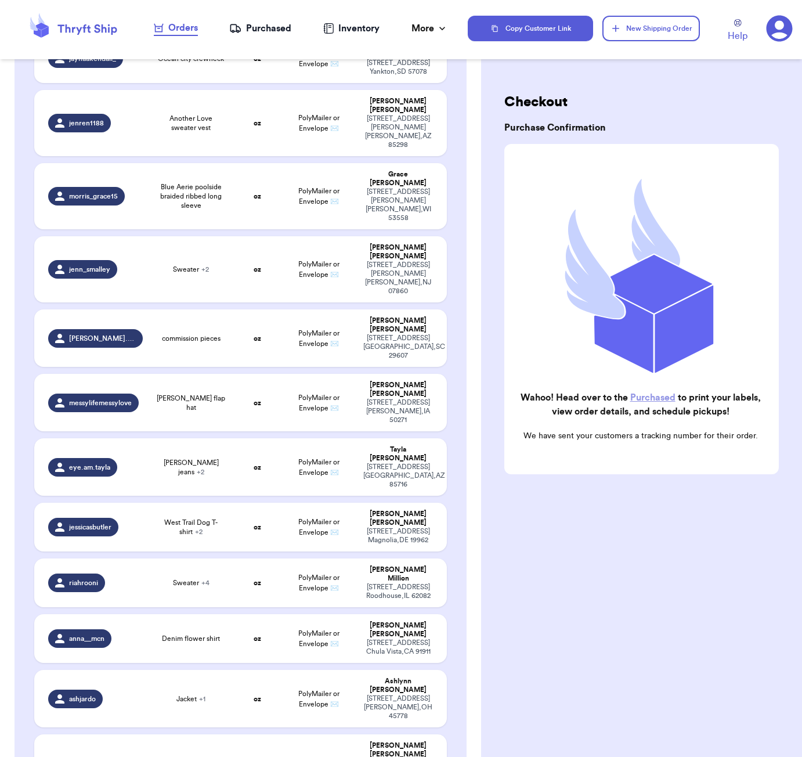
scroll to position [1703, 0]
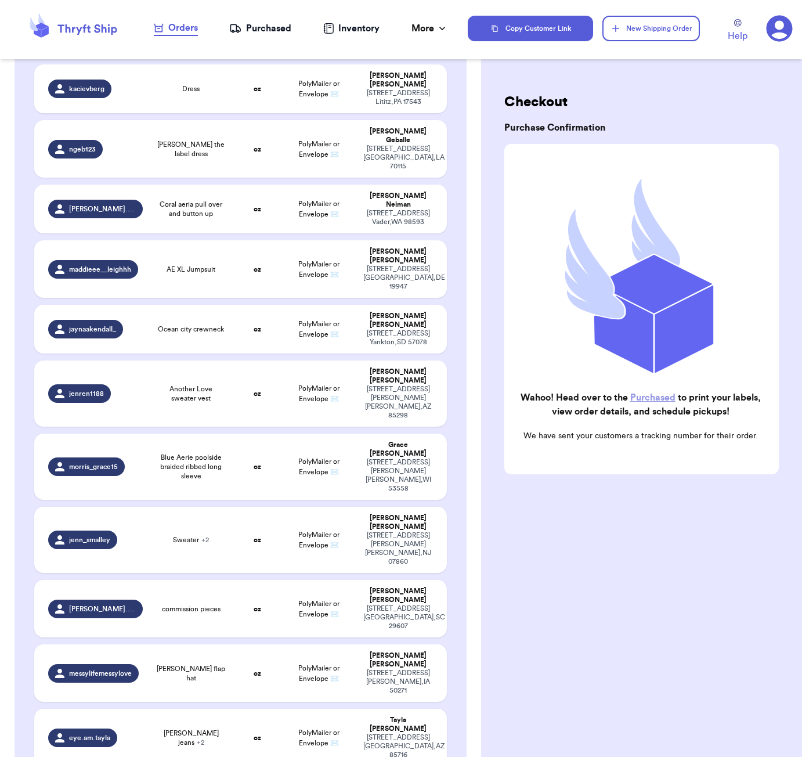
click at [262, 27] on div "Purchased" at bounding box center [260, 28] width 62 height 14
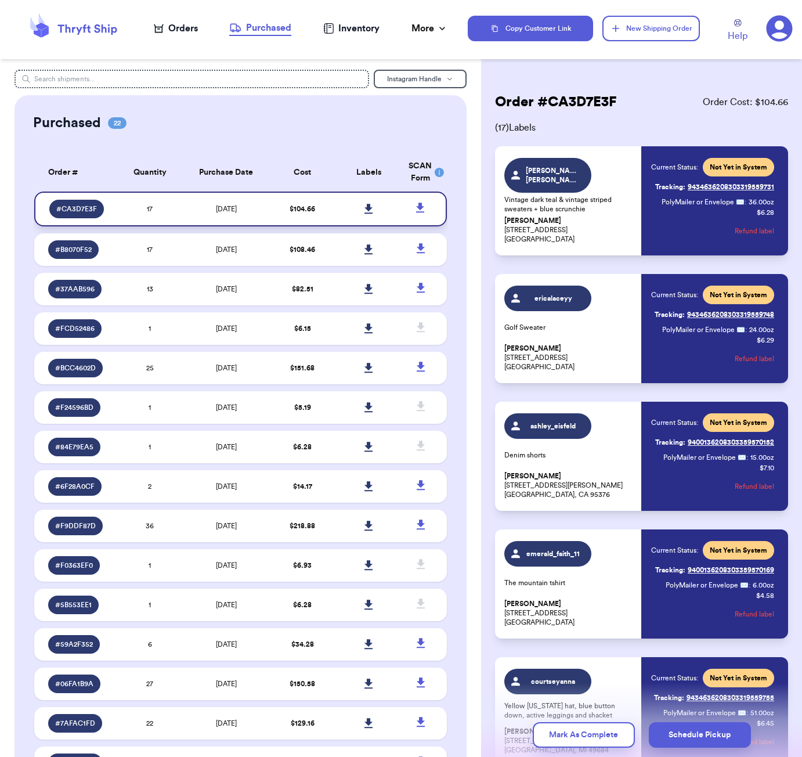
click at [370, 214] on icon at bounding box center [368, 209] width 9 height 10
